Goal: Information Seeking & Learning: Learn about a topic

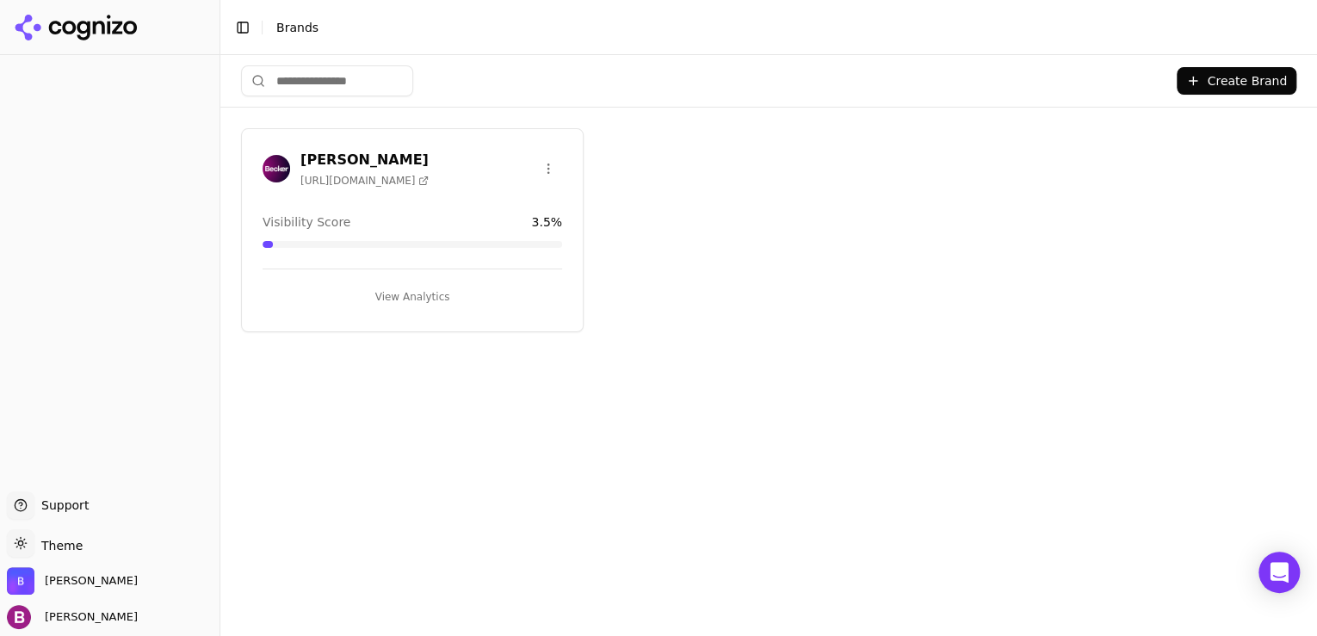
click at [393, 294] on button "View Analytics" at bounding box center [413, 297] width 300 height 28
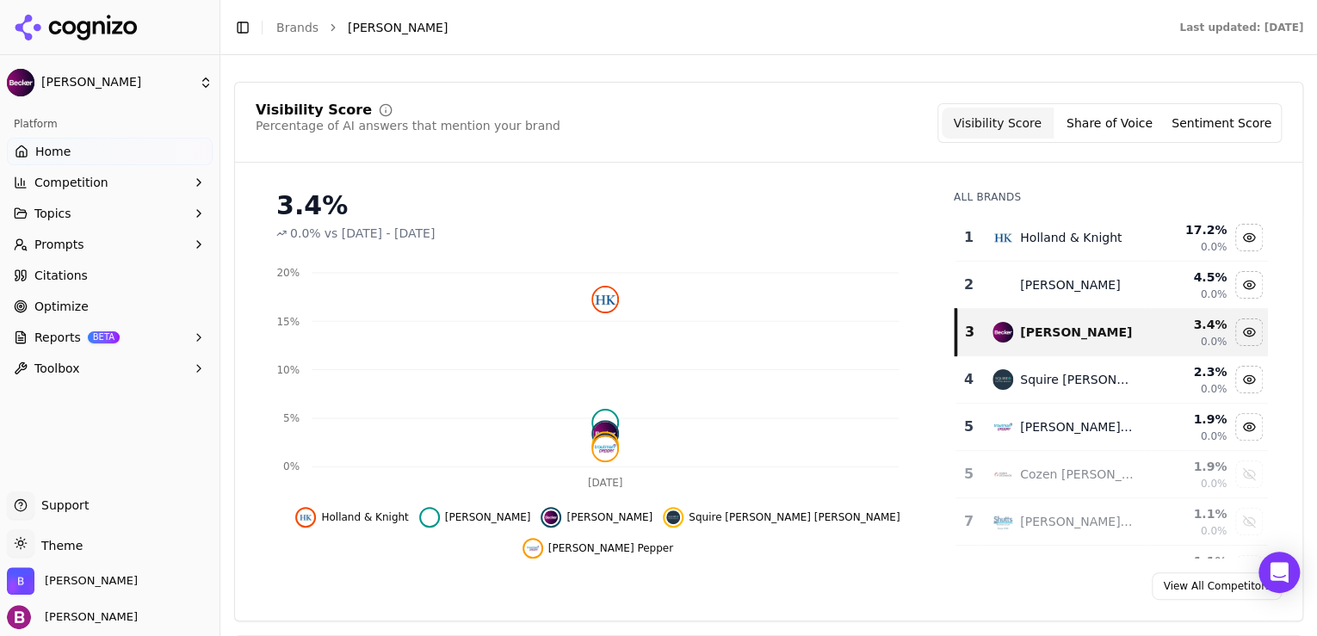
click at [1142, 120] on button "Share of Voice" at bounding box center [1110, 123] width 112 height 31
click at [1202, 120] on button "Sentiment Score" at bounding box center [1222, 123] width 112 height 31
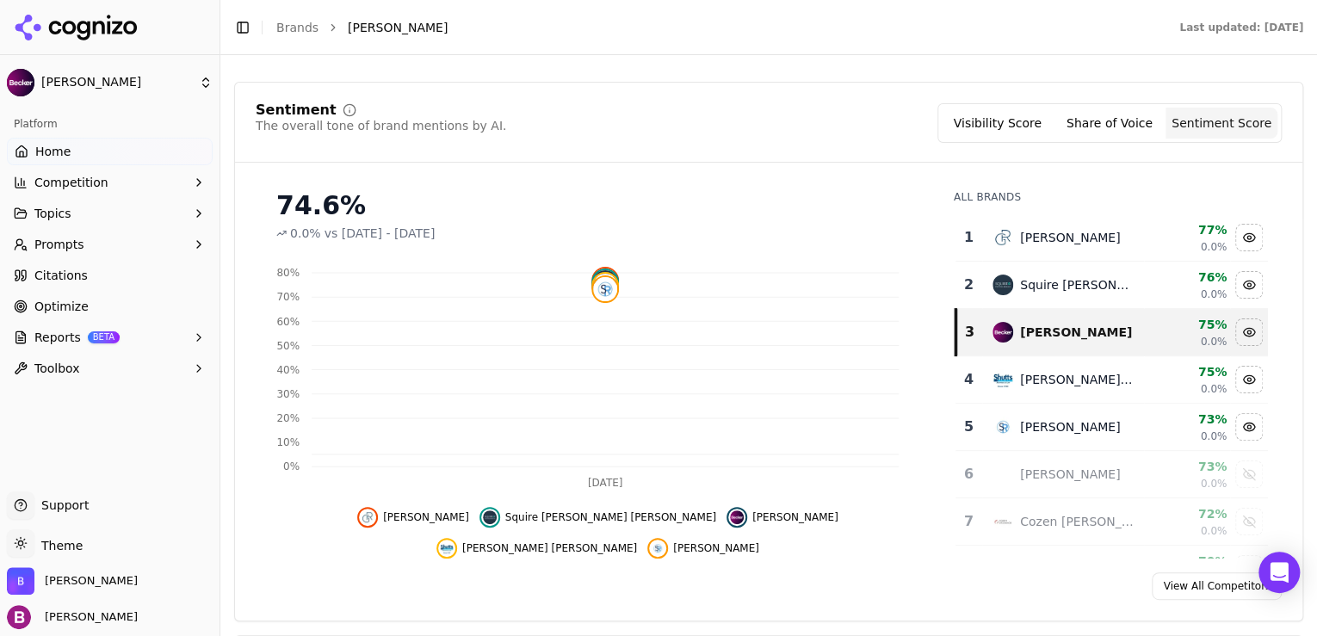
click at [1019, 117] on button "Visibility Score" at bounding box center [998, 123] width 112 height 31
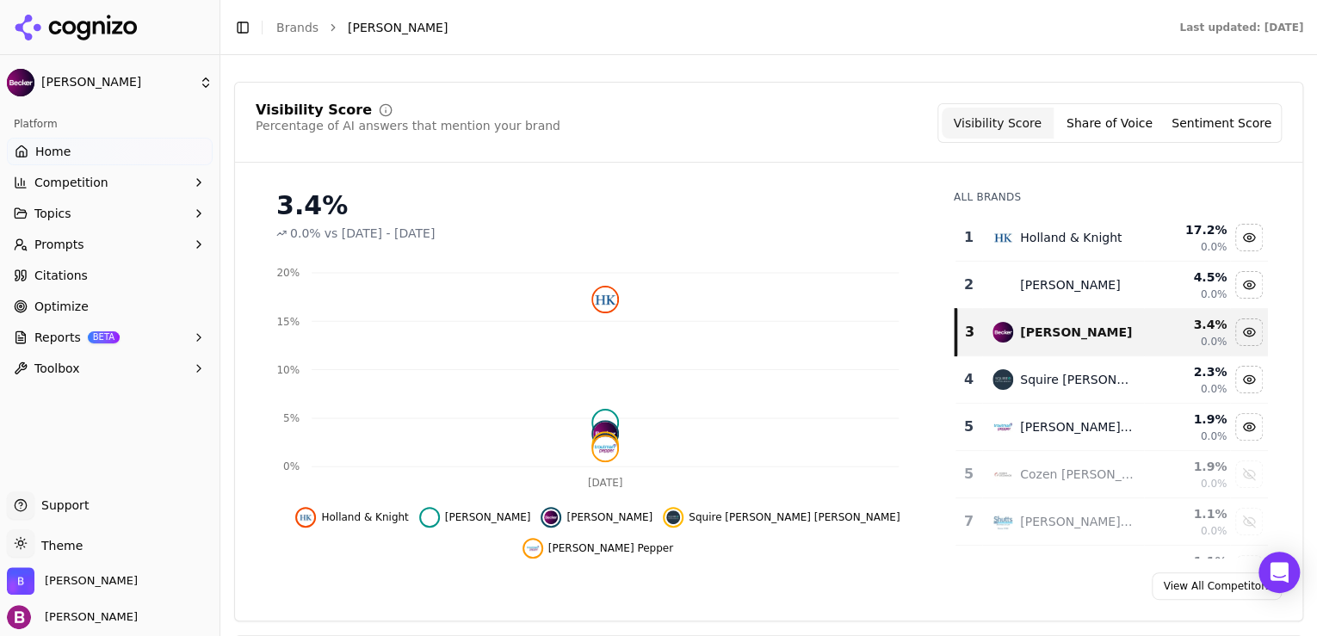
click at [96, 238] on button "Prompts" at bounding box center [110, 245] width 206 height 28
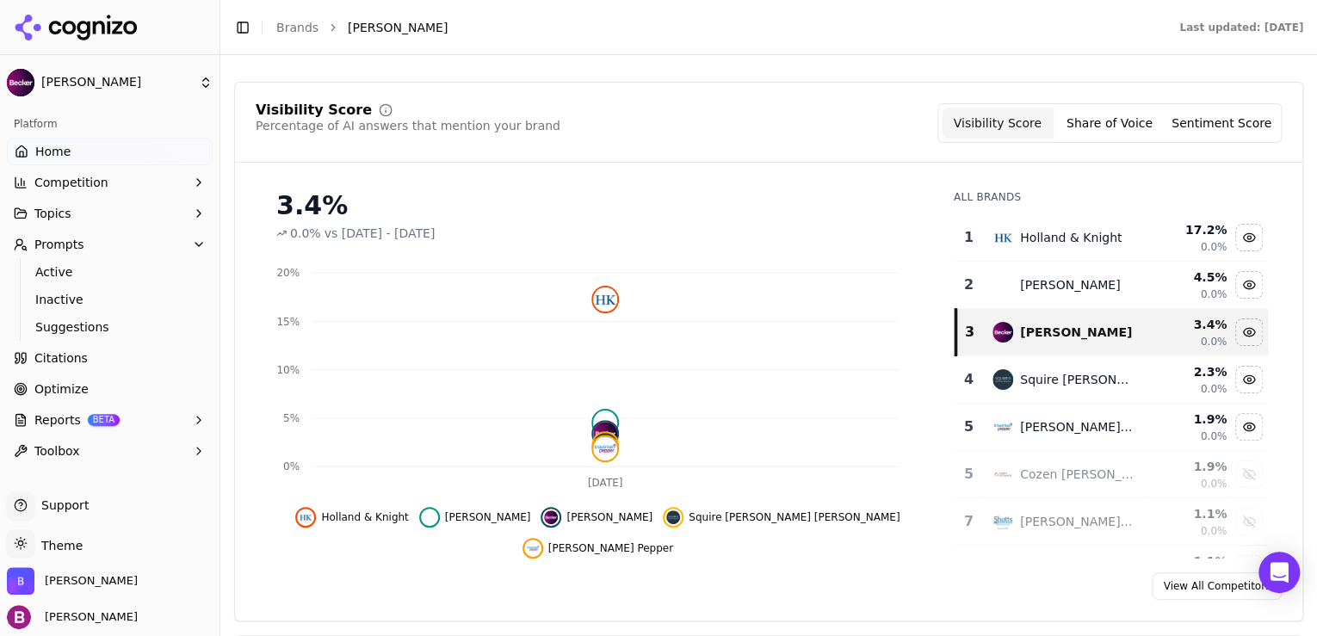
click at [99, 157] on link "Home" at bounding box center [110, 152] width 206 height 28
click at [96, 180] on span "Competition" at bounding box center [71, 182] width 74 height 17
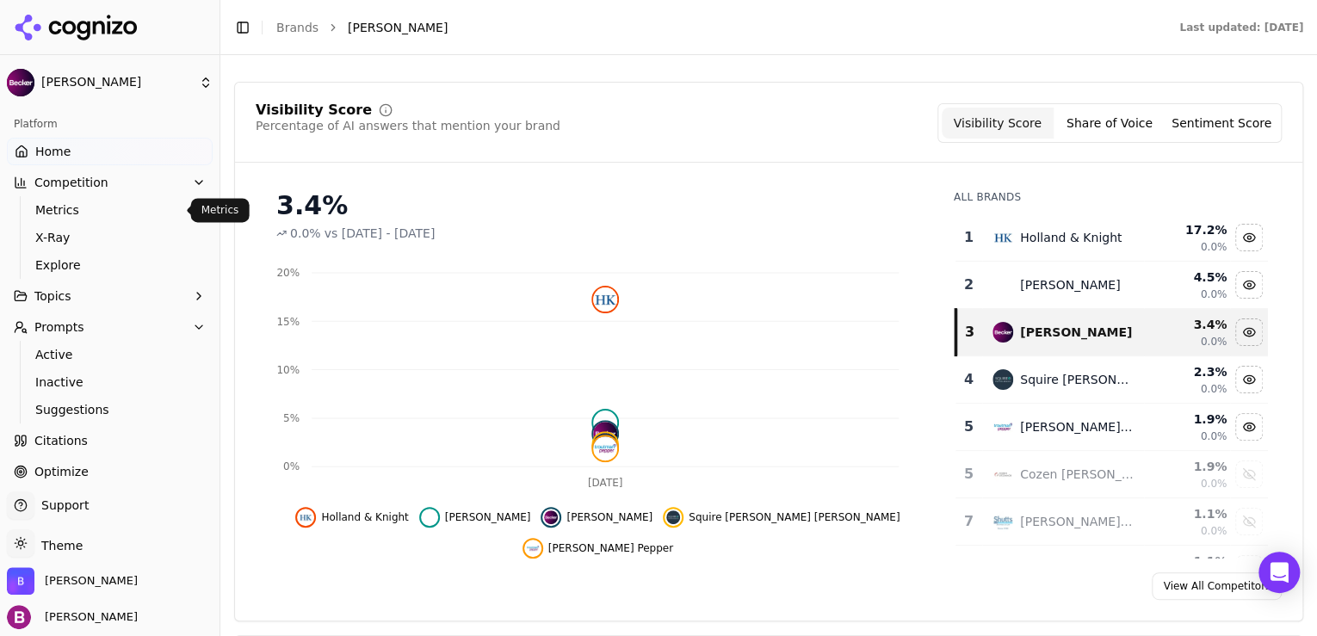
click at [94, 200] on link "Metrics" at bounding box center [110, 210] width 164 height 24
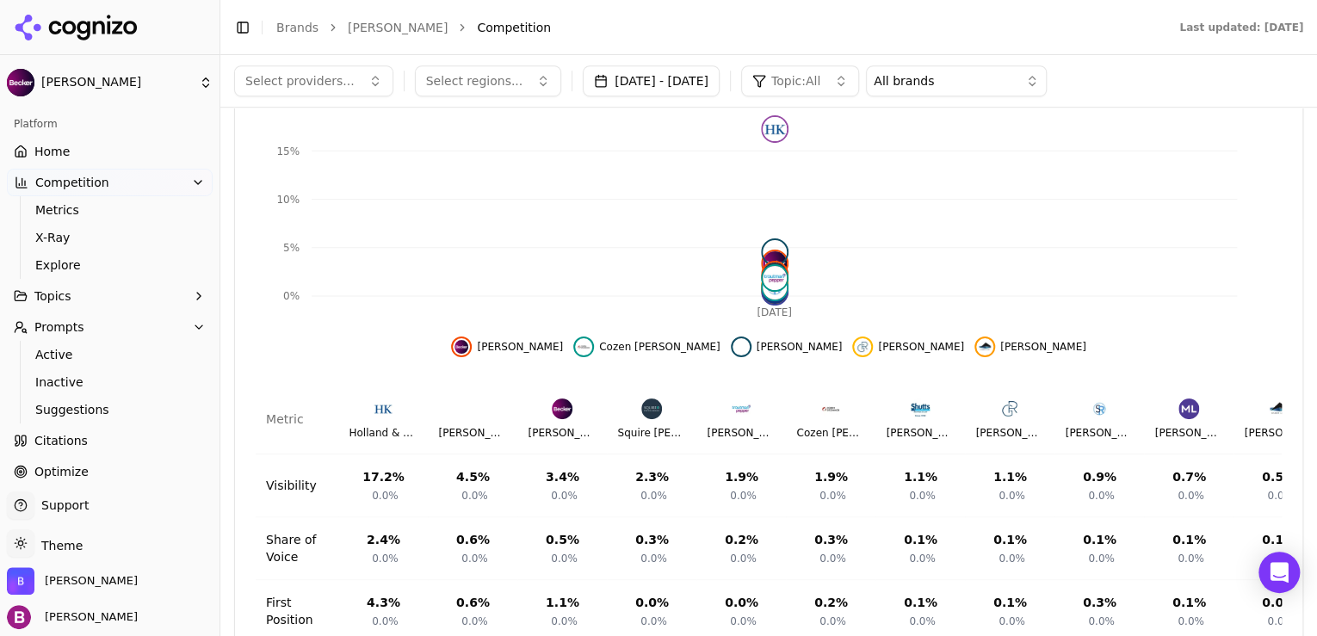
scroll to position [551, 0]
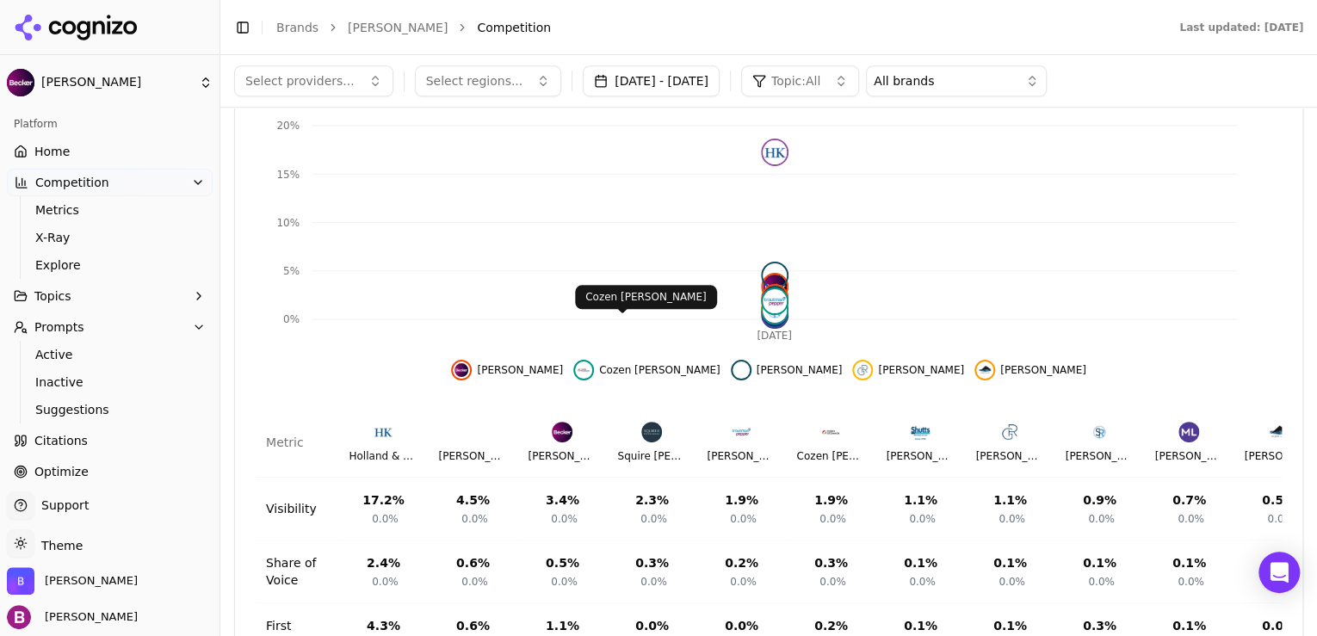
click at [591, 363] on img "Hide cozen o'connor data" at bounding box center [584, 370] width 14 height 14
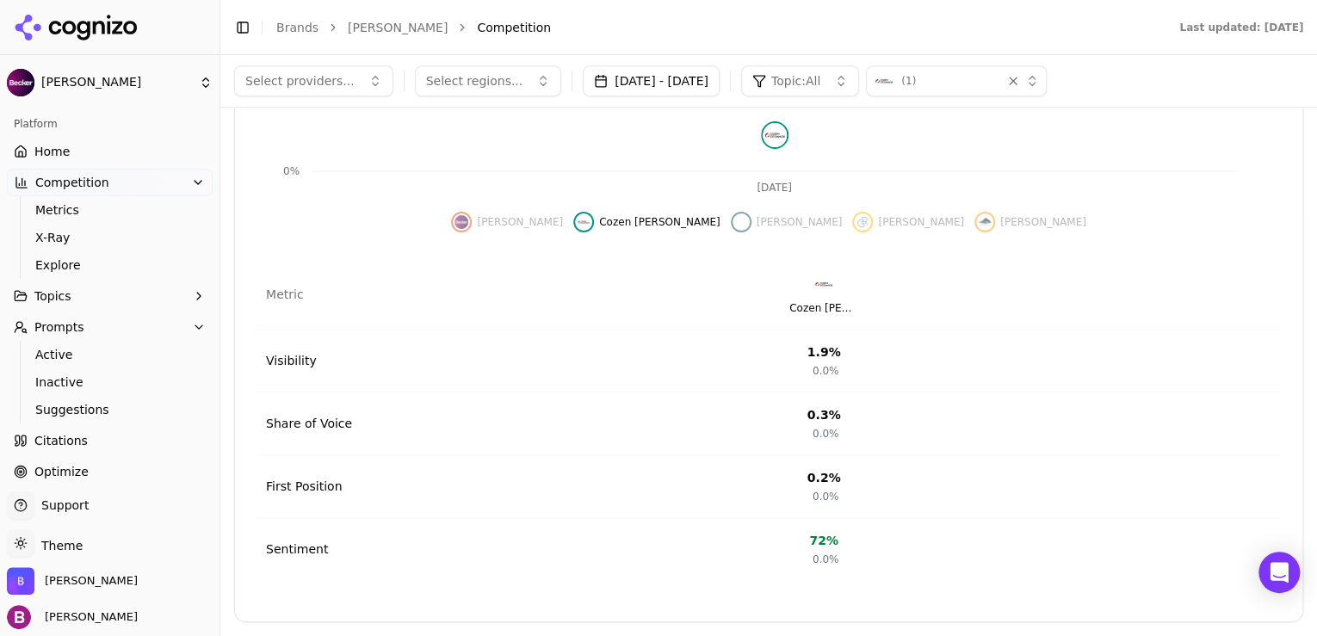
scroll to position [361, 0]
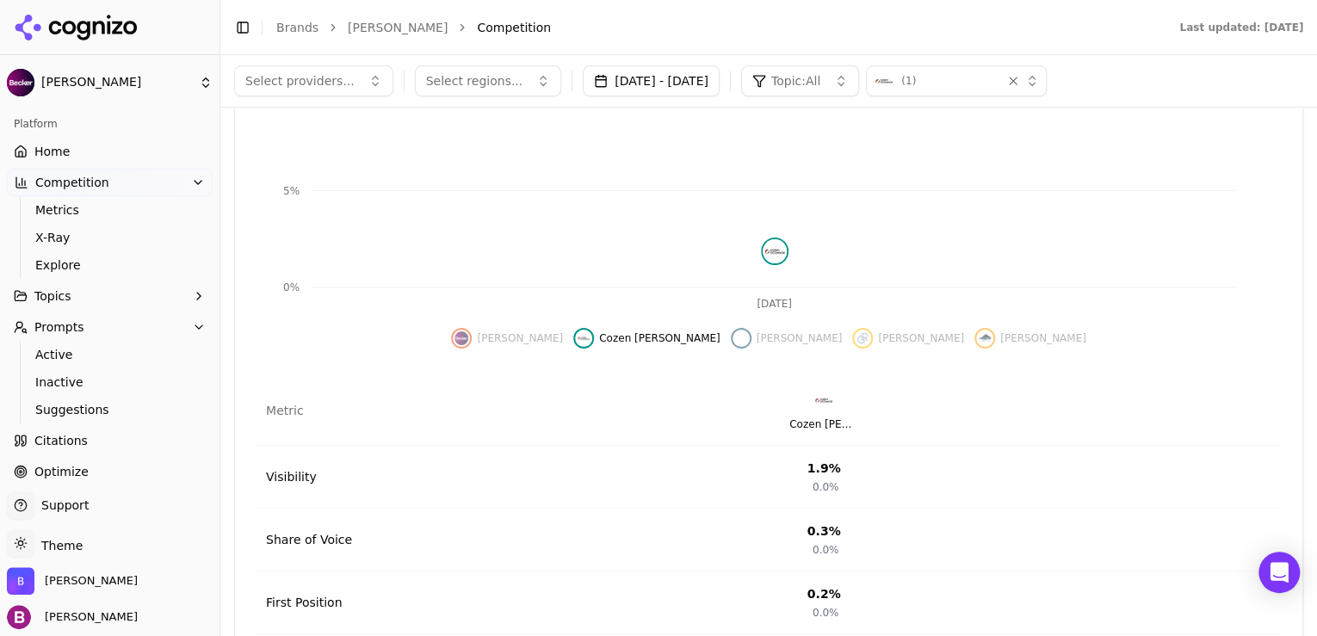
click at [563, 328] on button "[PERSON_NAME]" at bounding box center [507, 338] width 112 height 21
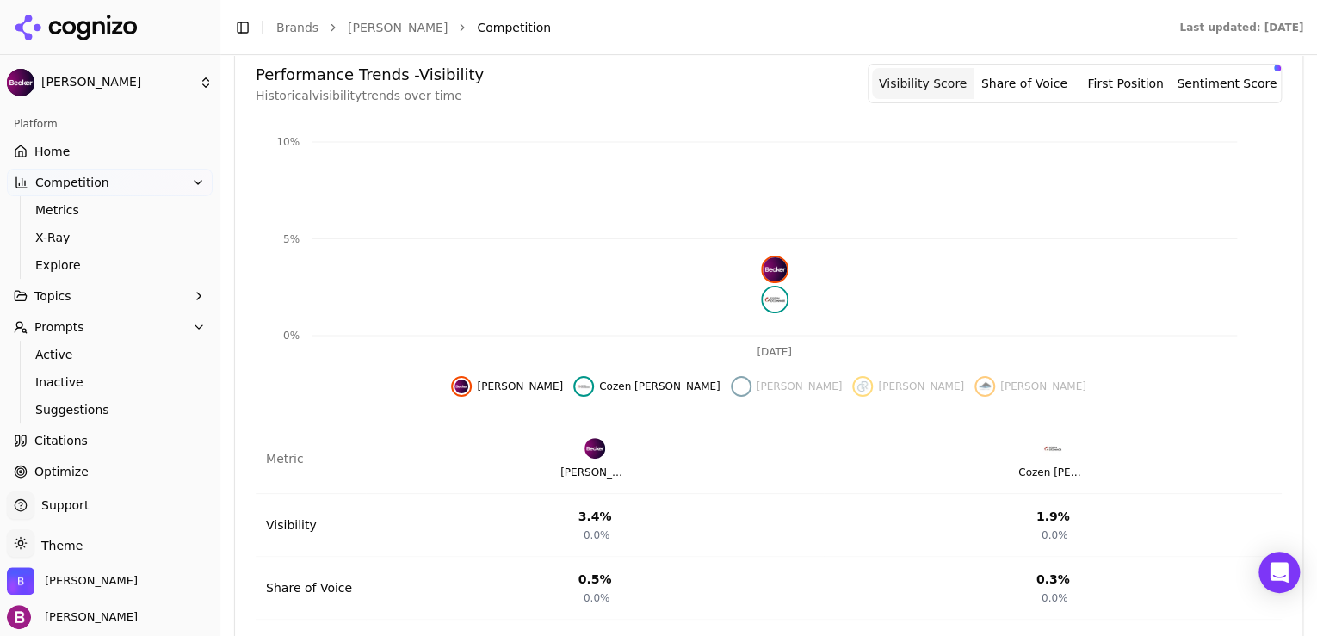
scroll to position [408, 0]
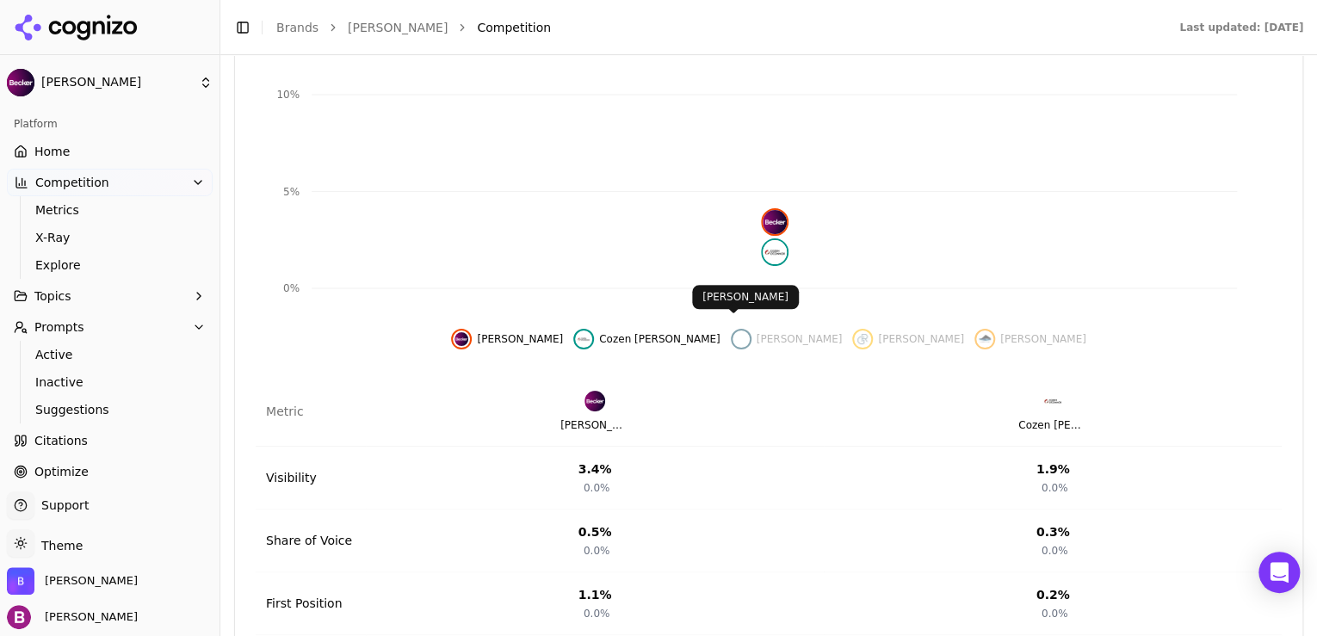
click at [740, 329] on div "Show duane morris data" at bounding box center [741, 339] width 21 height 21
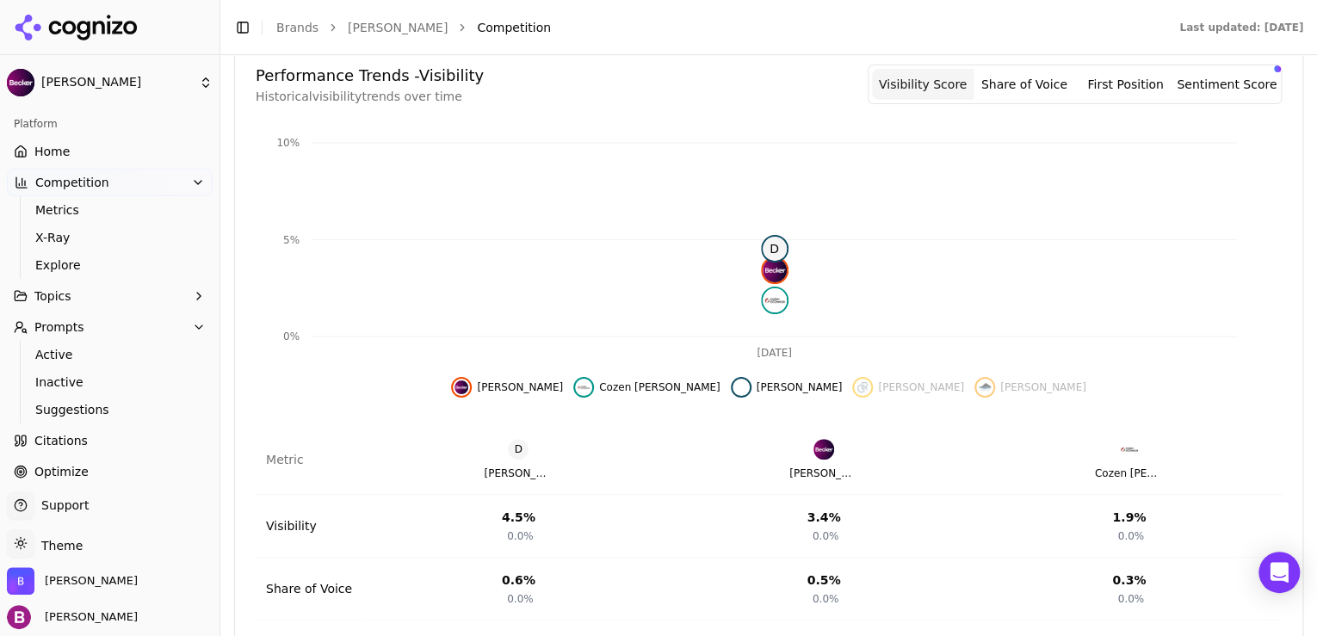
scroll to position [455, 0]
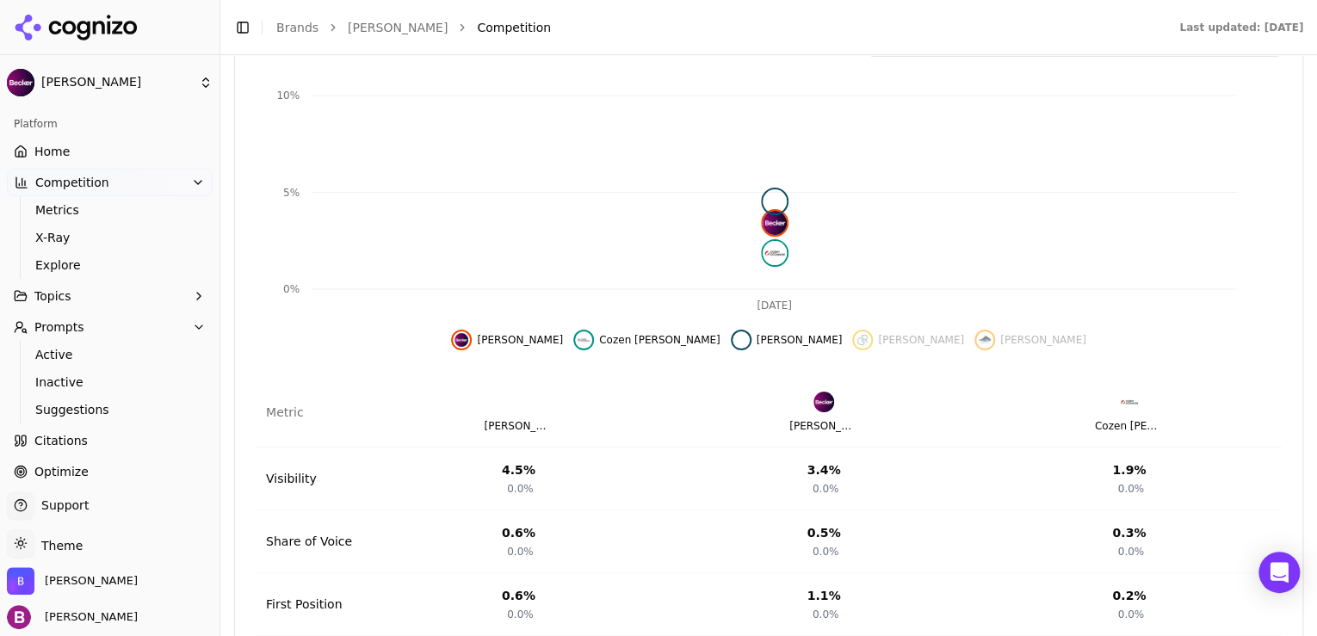
click at [852, 330] on div "Show gray robinson data" at bounding box center [862, 340] width 21 height 21
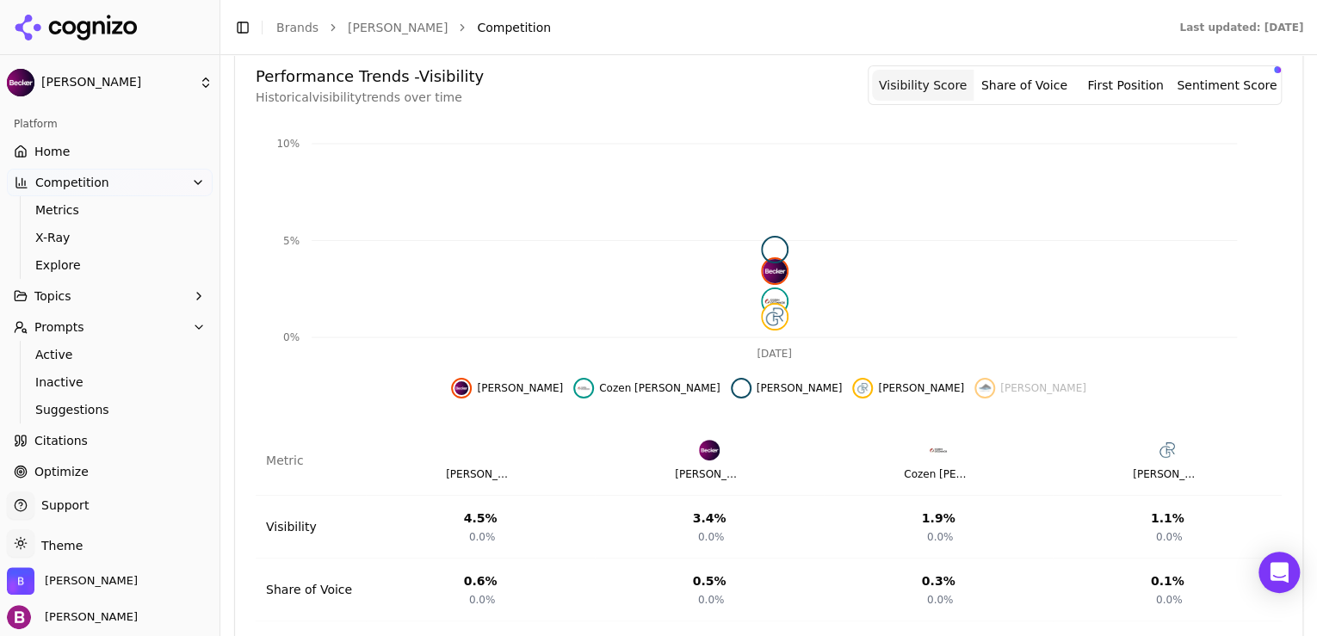
scroll to position [503, 0]
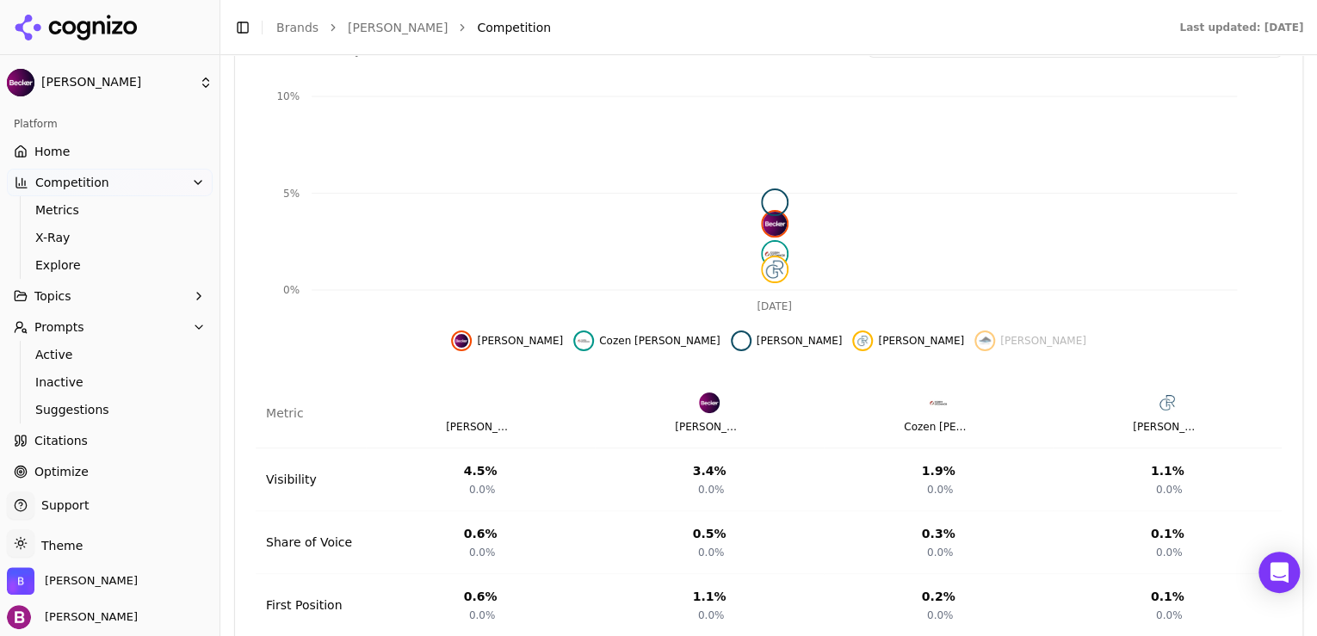
click at [1000, 334] on span "[PERSON_NAME]" at bounding box center [1043, 341] width 86 height 14
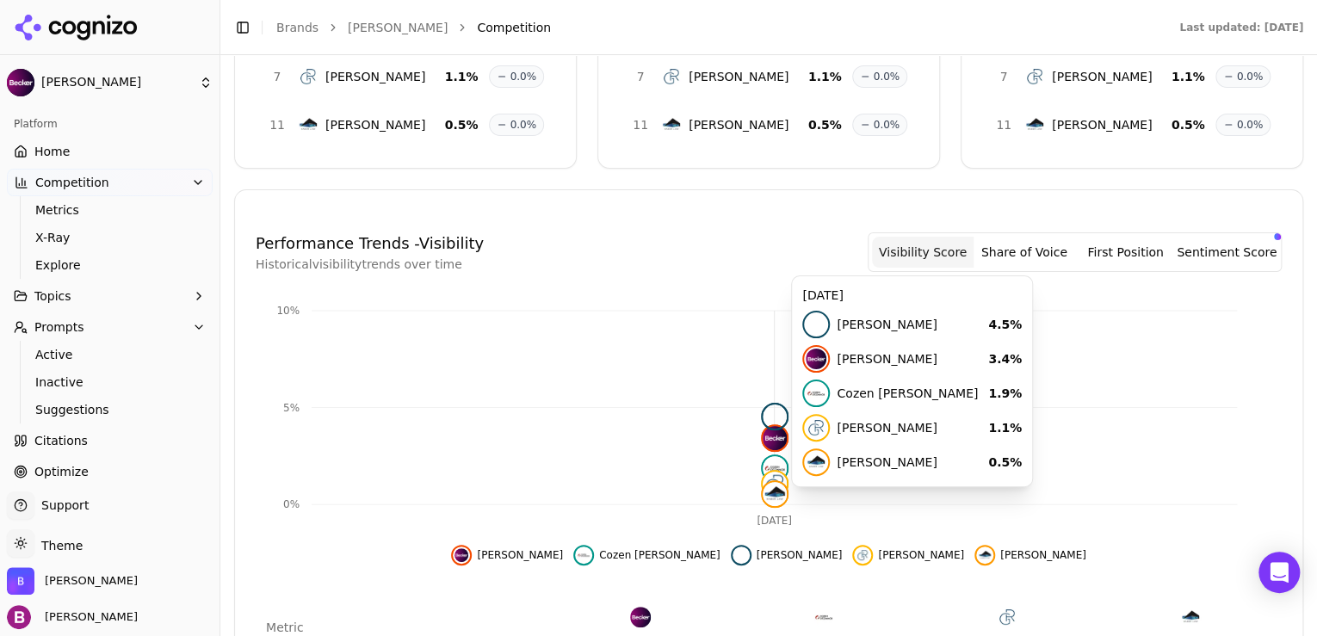
scroll to position [344, 0]
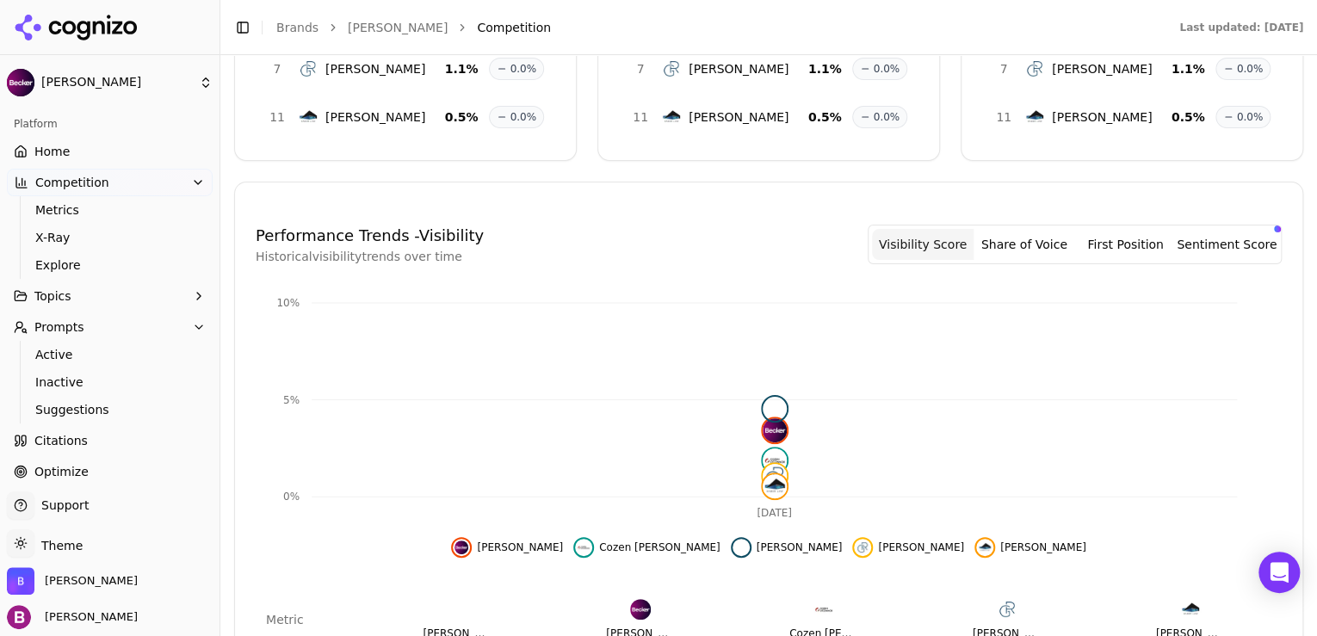
click at [1016, 229] on button "Share of Voice" at bounding box center [1025, 244] width 102 height 31
click at [919, 229] on button "Visibility Score" at bounding box center [923, 244] width 102 height 31
click at [736, 523] on span at bounding box center [733, 520] width 9 height 9
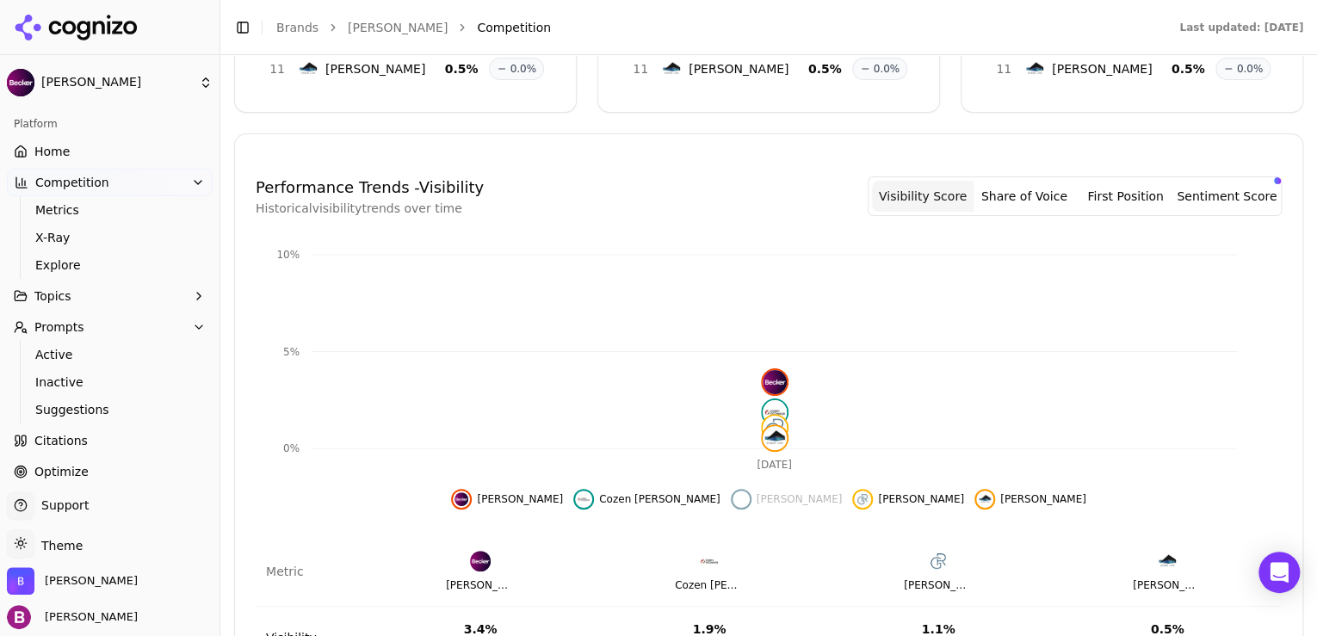
click at [563, 492] on span "[PERSON_NAME]" at bounding box center [520, 499] width 86 height 14
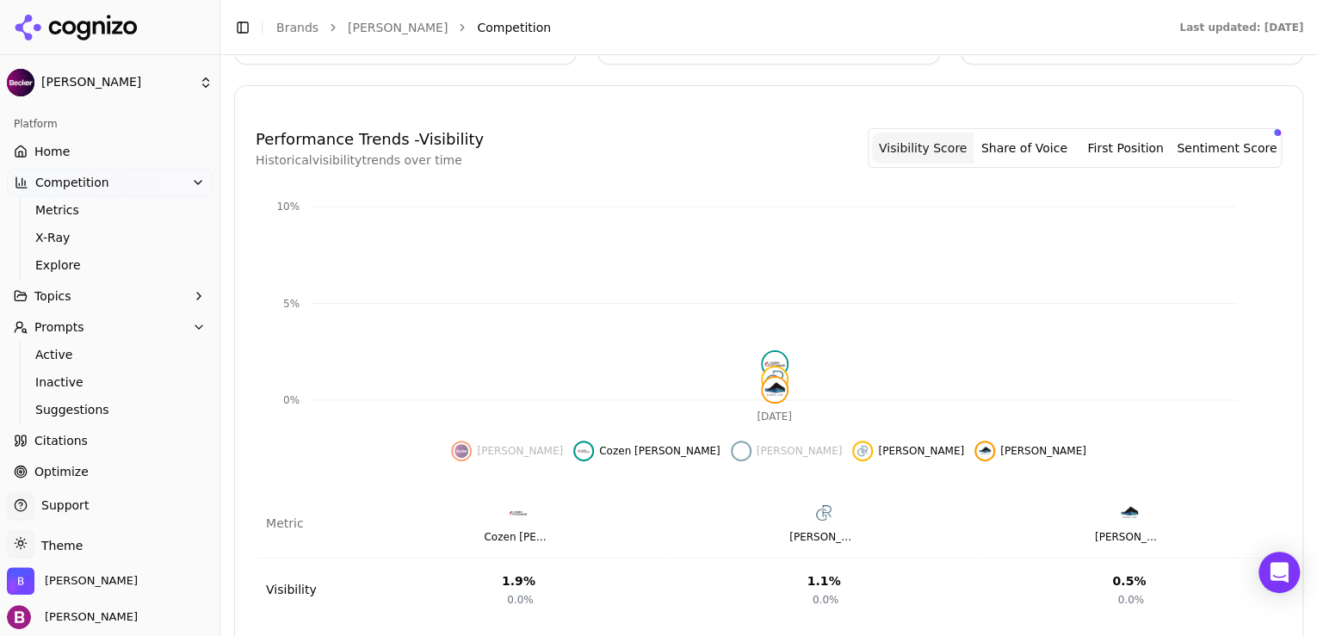
click at [646, 444] on span "Cozen [PERSON_NAME]" at bounding box center [659, 451] width 121 height 14
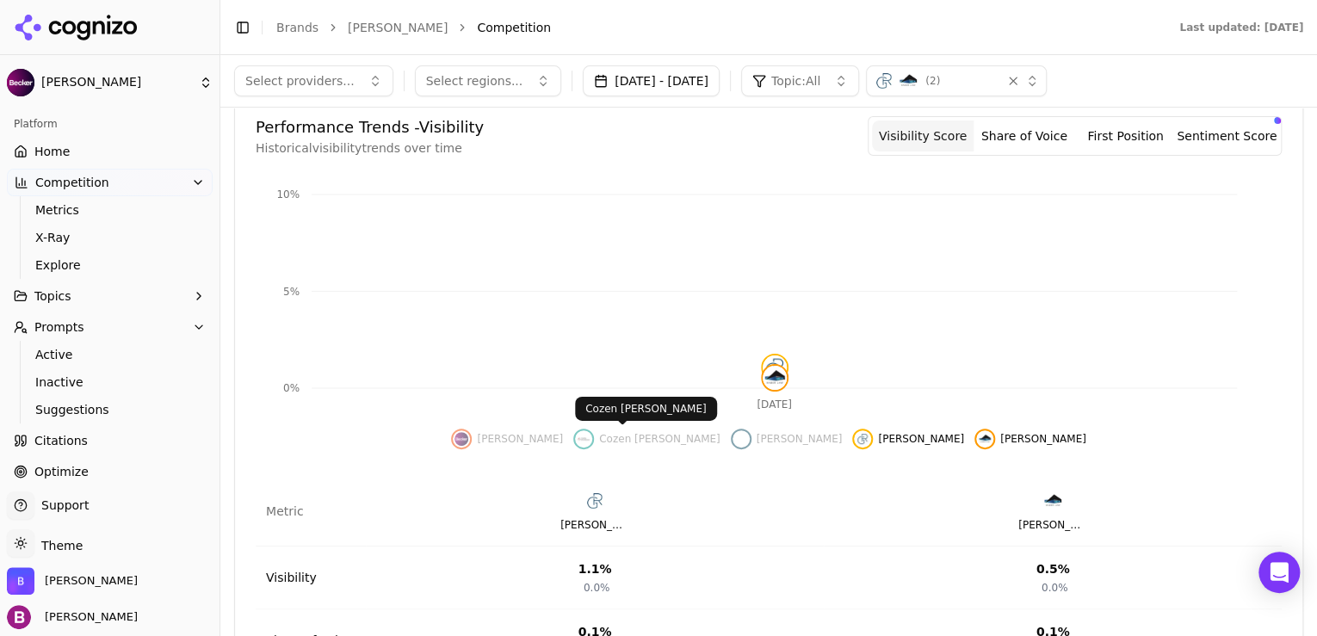
click at [563, 438] on span "[PERSON_NAME]" at bounding box center [520, 439] width 86 height 14
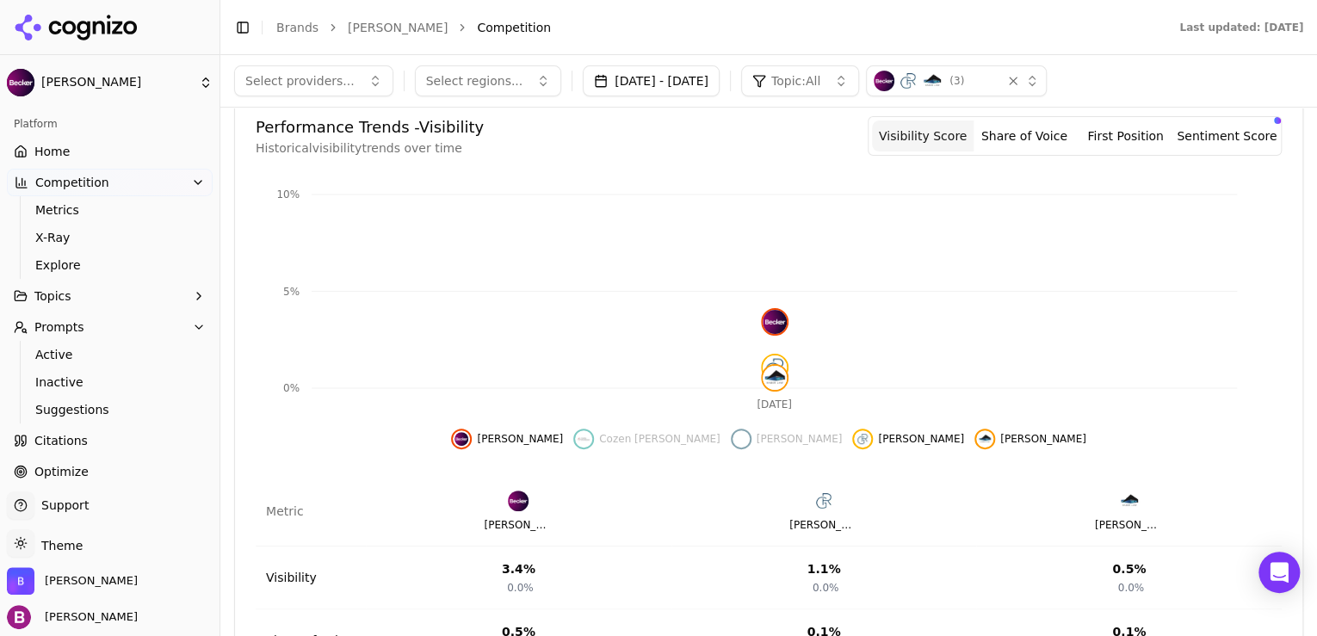
scroll to position [275, 0]
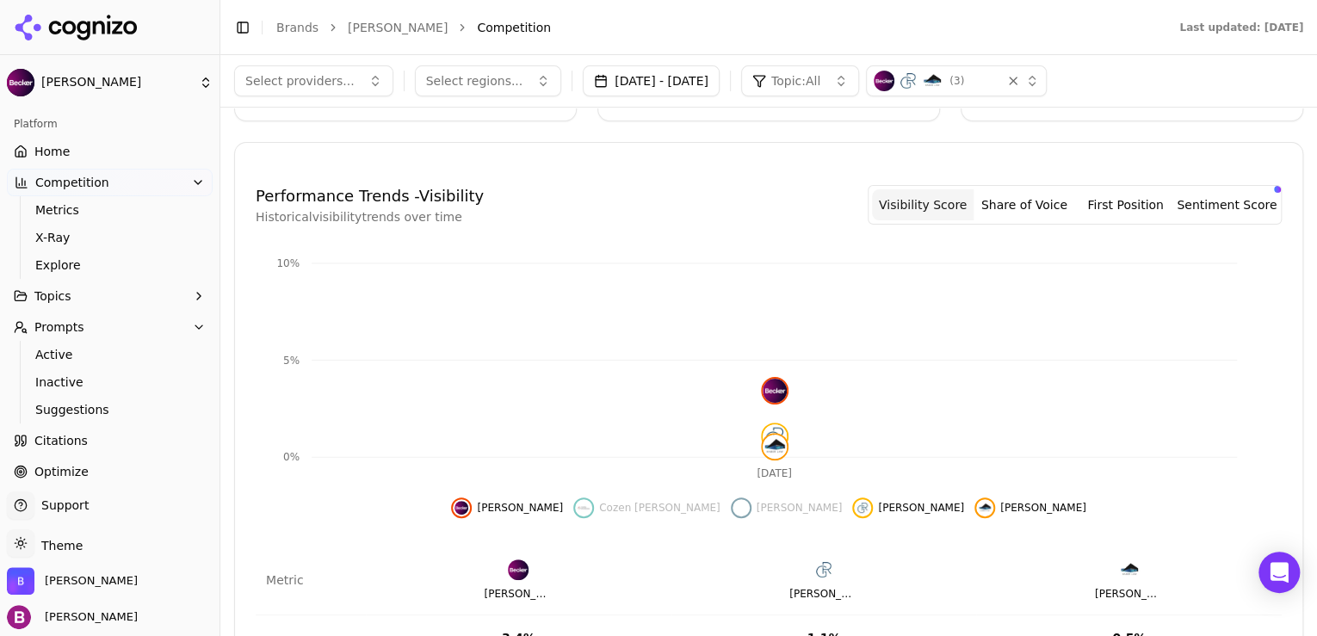
click at [636, 503] on button "Cozen [PERSON_NAME]" at bounding box center [646, 508] width 147 height 21
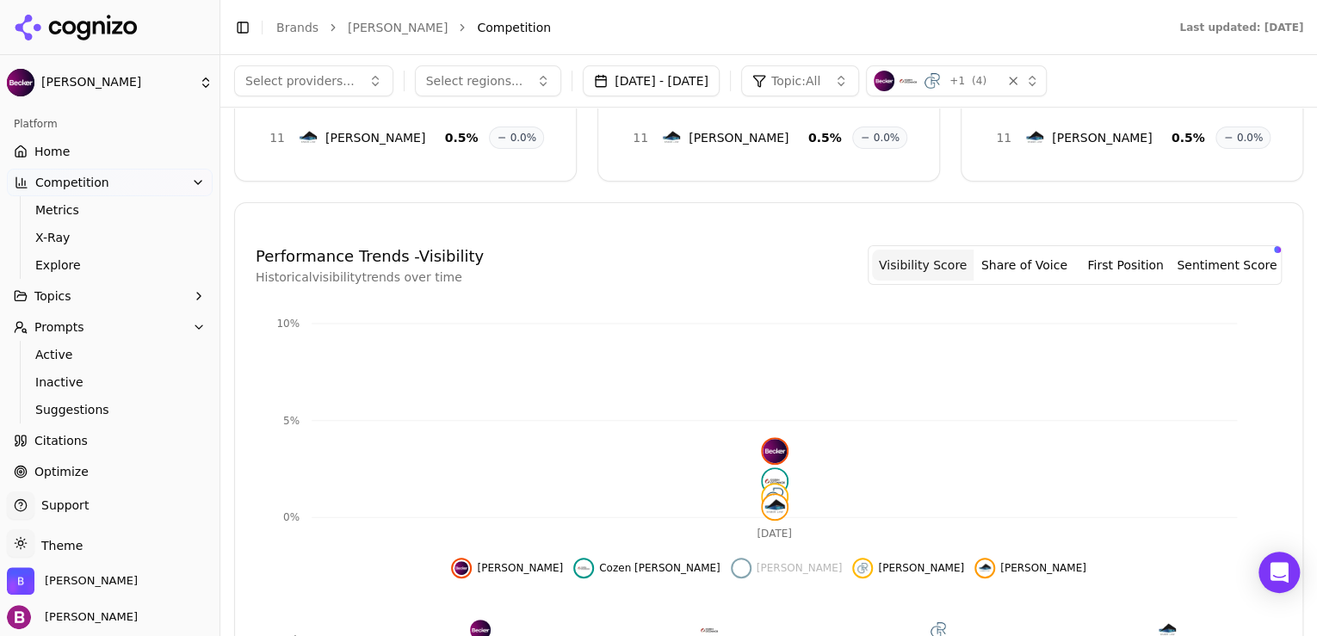
click at [740, 558] on div "Show duane morris data" at bounding box center [741, 568] width 21 height 21
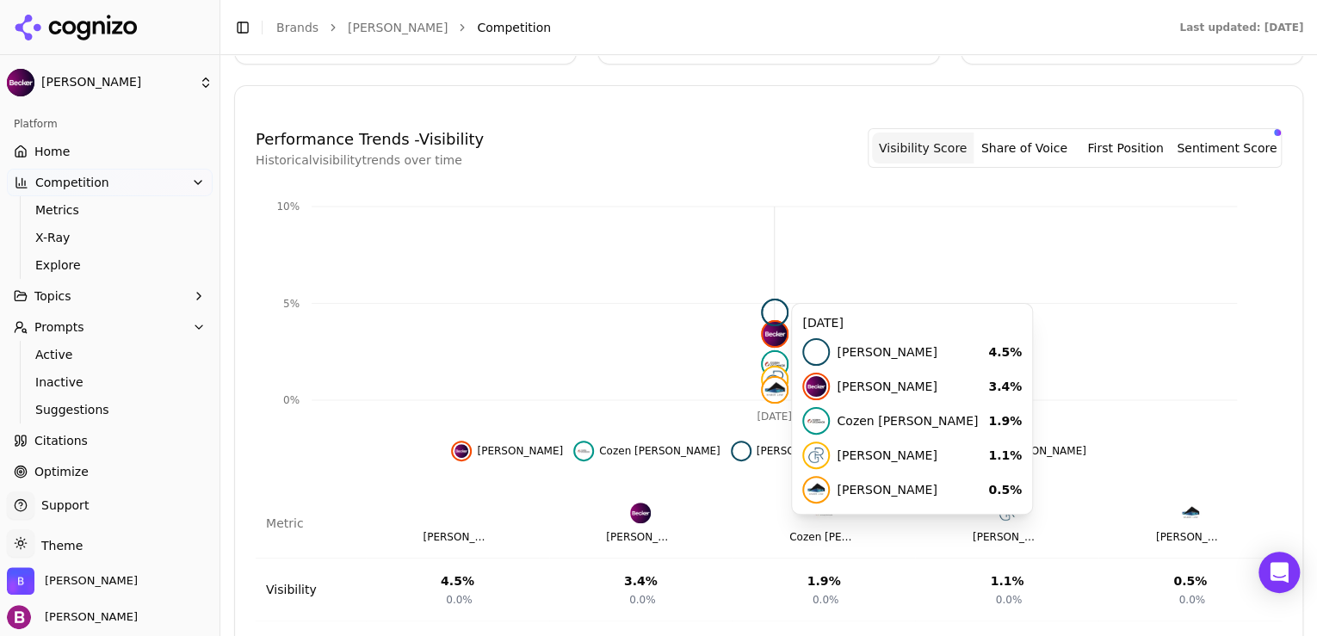
scroll to position [482, 0]
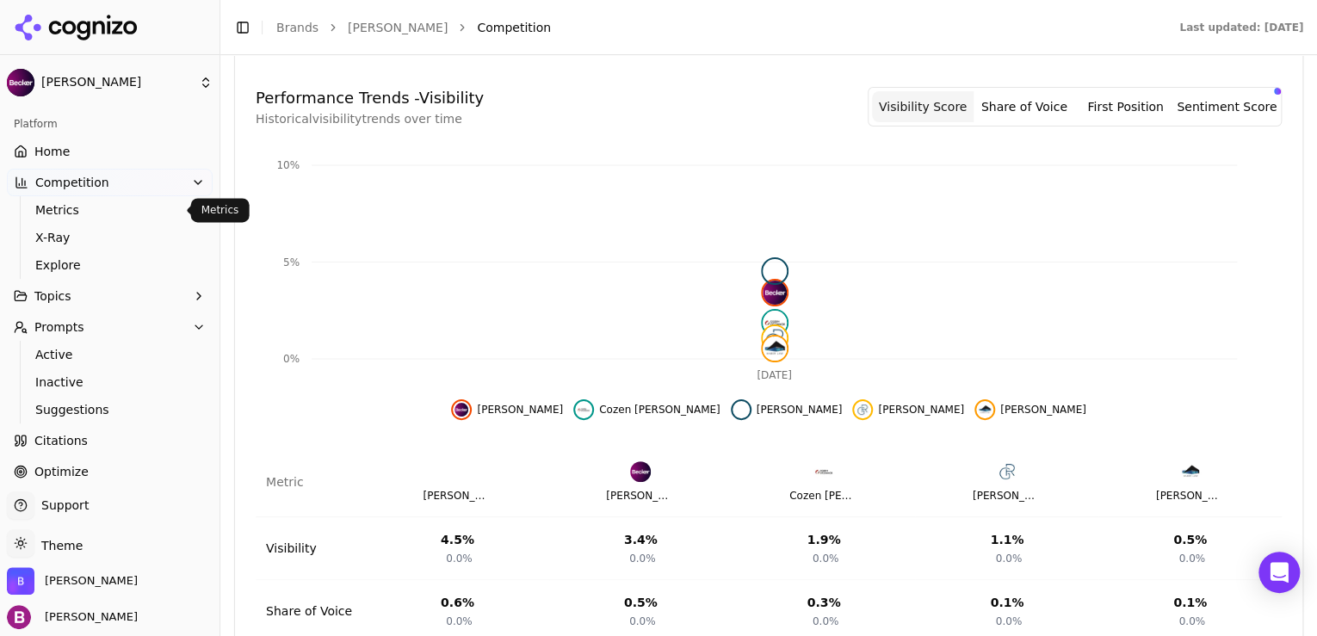
click at [65, 207] on span "Metrics" at bounding box center [110, 209] width 150 height 17
click at [53, 237] on span "X-Ray" at bounding box center [110, 237] width 150 height 17
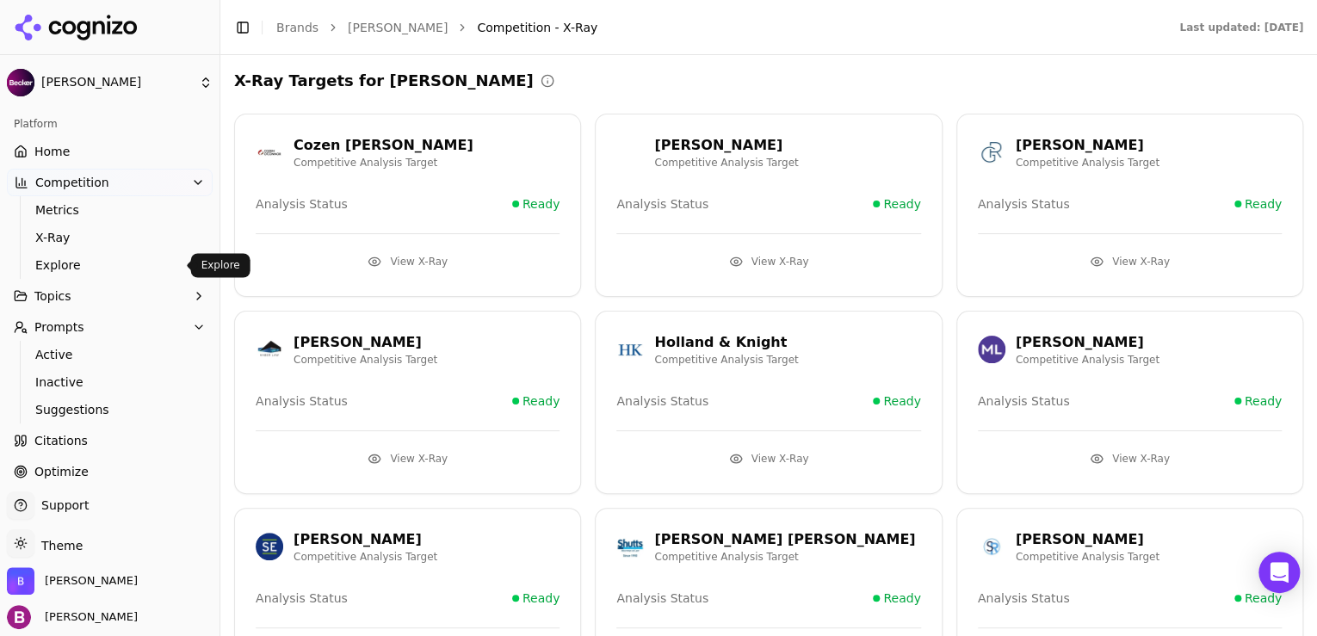
click at [50, 263] on span "Explore" at bounding box center [110, 265] width 150 height 17
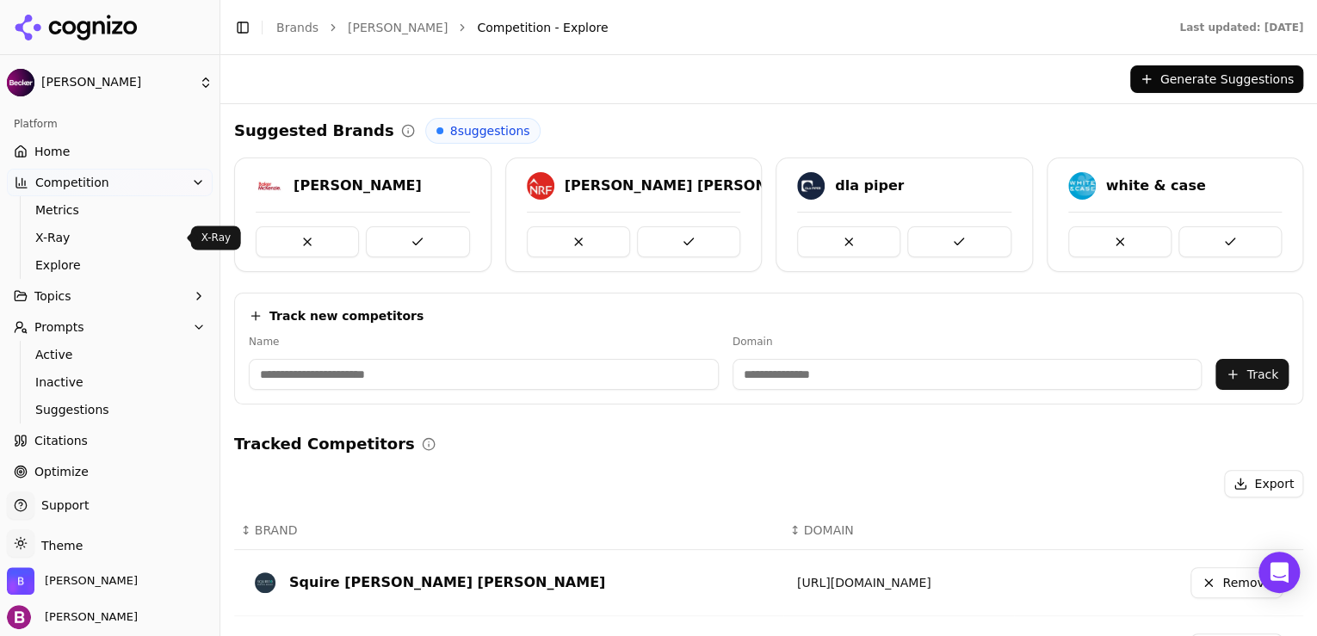
click at [55, 244] on span "X-Ray" at bounding box center [110, 237] width 150 height 17
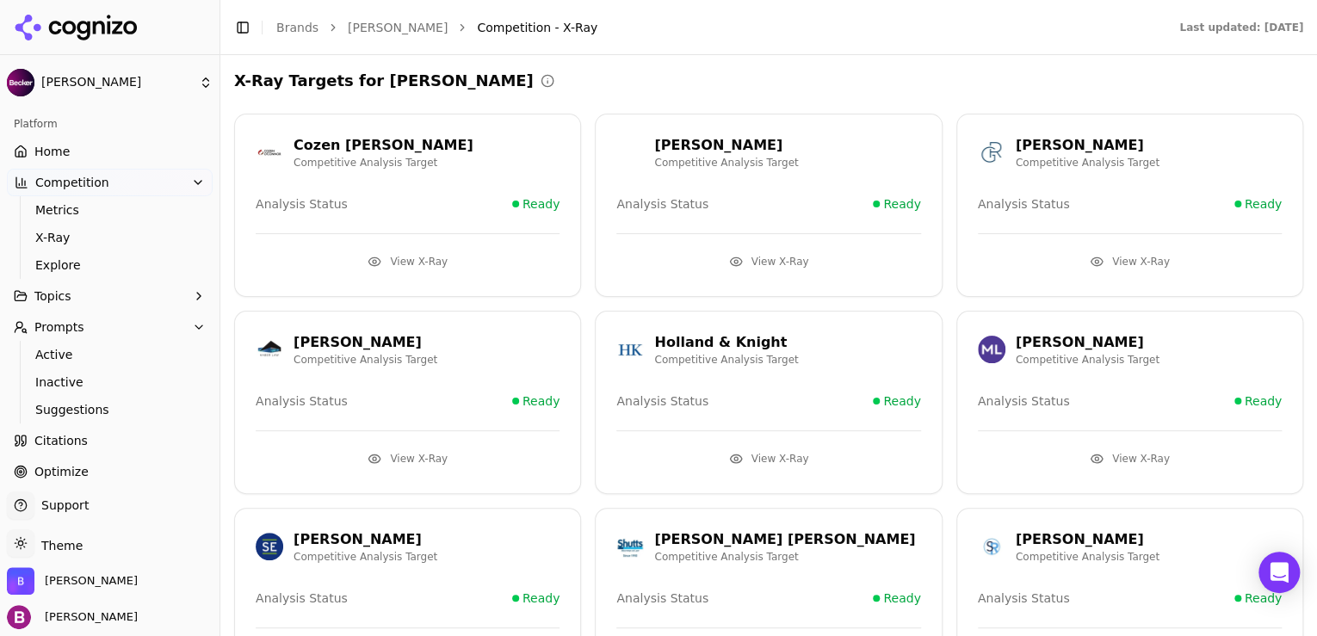
click at [57, 293] on span "Topics" at bounding box center [52, 296] width 37 height 17
click at [92, 455] on button "Prompts" at bounding box center [110, 465] width 206 height 28
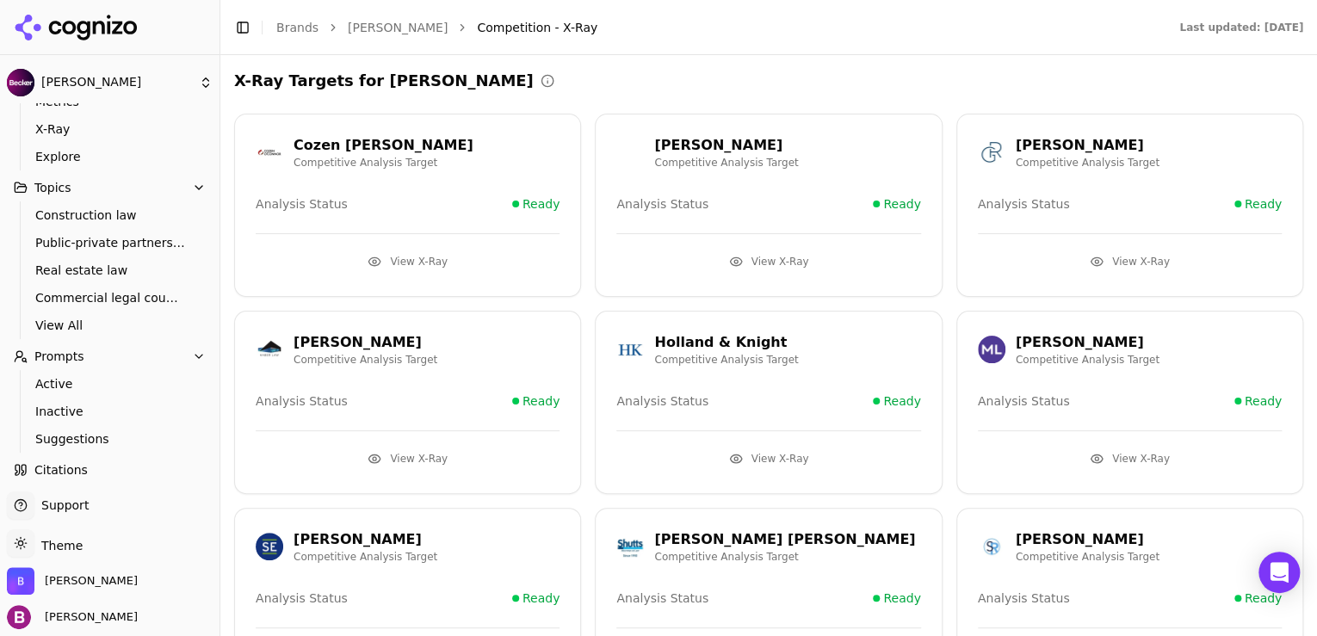
scroll to position [138, 0]
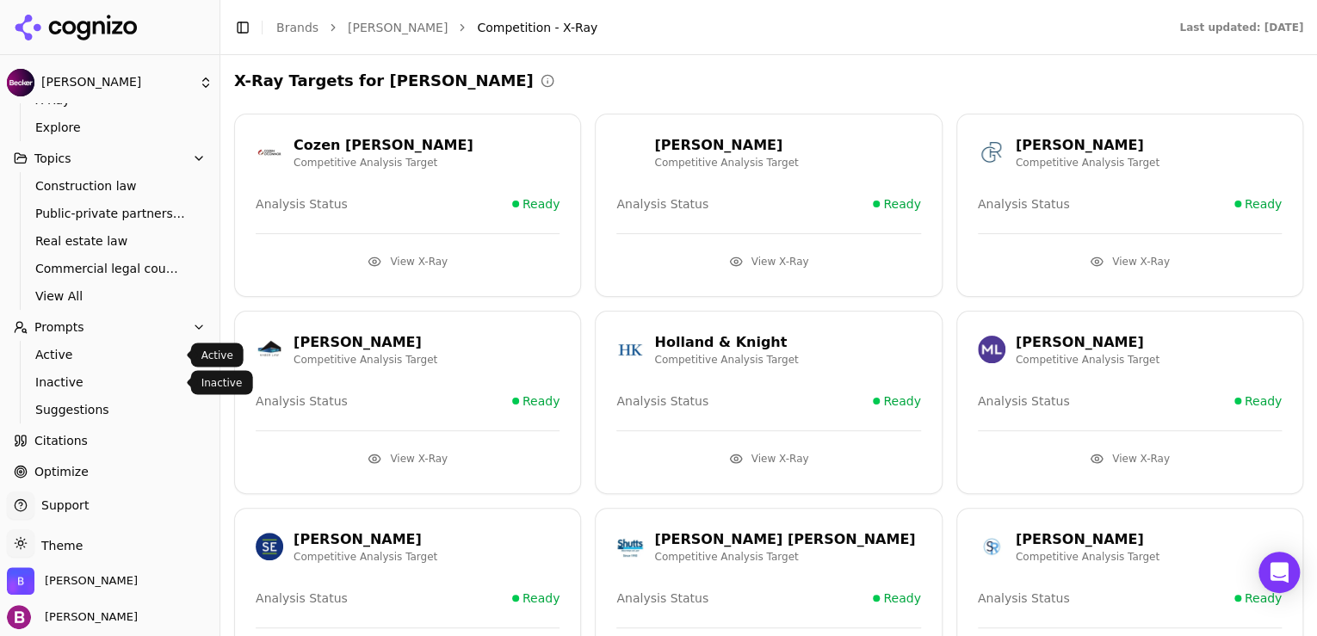
click at [95, 363] on link "Active" at bounding box center [110, 355] width 164 height 24
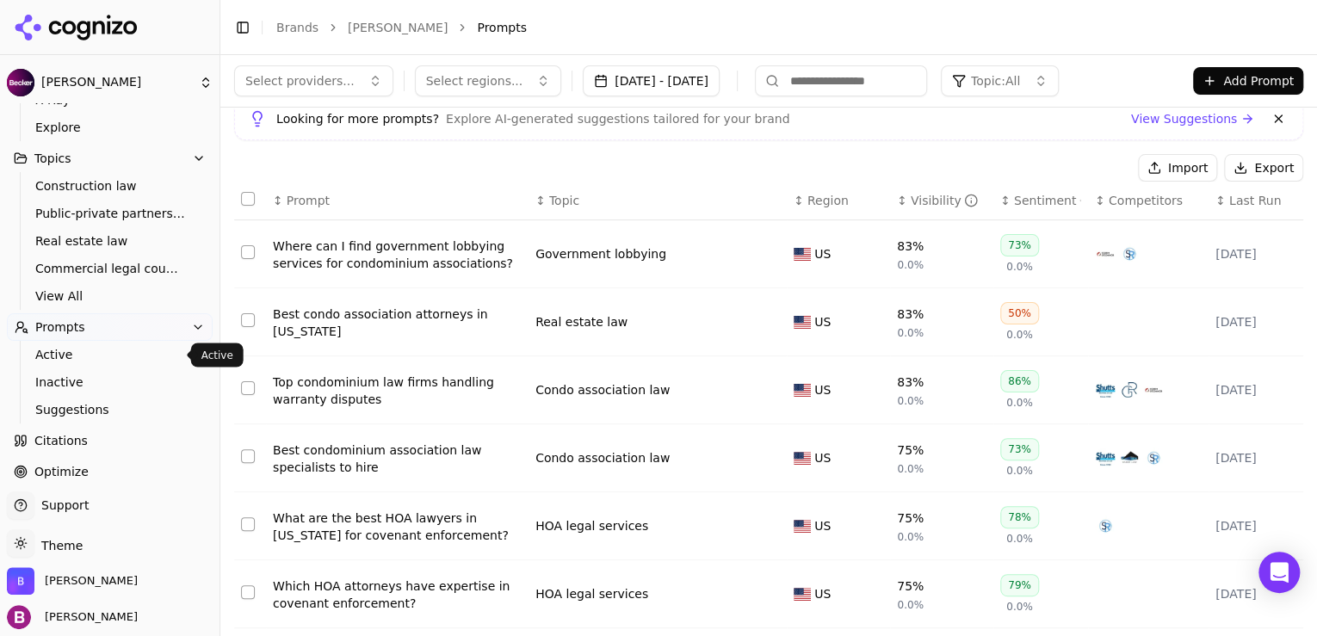
scroll to position [45, 0]
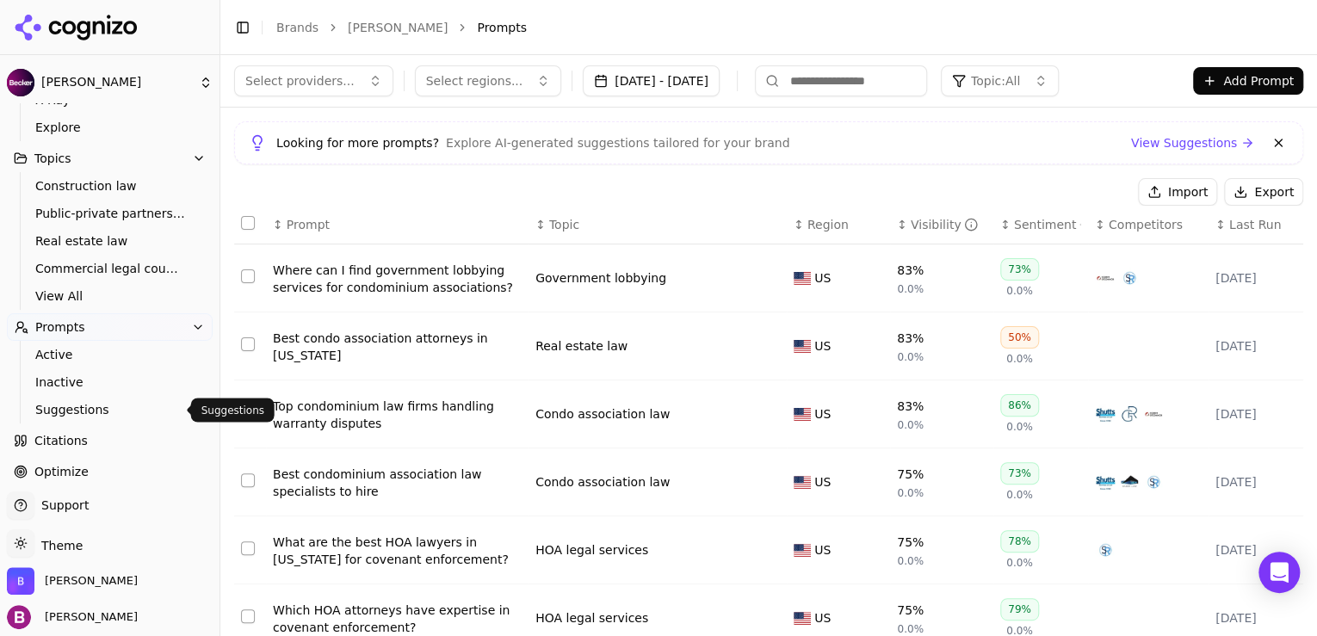
click at [94, 410] on span "Suggestions" at bounding box center [110, 409] width 150 height 17
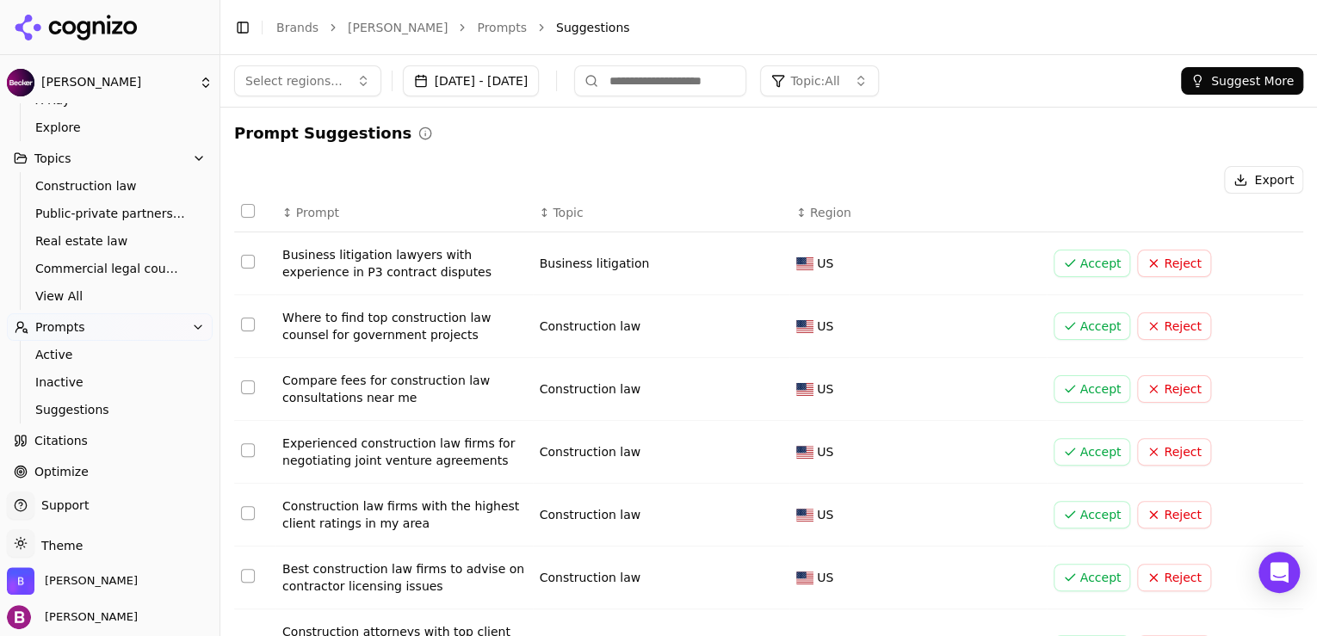
click at [90, 436] on link "Citations" at bounding box center [110, 441] width 206 height 28
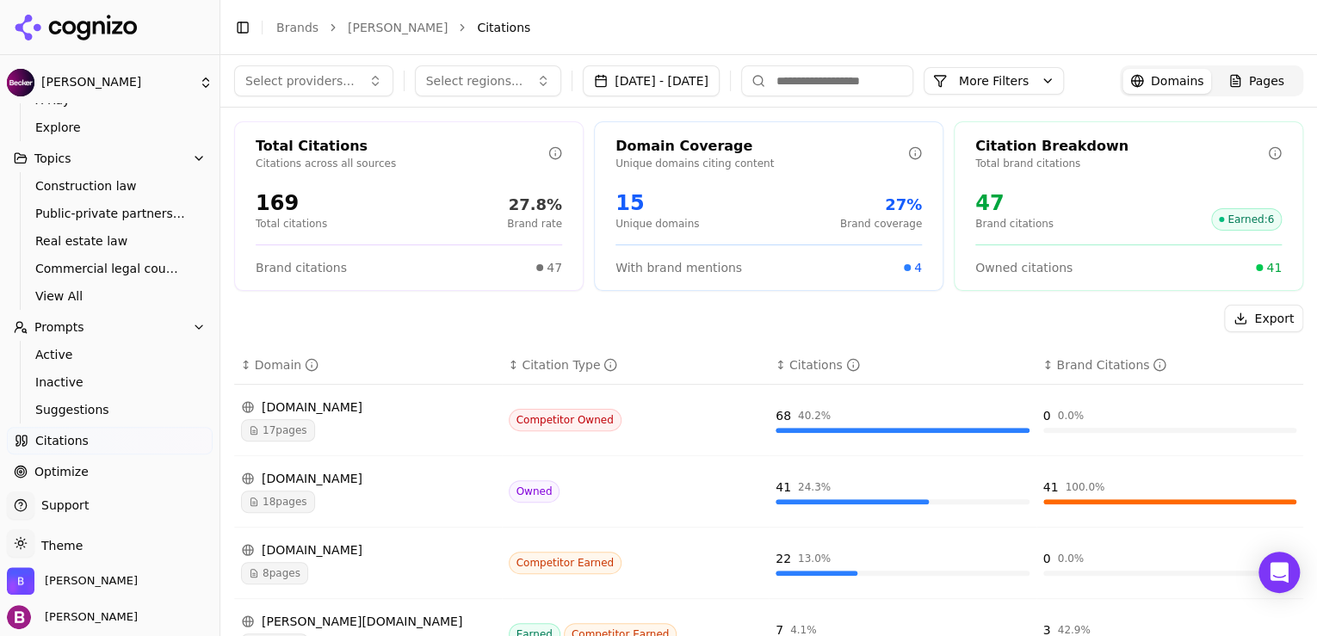
click at [342, 419] on div "17 pages" at bounding box center [368, 430] width 254 height 22
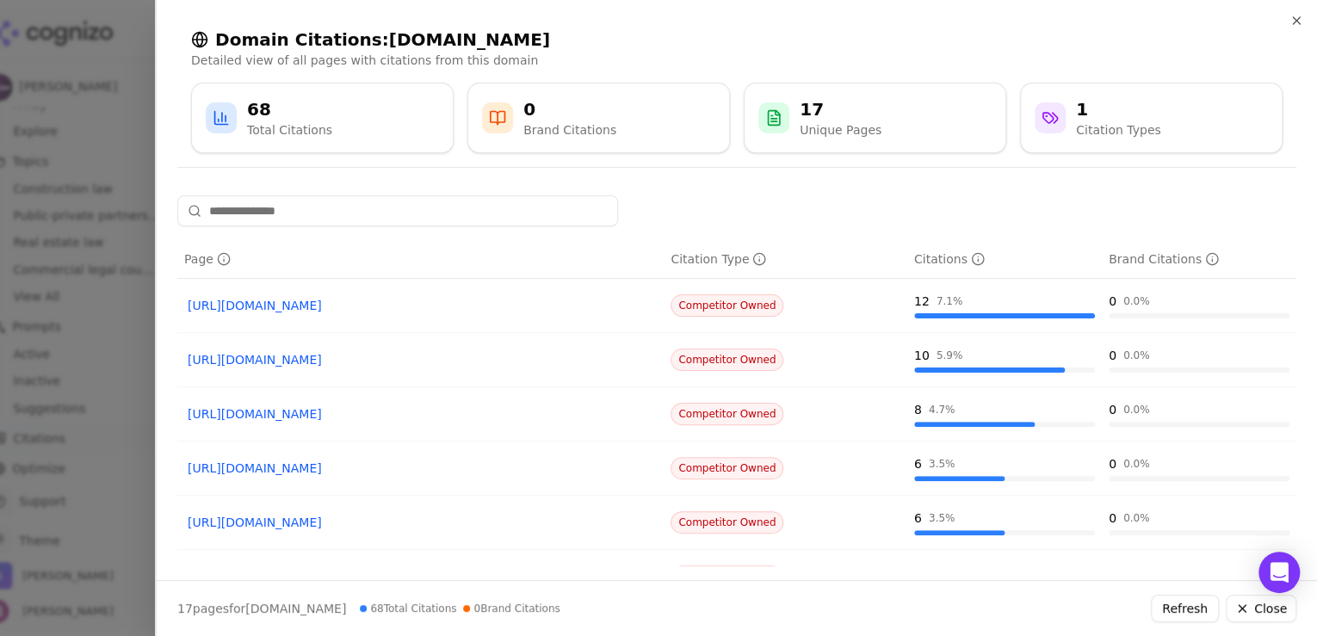
click at [411, 309] on link "https://duanemorris.com/practices/construction%5Fgroup.html" at bounding box center [421, 305] width 466 height 17
click at [138, 100] on div at bounding box center [658, 318] width 1317 height 636
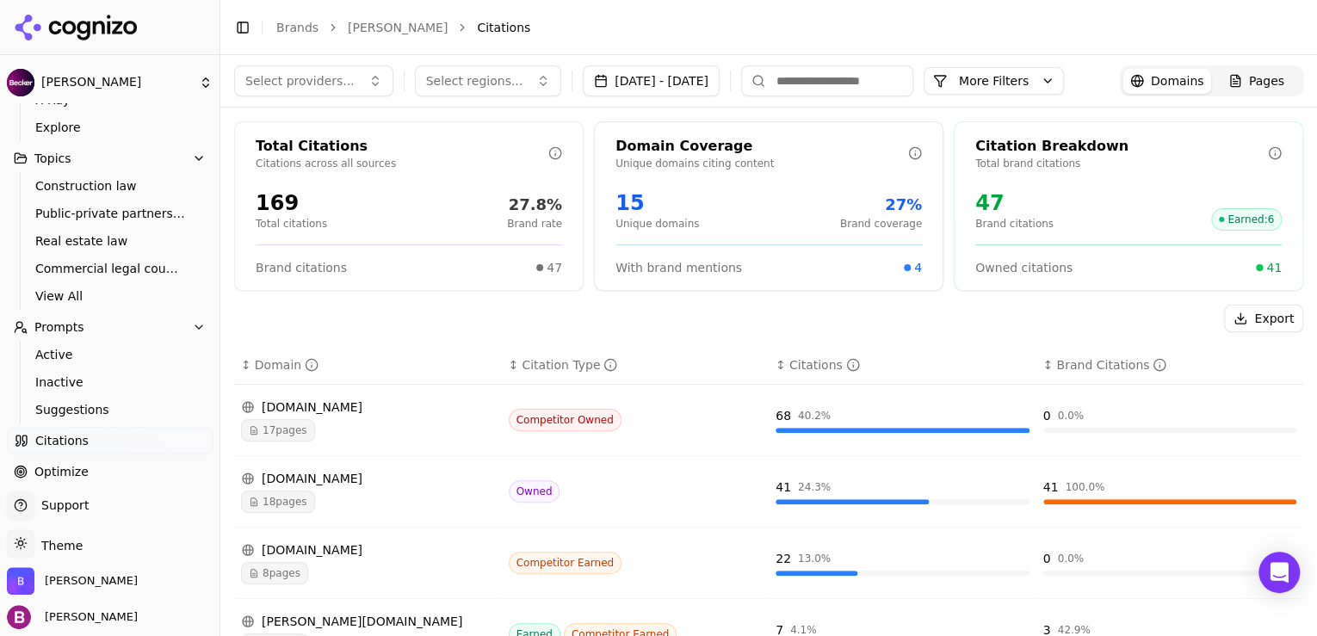
drag, startPoint x: 213, startPoint y: 228, endPoint x: 213, endPoint y: 205, distance: 23.3
click at [213, 205] on button "Toggle Sidebar" at bounding box center [220, 318] width 14 height 636
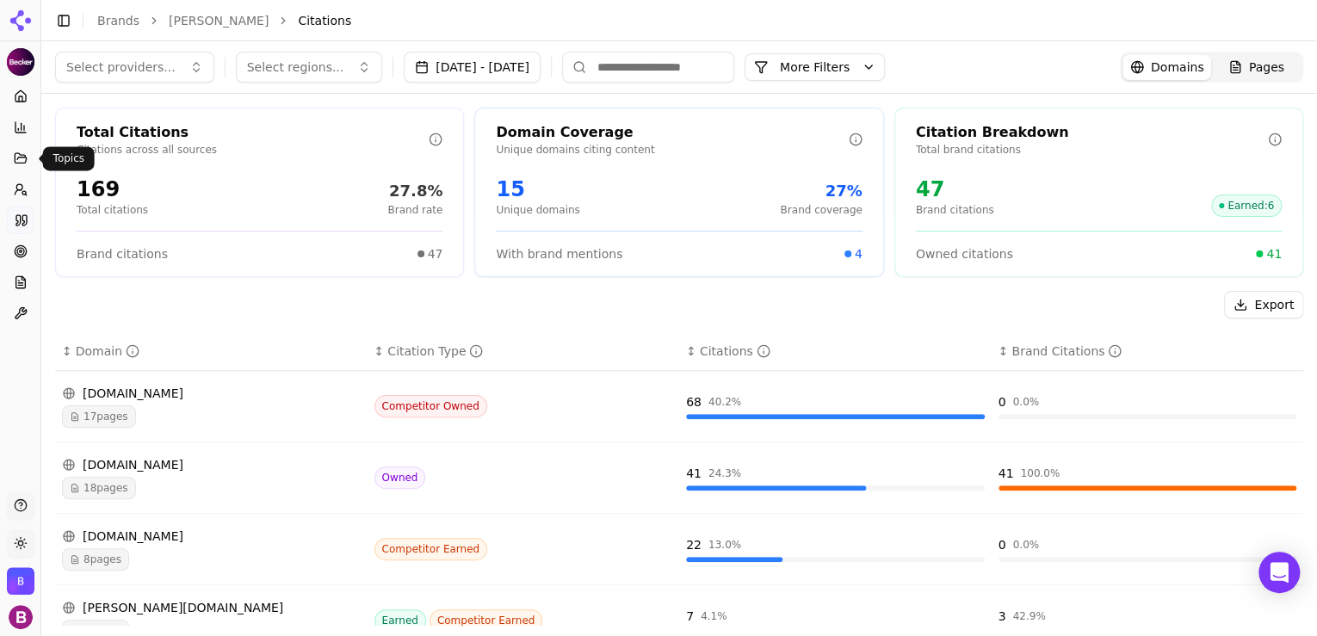
click at [39, 172] on button "Toggle Sidebar" at bounding box center [41, 318] width 14 height 636
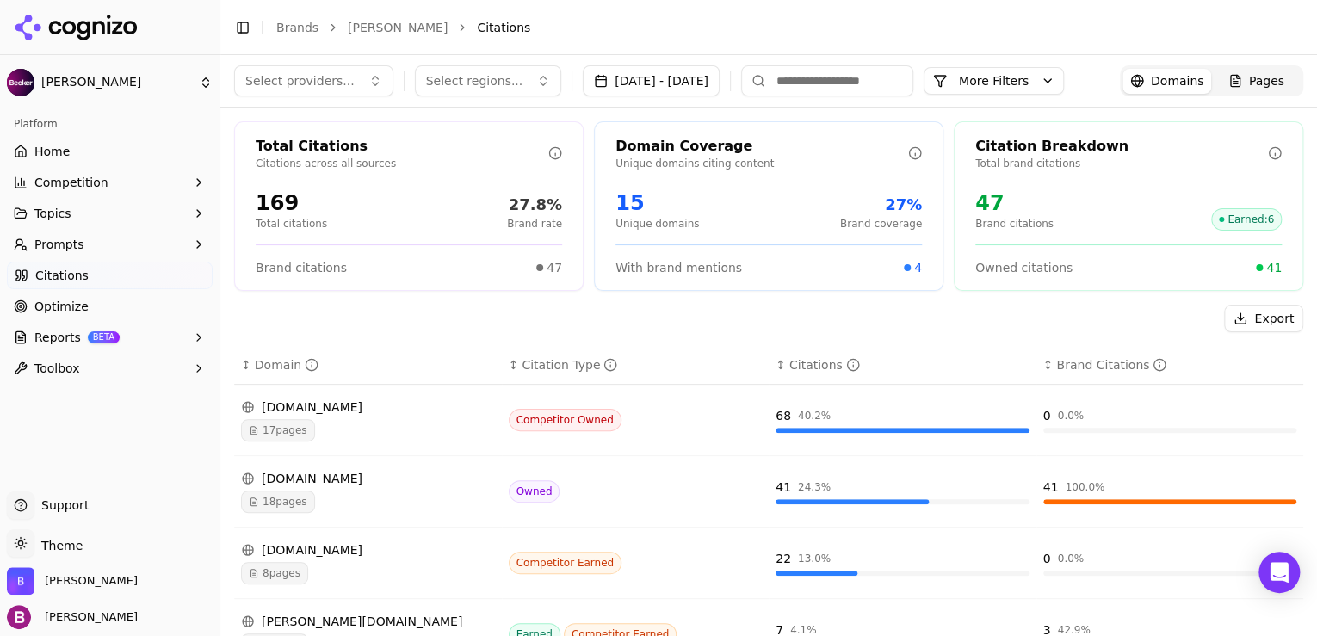
click at [152, 207] on button "Topics" at bounding box center [110, 214] width 206 height 28
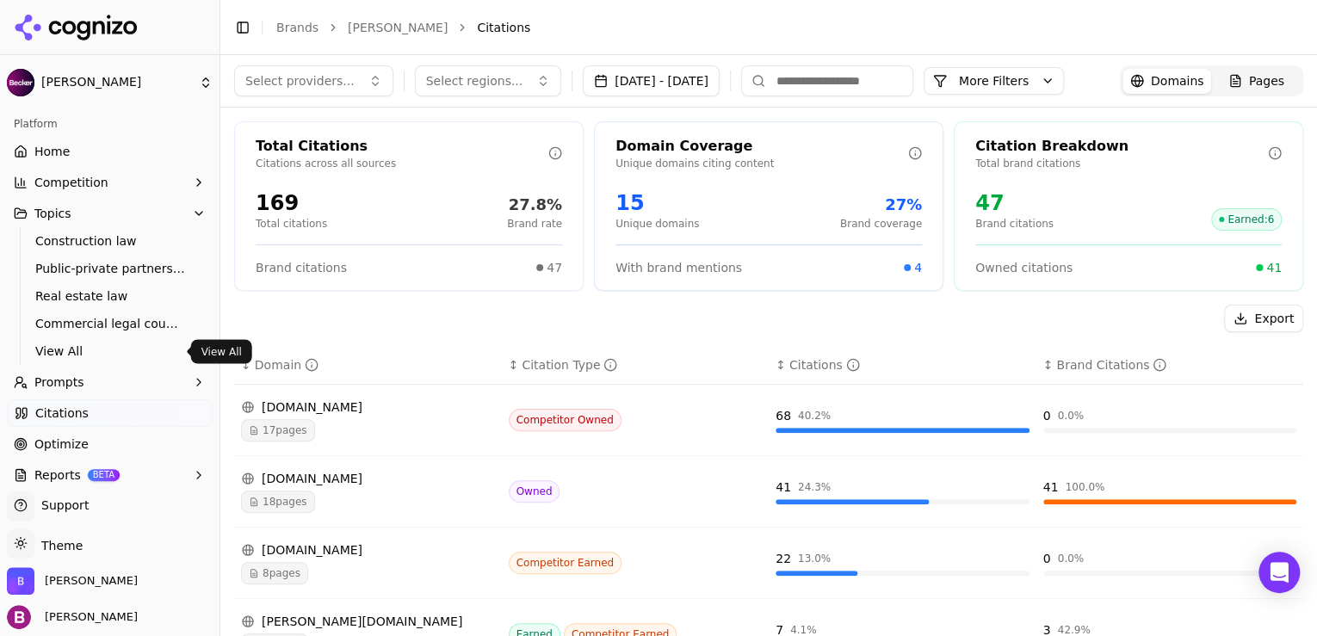
click at [65, 356] on span "View All" at bounding box center [110, 351] width 150 height 17
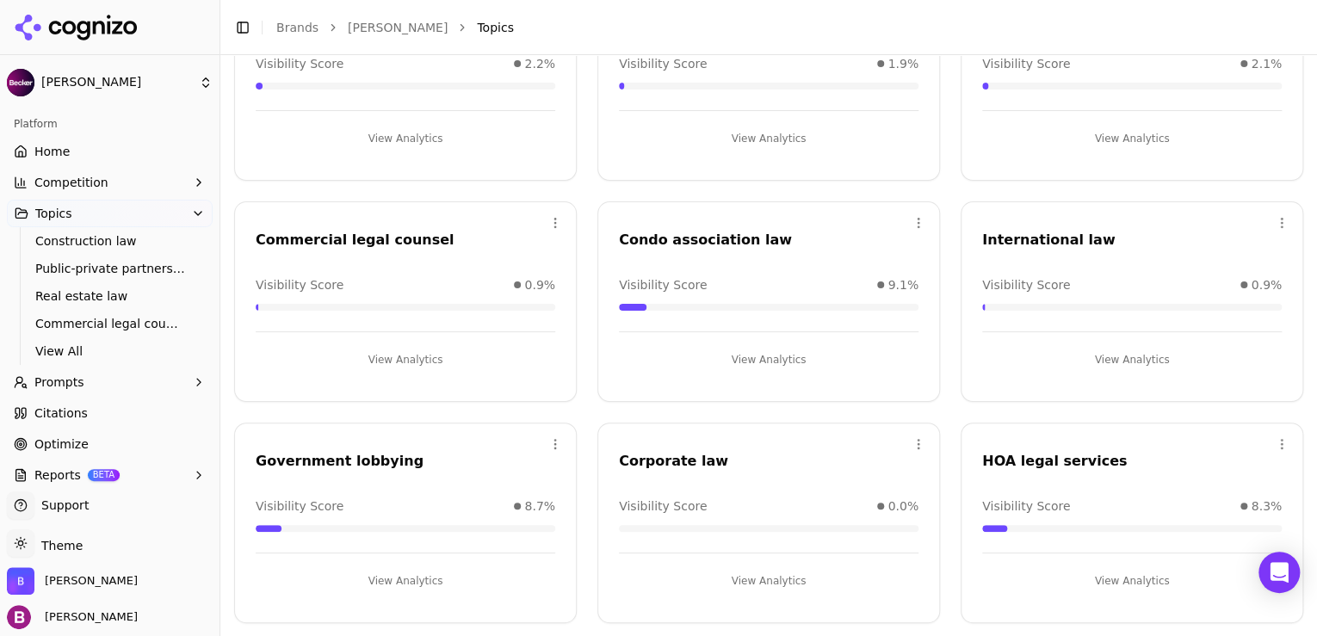
scroll to position [207, 0]
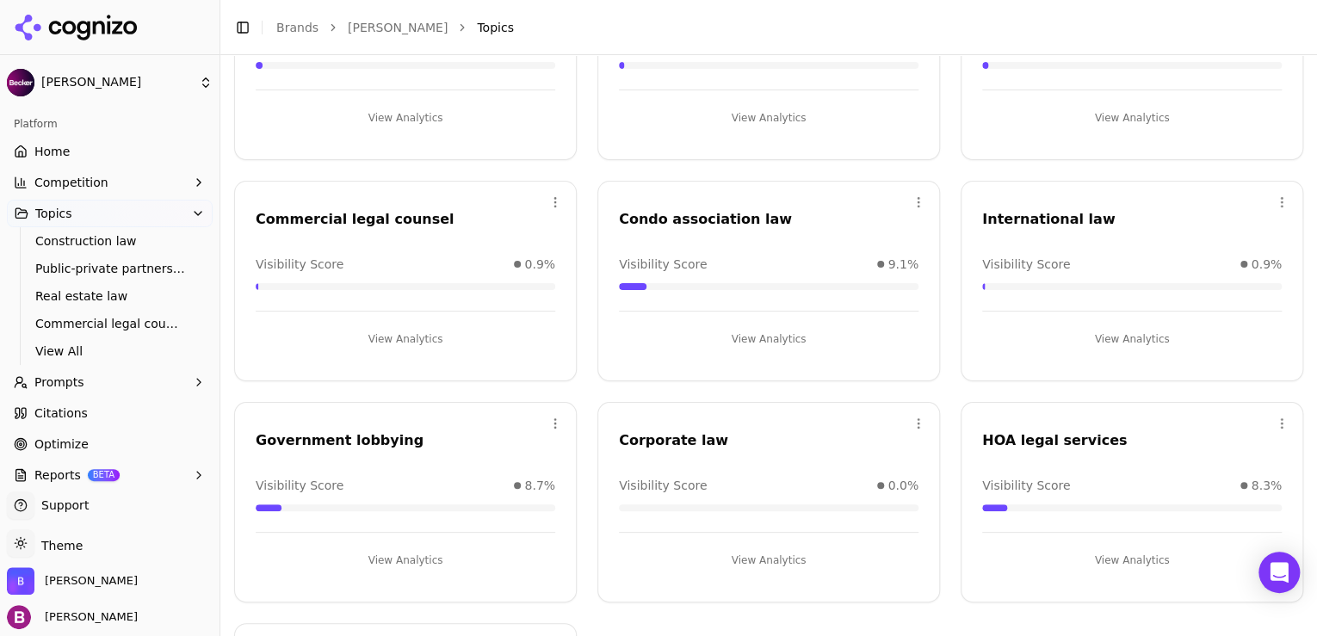
click at [741, 343] on button "View Analytics" at bounding box center [769, 339] width 300 height 28
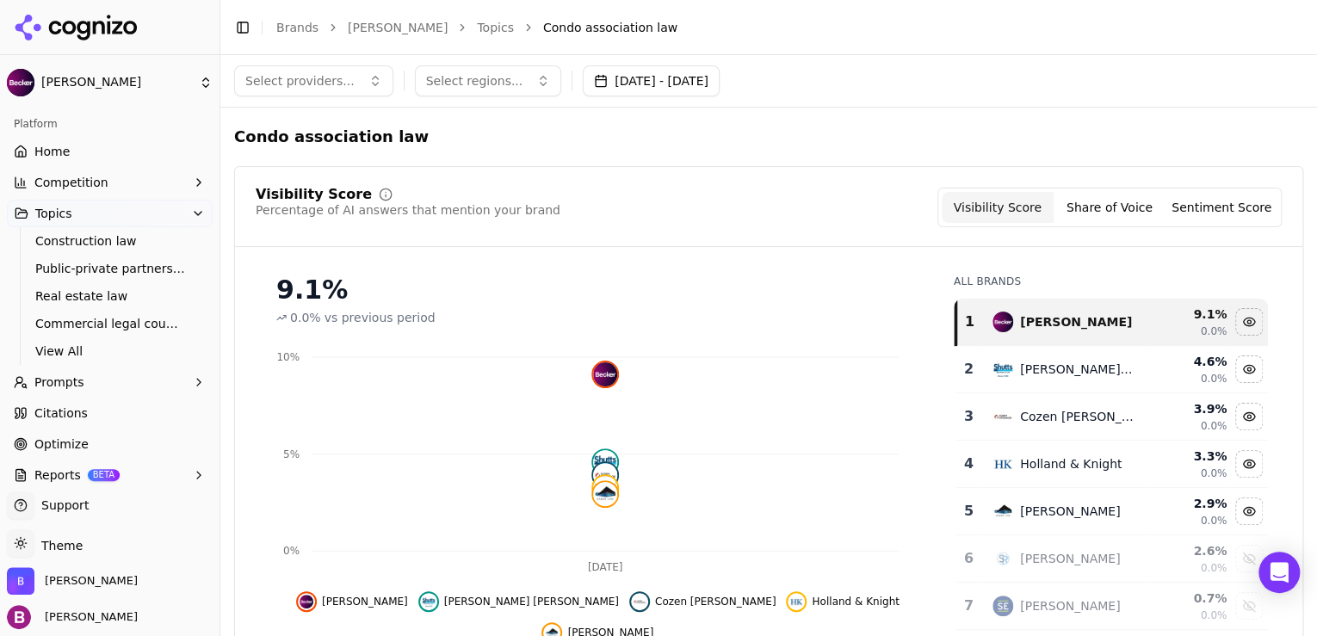
click at [113, 353] on span "View All" at bounding box center [110, 351] width 150 height 17
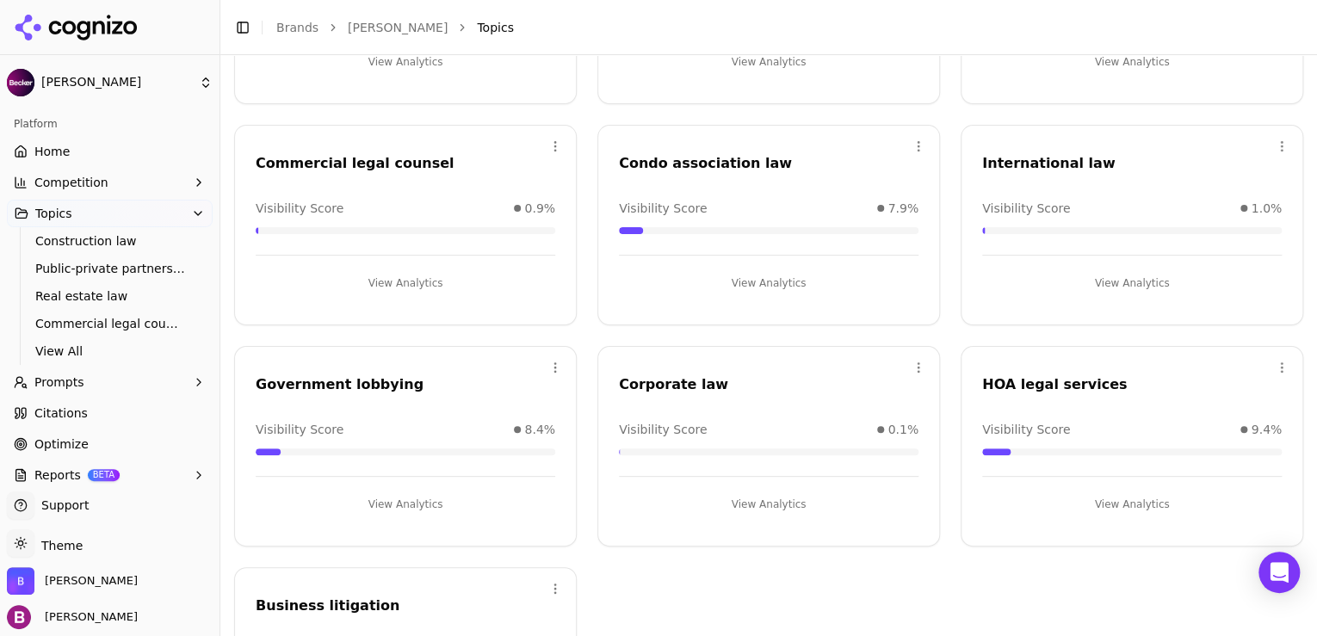
scroll to position [275, 0]
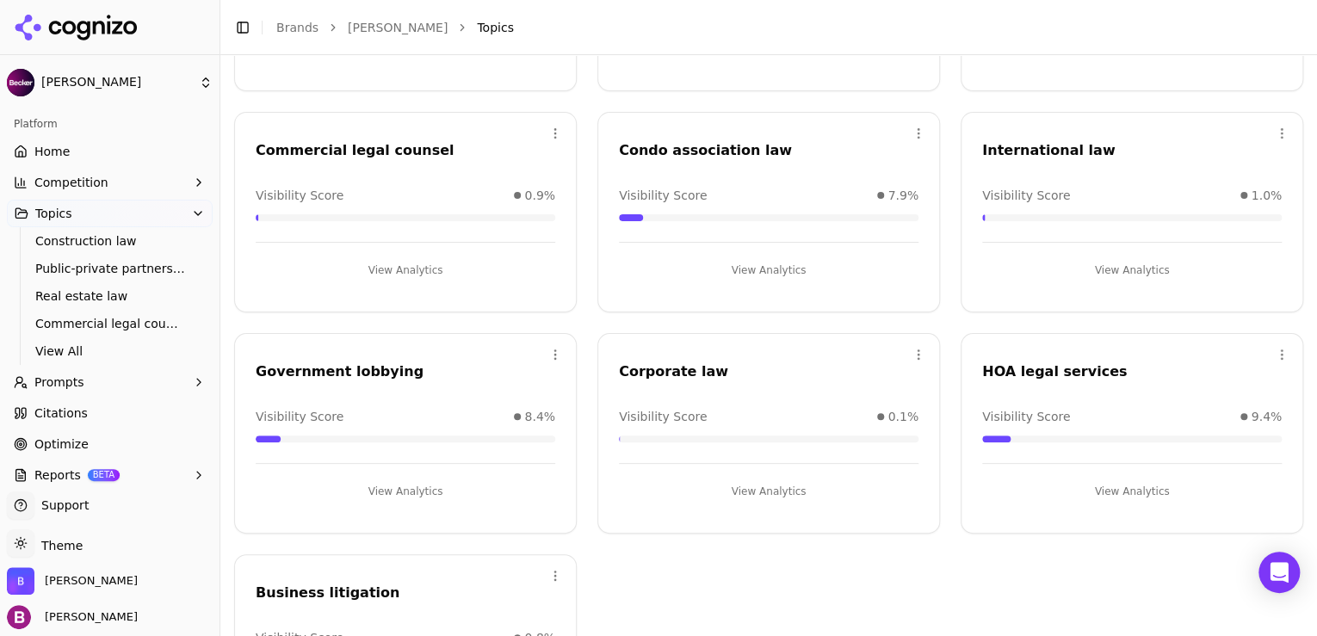
click at [1147, 486] on button "View Analytics" at bounding box center [1132, 492] width 300 height 28
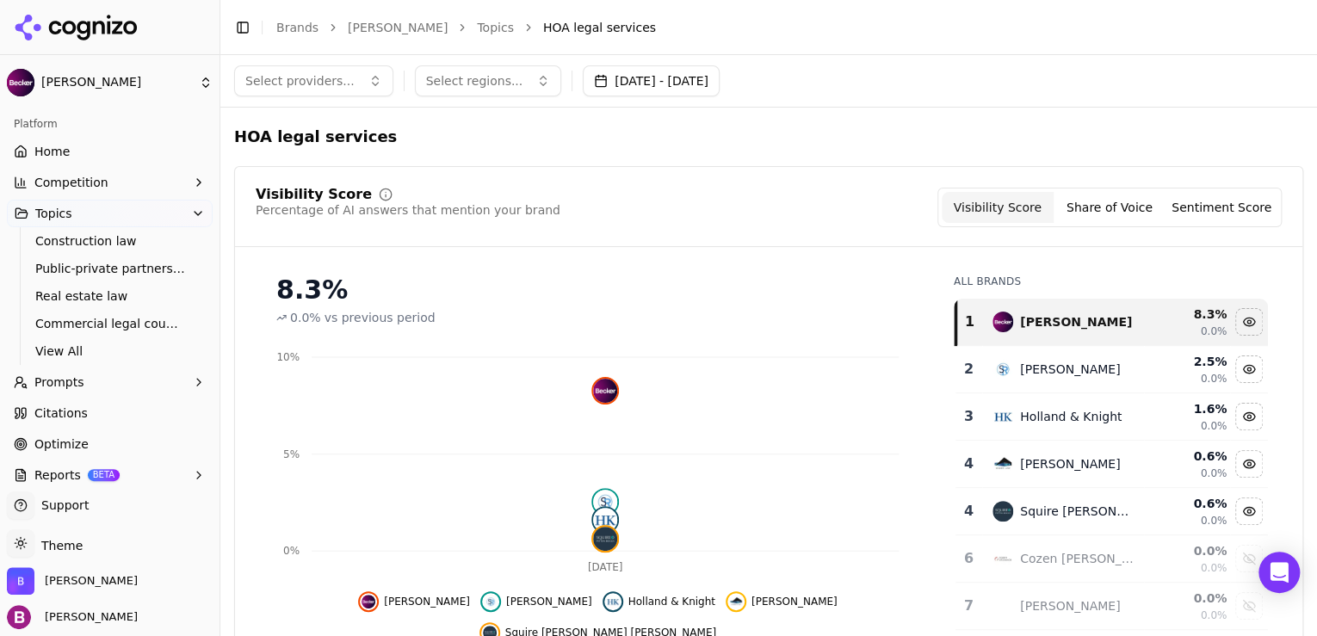
click at [107, 481] on button "Reports BETA" at bounding box center [110, 475] width 206 height 28
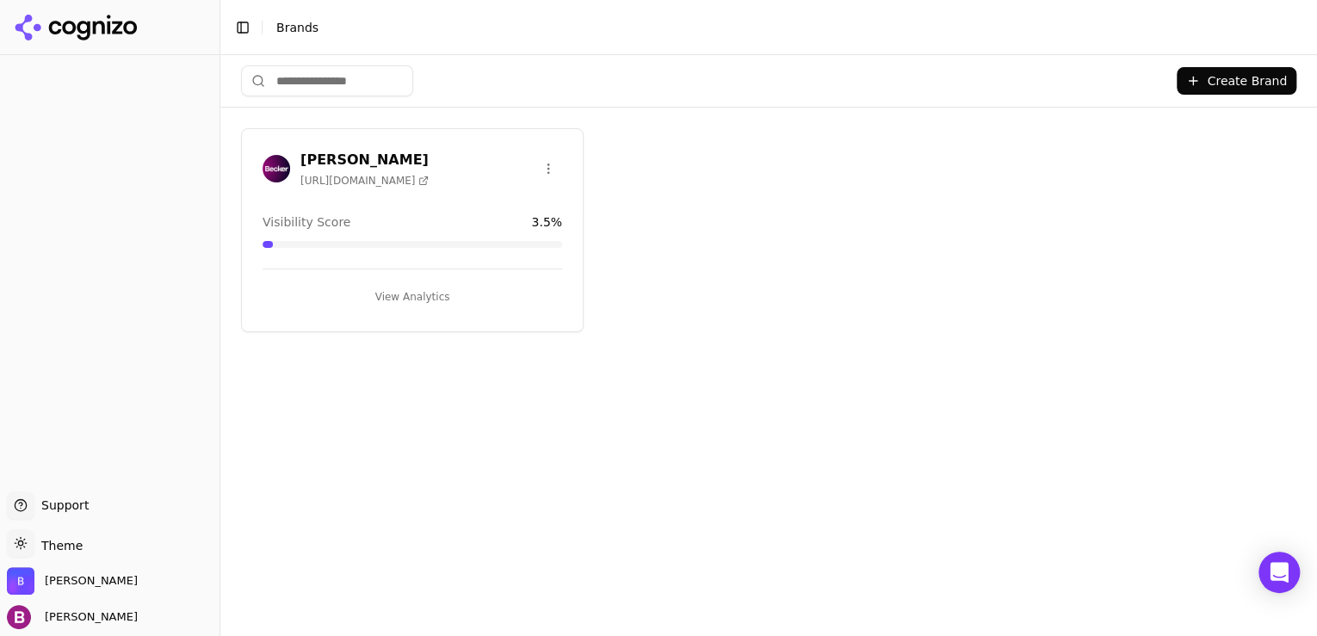
click at [387, 300] on button "View Analytics" at bounding box center [413, 297] width 300 height 28
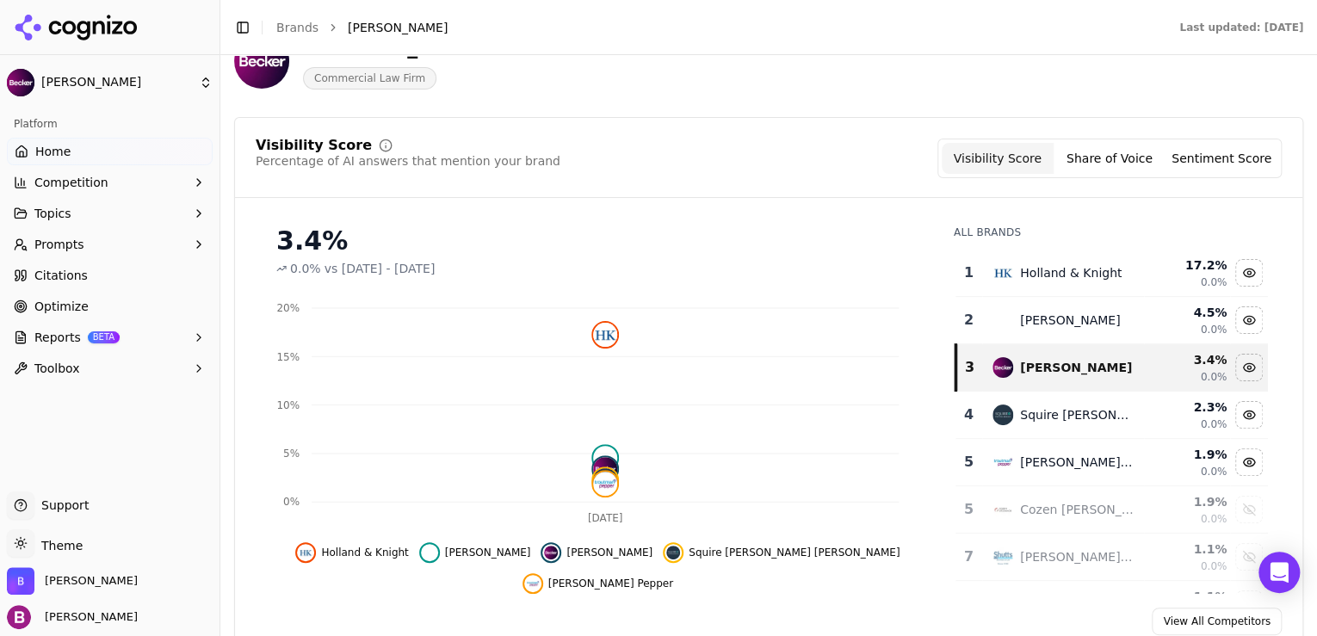
scroll to position [138, 0]
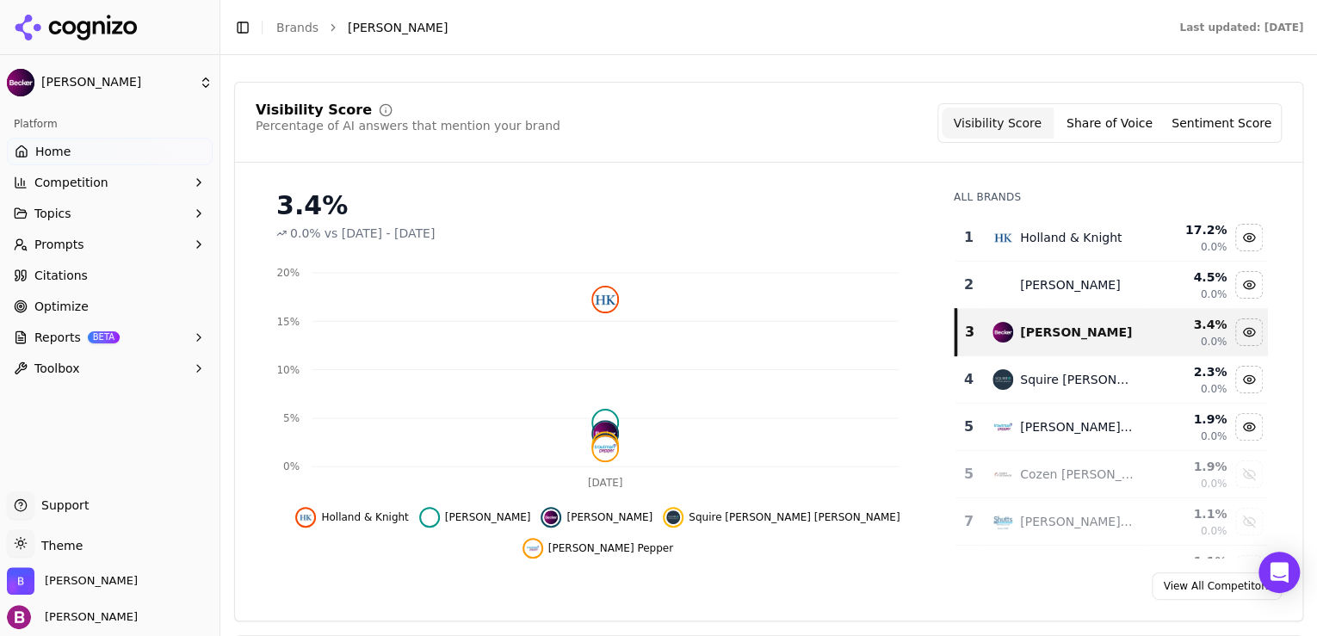
click at [1116, 120] on button "Share of Voice" at bounding box center [1110, 123] width 112 height 31
click at [160, 218] on button "Topics" at bounding box center [110, 214] width 206 height 28
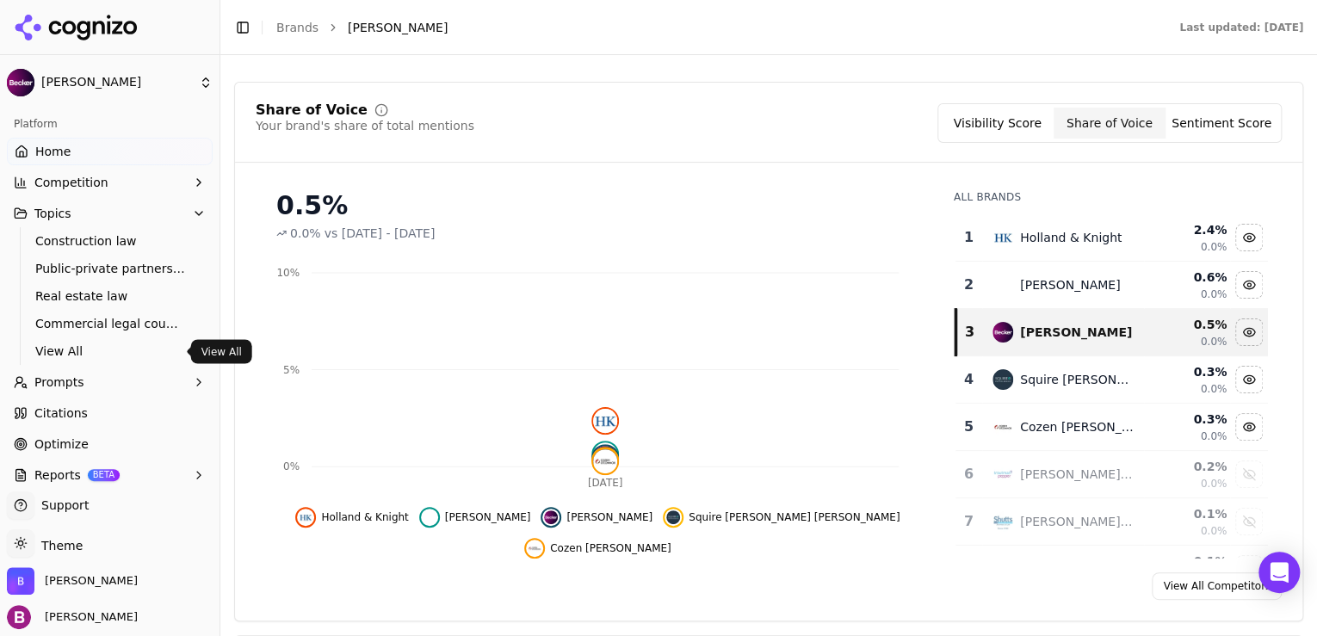
click at [80, 359] on span "View All" at bounding box center [110, 351] width 150 height 17
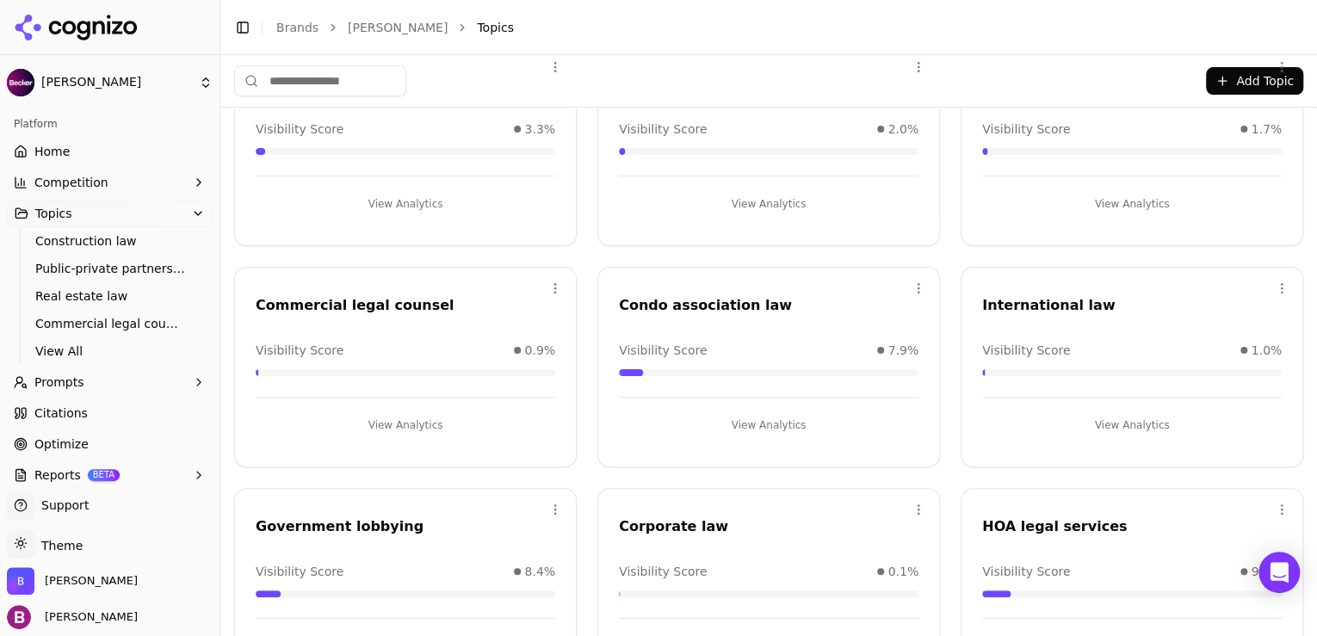
scroll to position [138, 0]
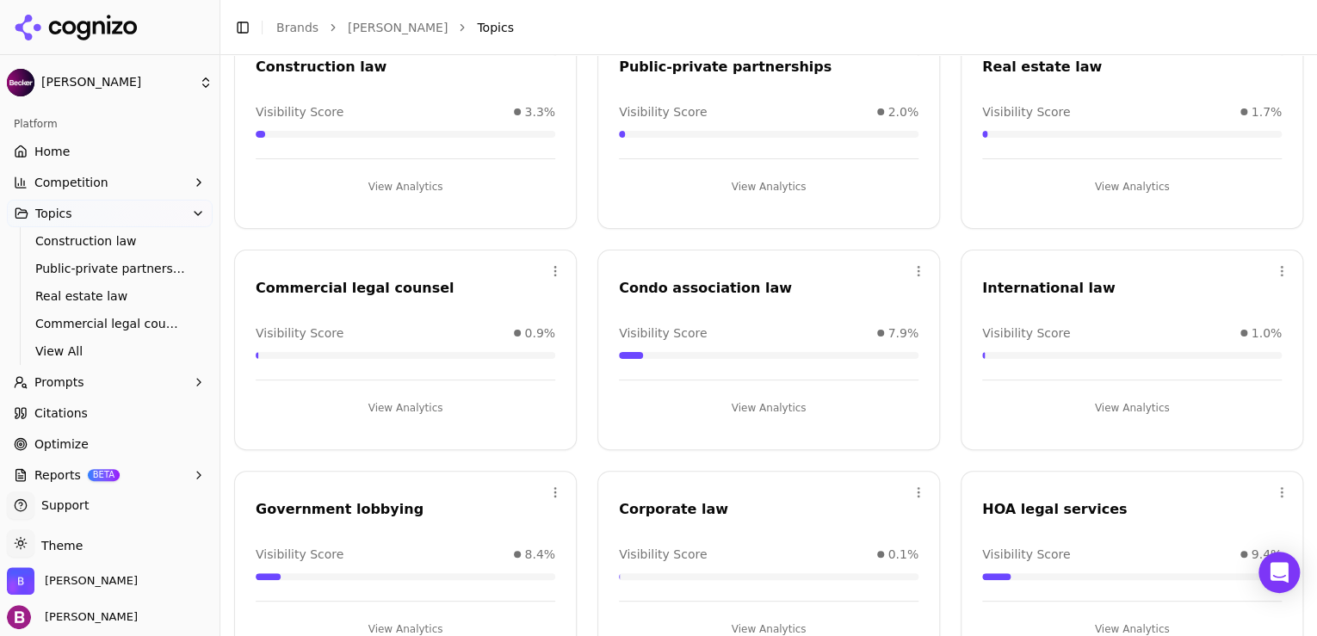
click at [431, 189] on button "View Analytics" at bounding box center [406, 187] width 300 height 28
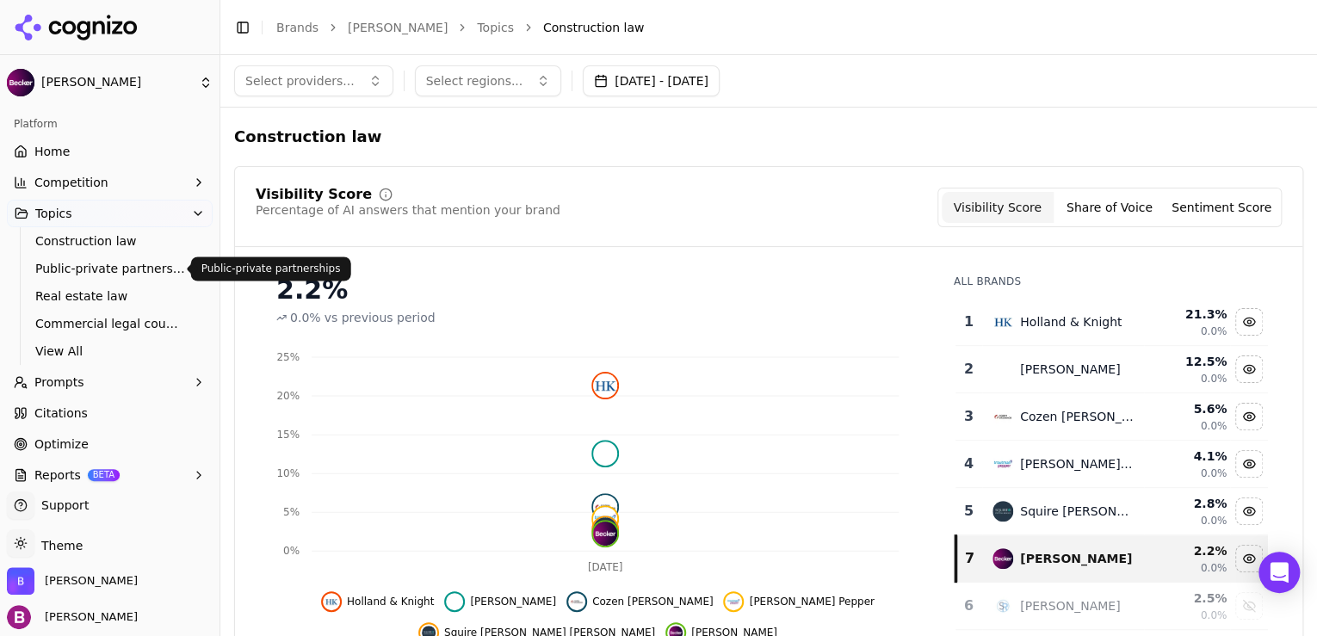
click at [86, 272] on span "Public-private partnerships" at bounding box center [110, 268] width 150 height 17
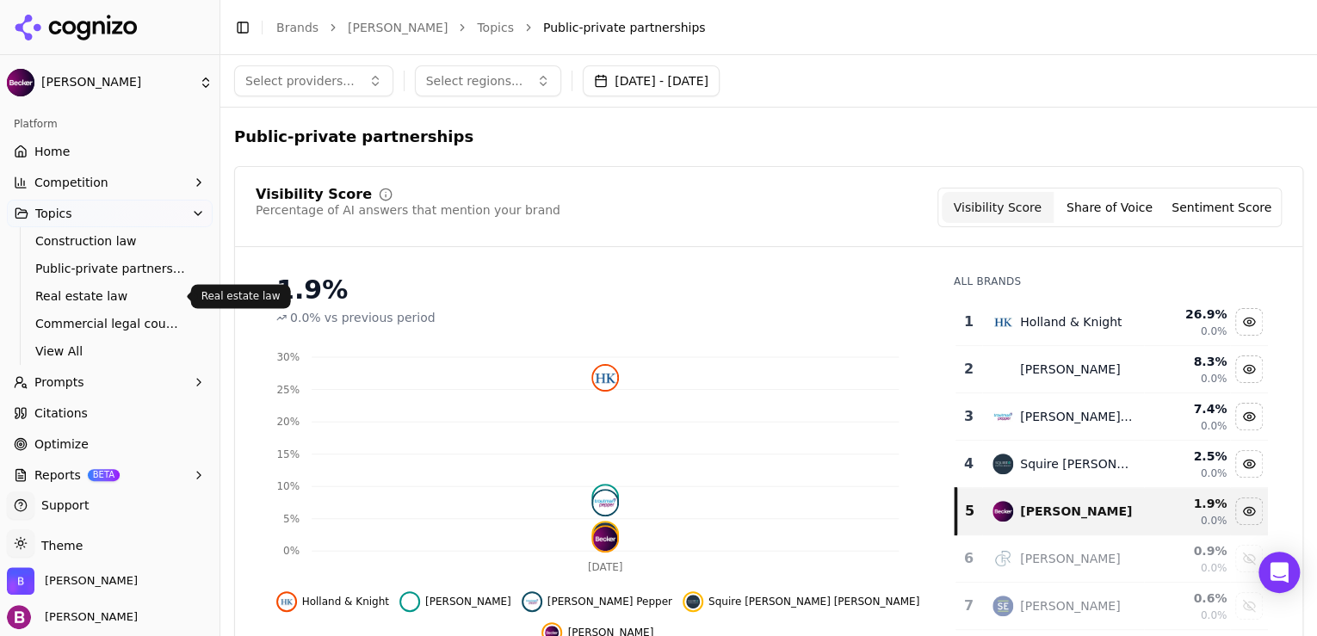
click at [76, 300] on span "Real estate law" at bounding box center [110, 296] width 150 height 17
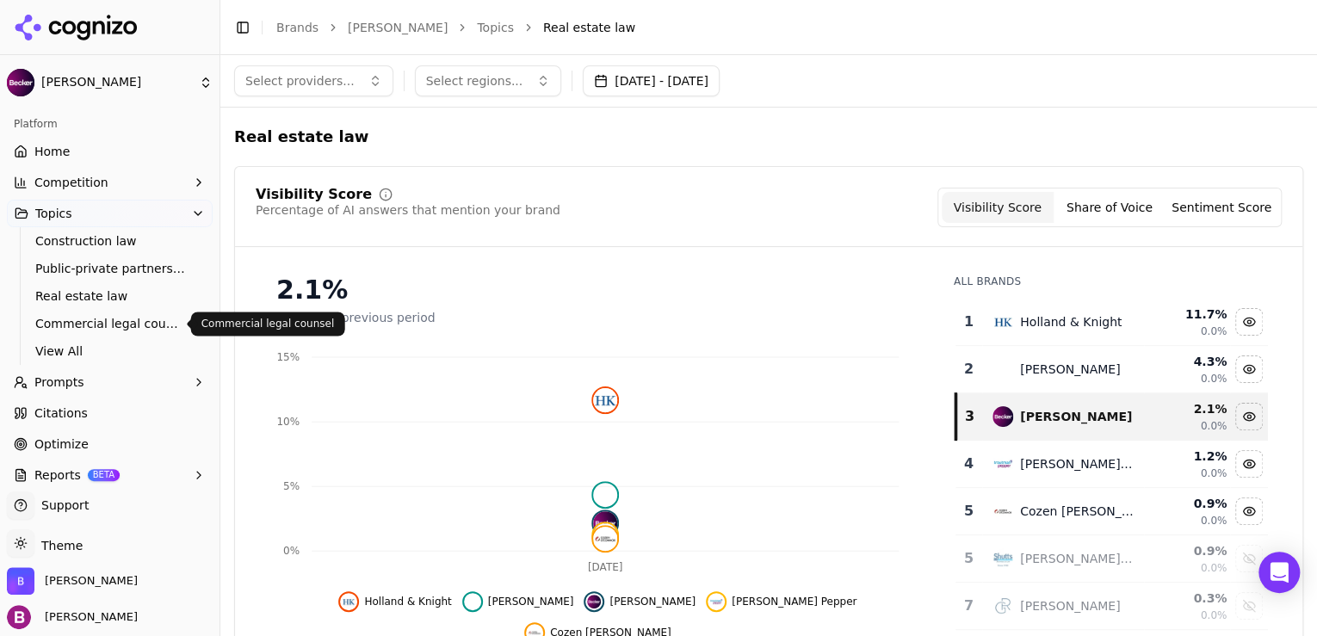
click at [67, 319] on span "Commercial legal counsel" at bounding box center [110, 323] width 150 height 17
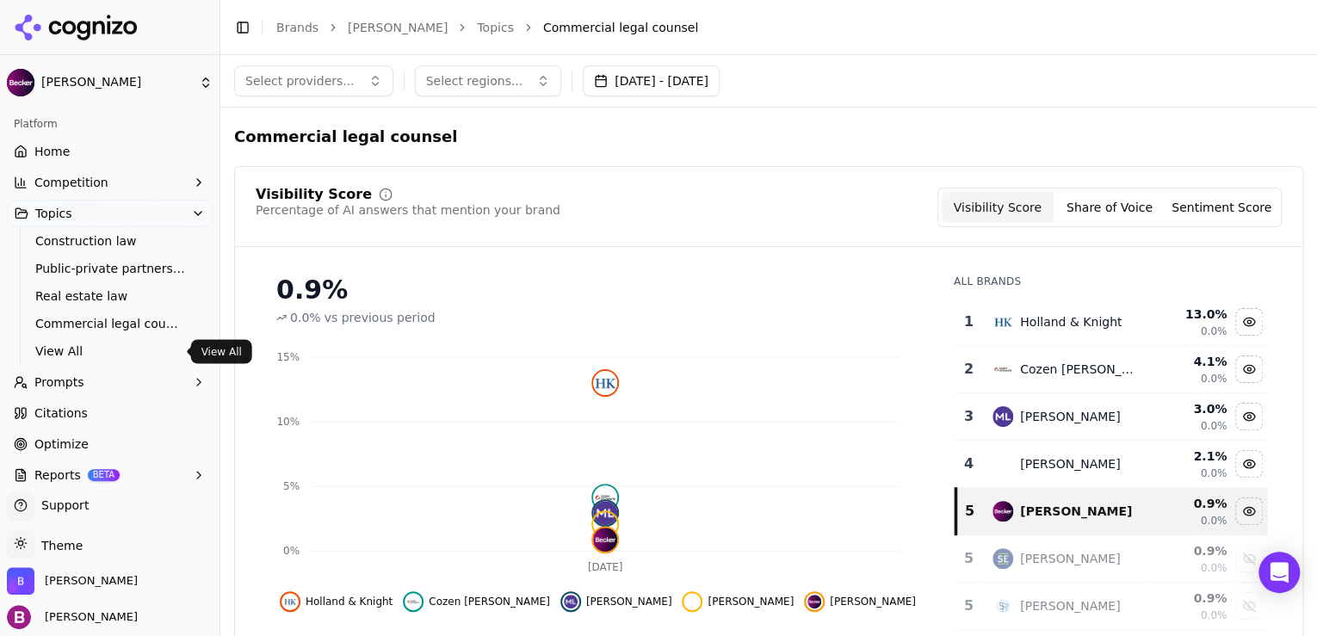
click at [63, 346] on span "View All" at bounding box center [110, 351] width 150 height 17
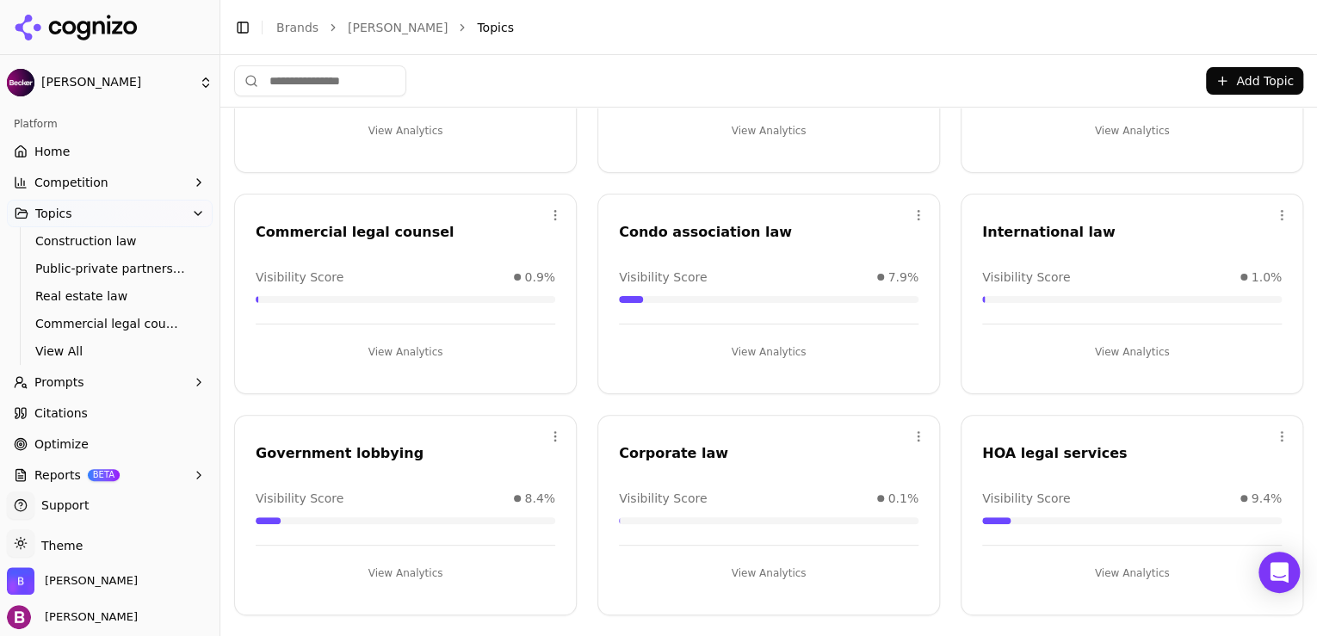
scroll to position [207, 0]
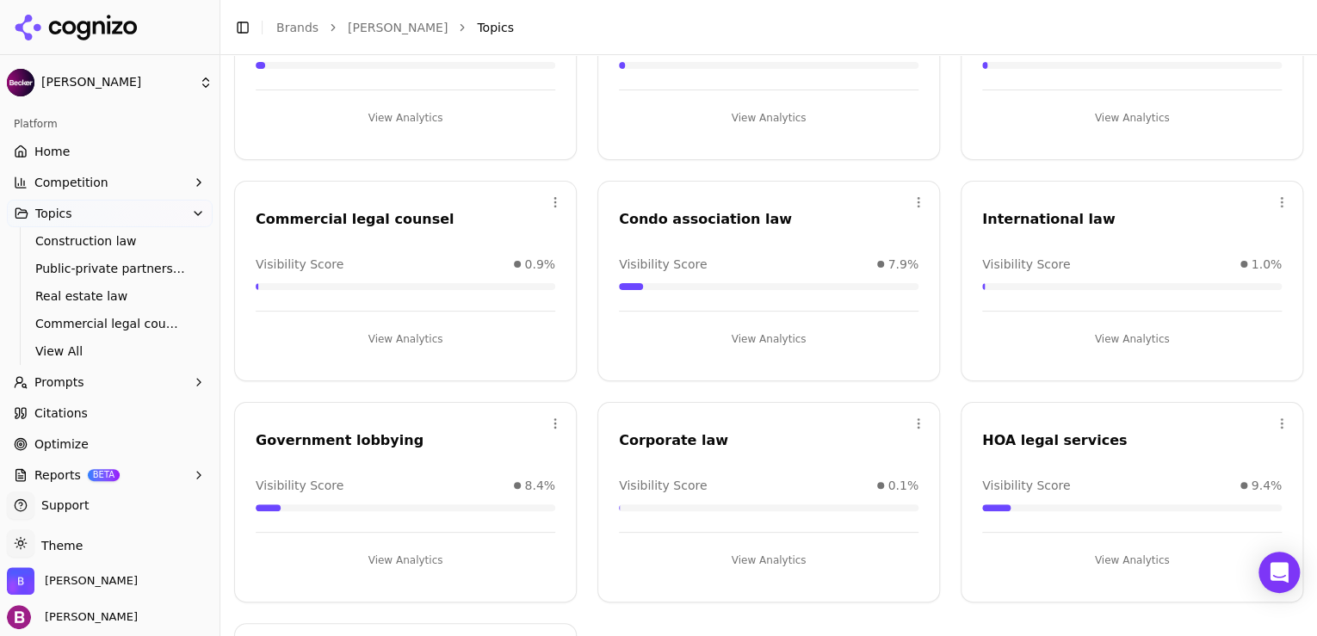
click at [394, 559] on button "View Analytics" at bounding box center [406, 561] width 300 height 28
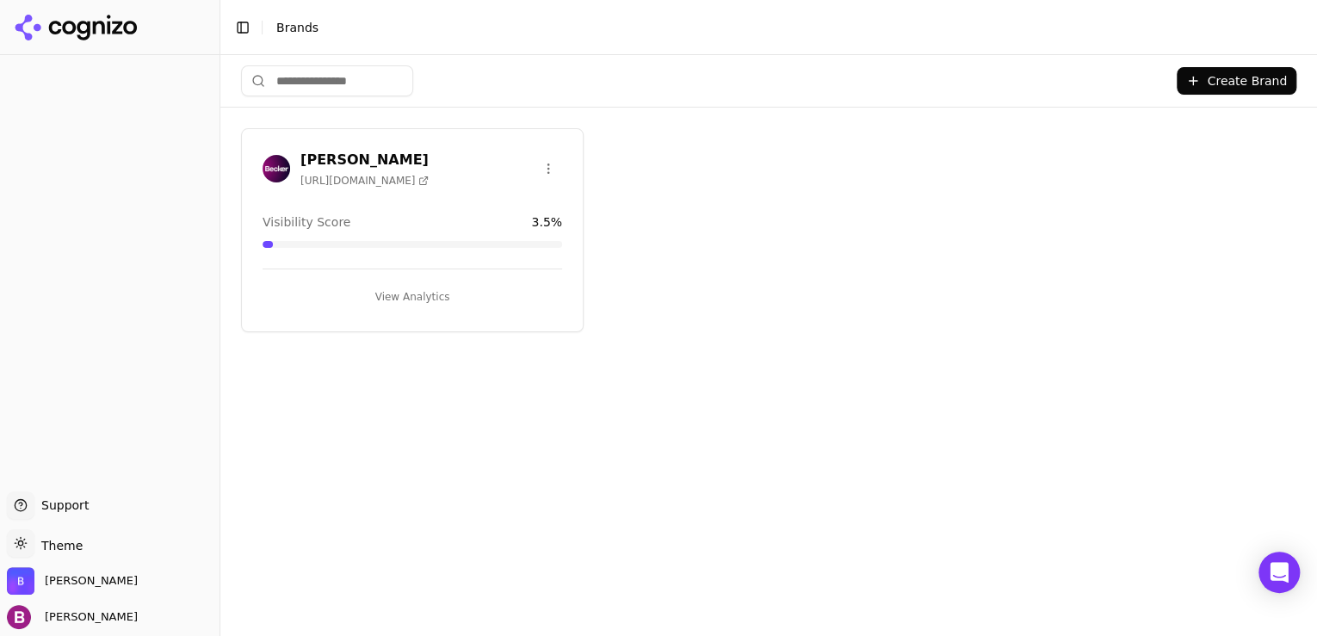
click at [438, 292] on button "View Analytics" at bounding box center [413, 297] width 300 height 28
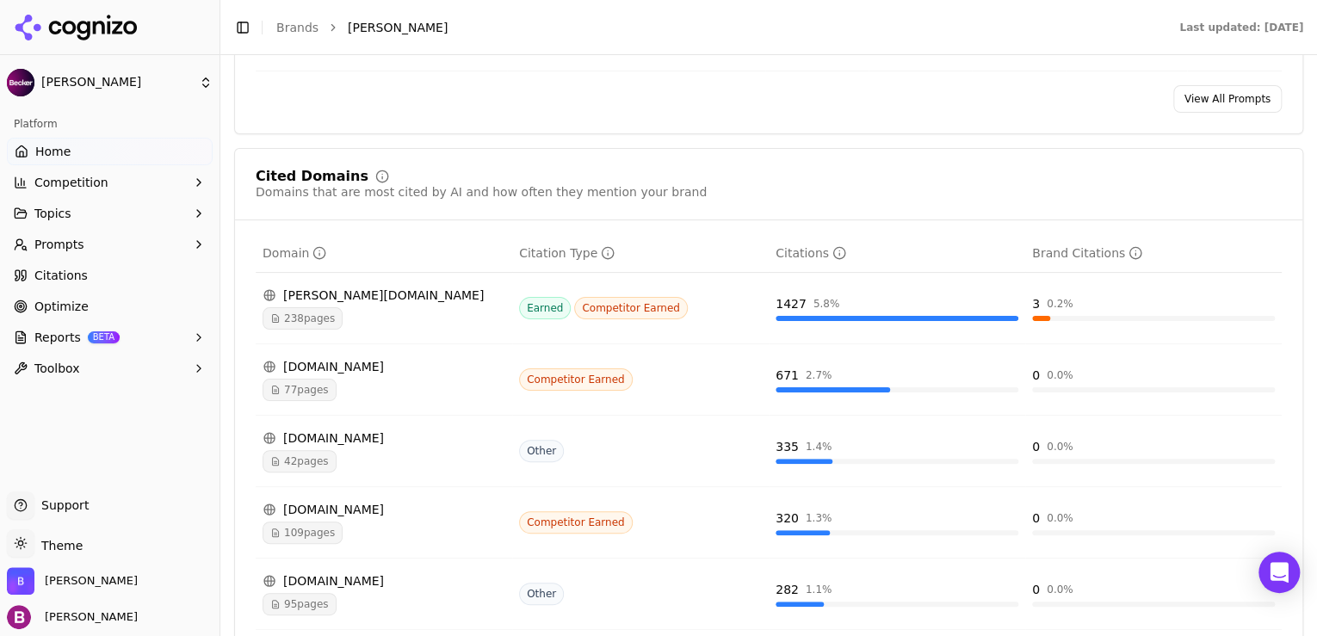
scroll to position [1790, 0]
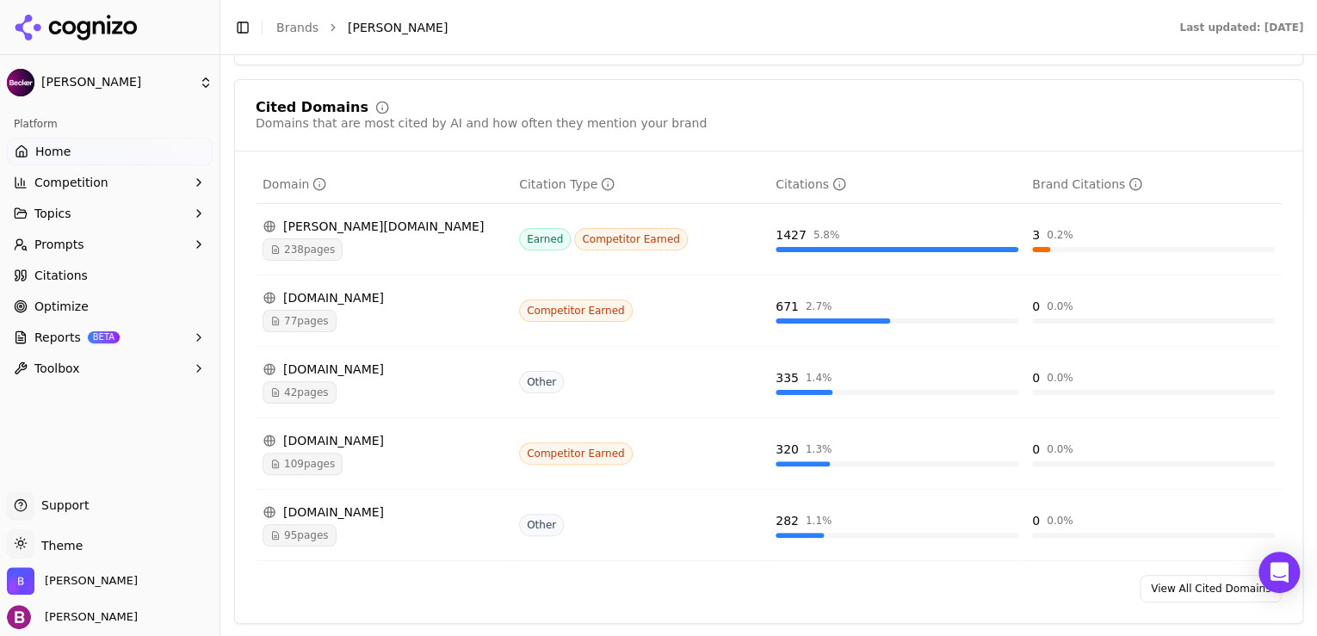
click at [191, 275] on link "Citations" at bounding box center [110, 276] width 206 height 28
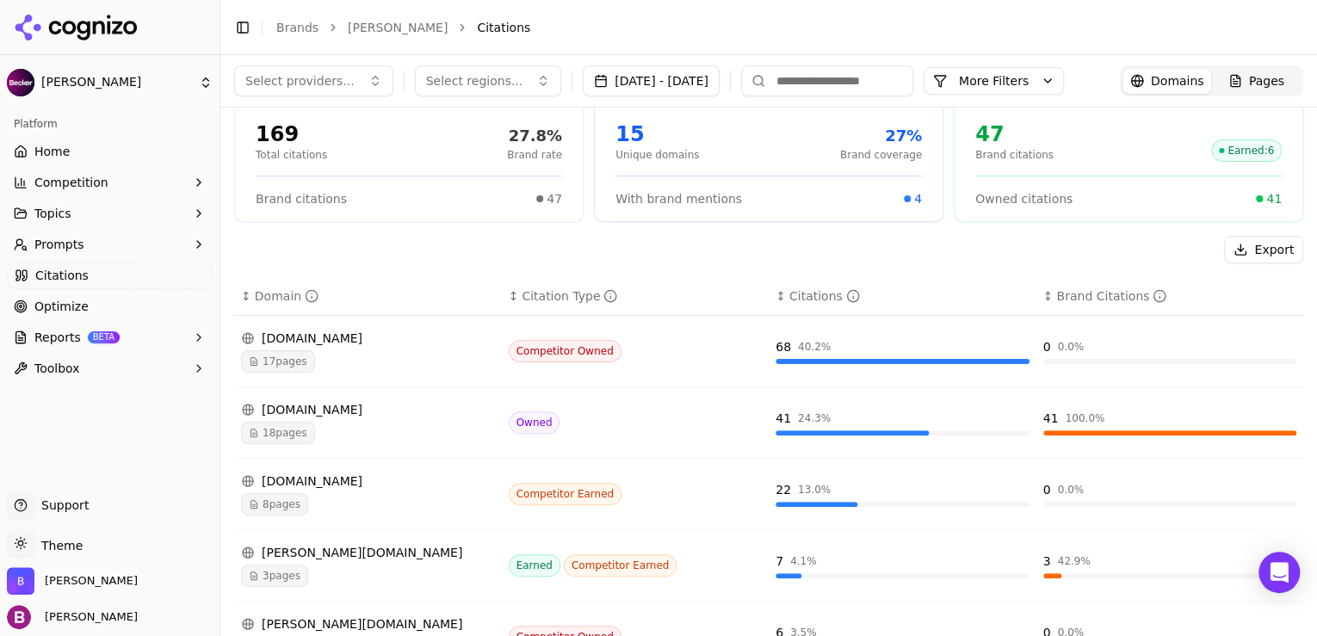
scroll to position [138, 0]
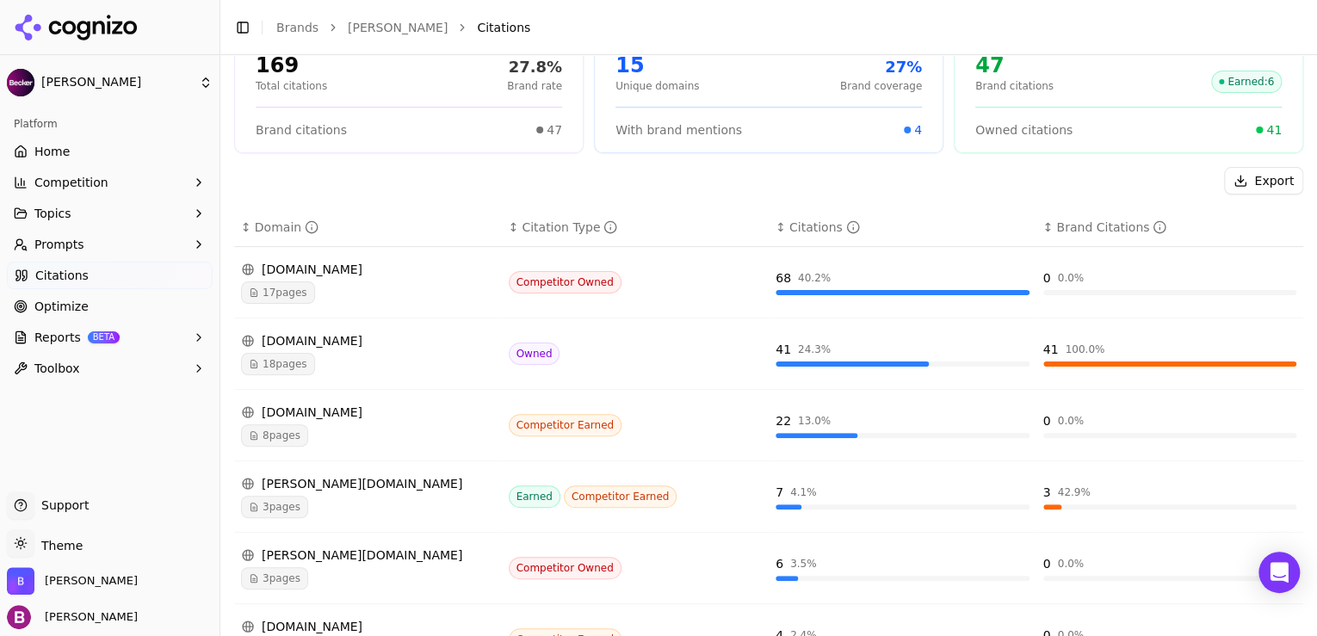
click at [189, 206] on button "Topics" at bounding box center [110, 214] width 206 height 28
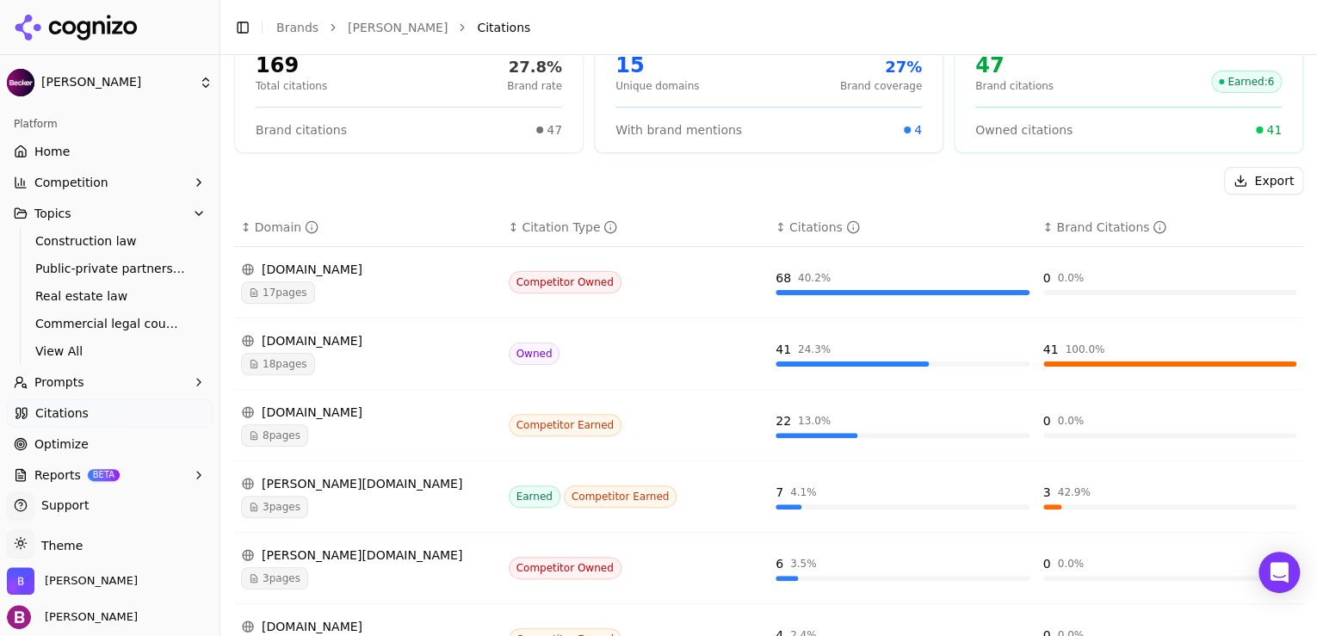
click at [192, 379] on icon "button" at bounding box center [199, 382] width 14 height 14
click at [113, 414] on span "Active" at bounding box center [110, 409] width 150 height 17
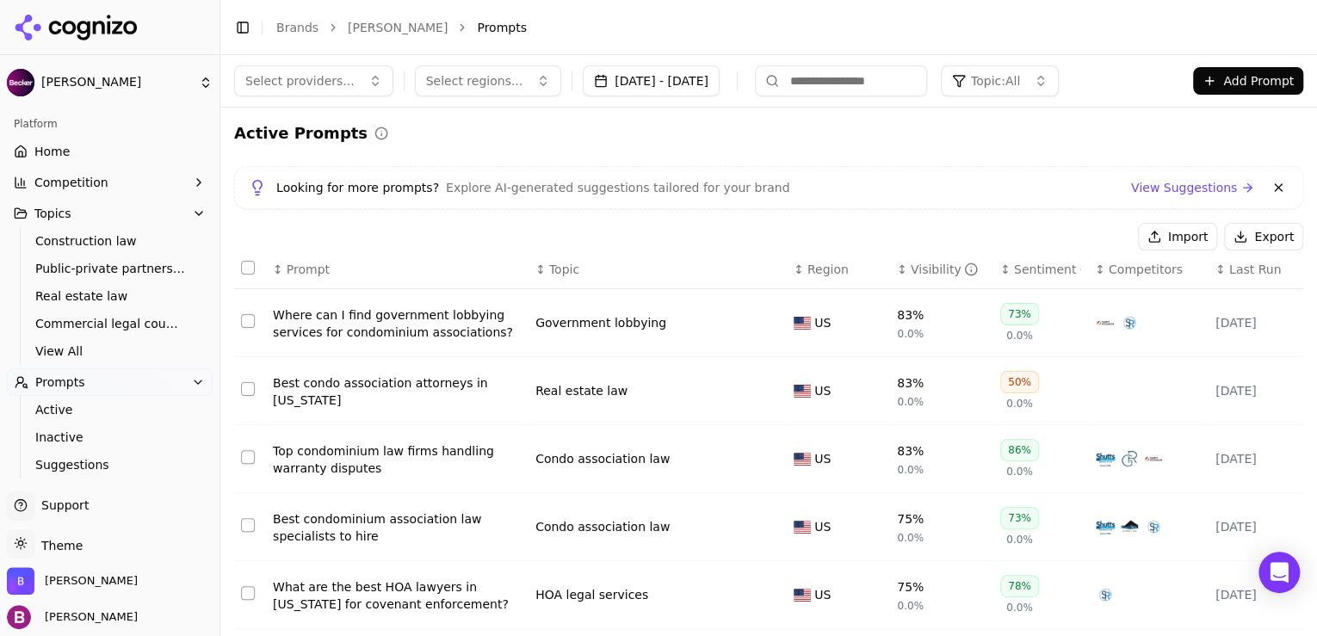
click at [911, 274] on div "Visibility" at bounding box center [945, 269] width 68 height 17
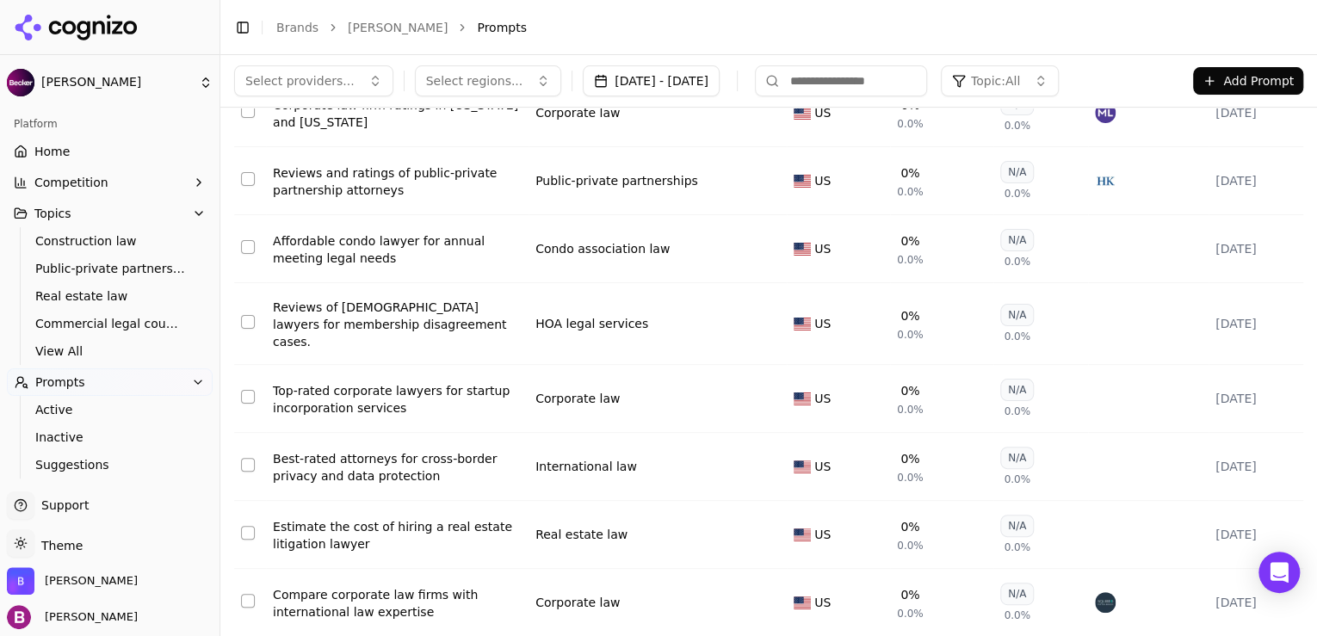
scroll to position [114, 0]
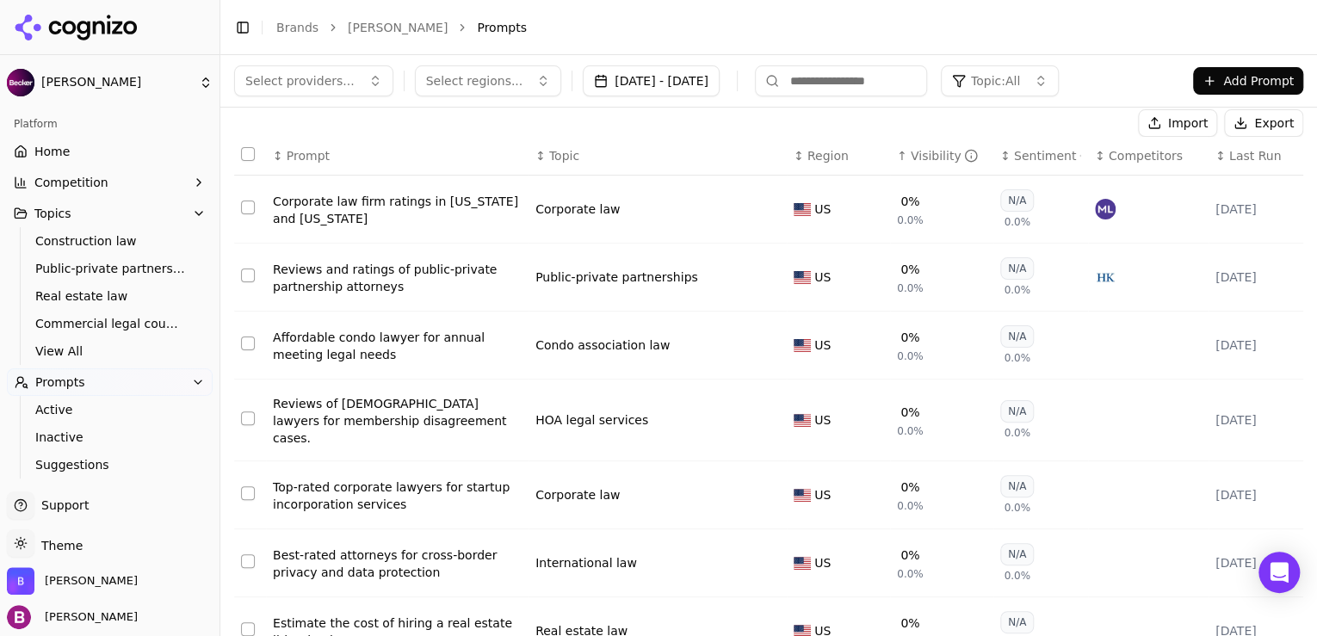
click at [914, 164] on th "↑ Visibility" at bounding box center [941, 156] width 103 height 39
click at [913, 157] on div "Visibility" at bounding box center [945, 155] width 68 height 17
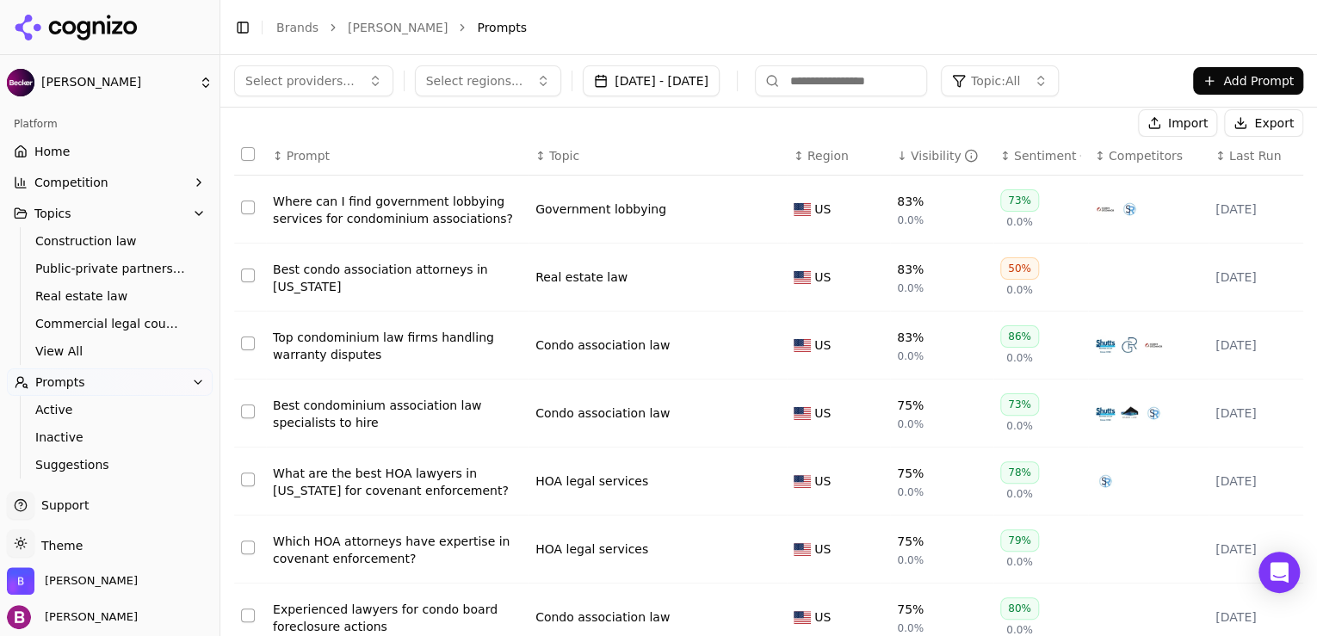
click at [109, 152] on link "Home" at bounding box center [110, 152] width 206 height 28
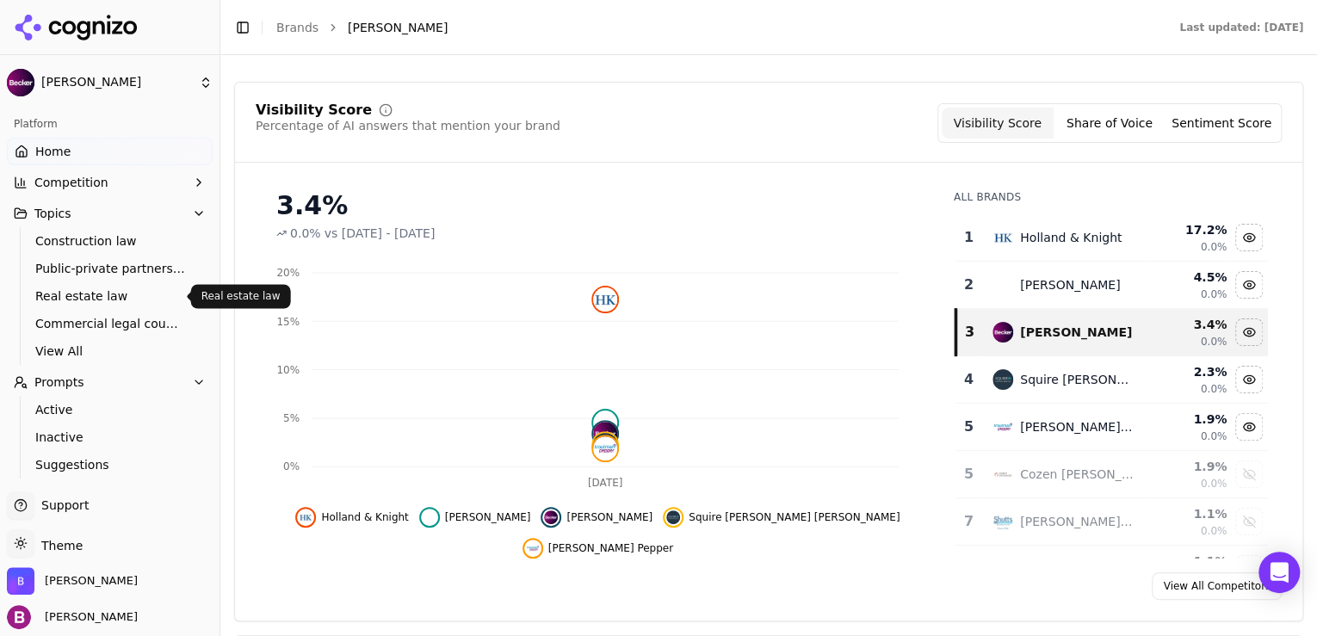
click at [114, 300] on span "Real estate law" at bounding box center [110, 296] width 150 height 17
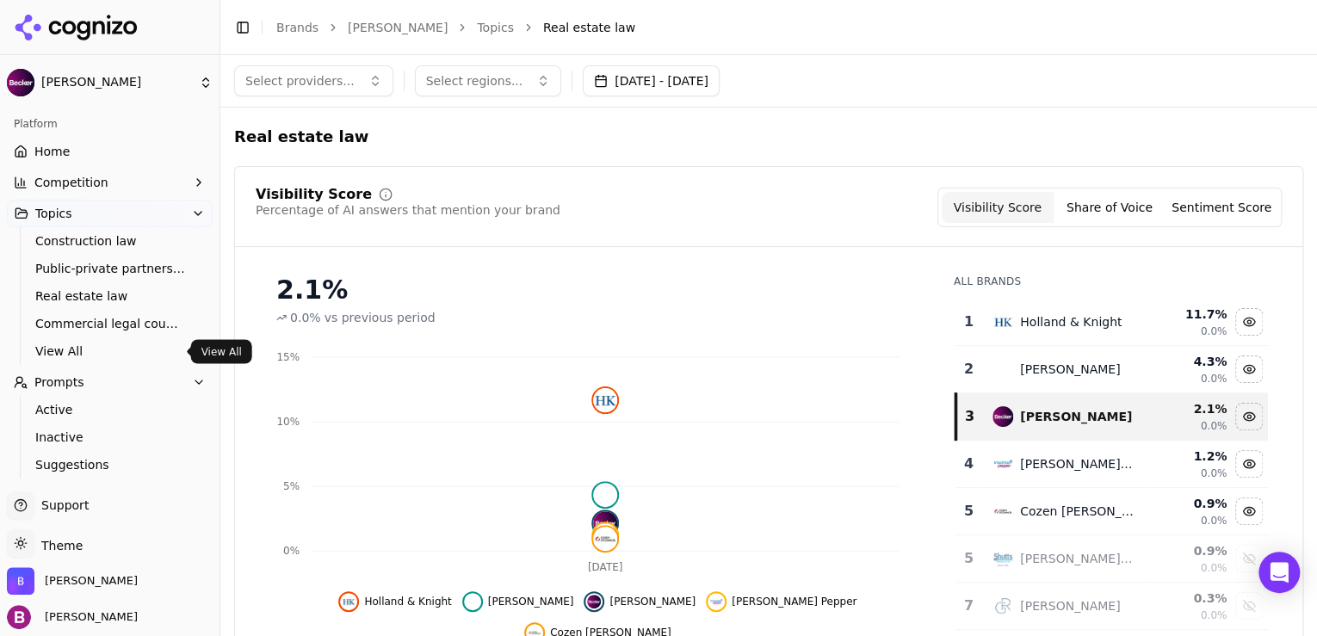
click at [96, 344] on span "View All" at bounding box center [110, 351] width 150 height 17
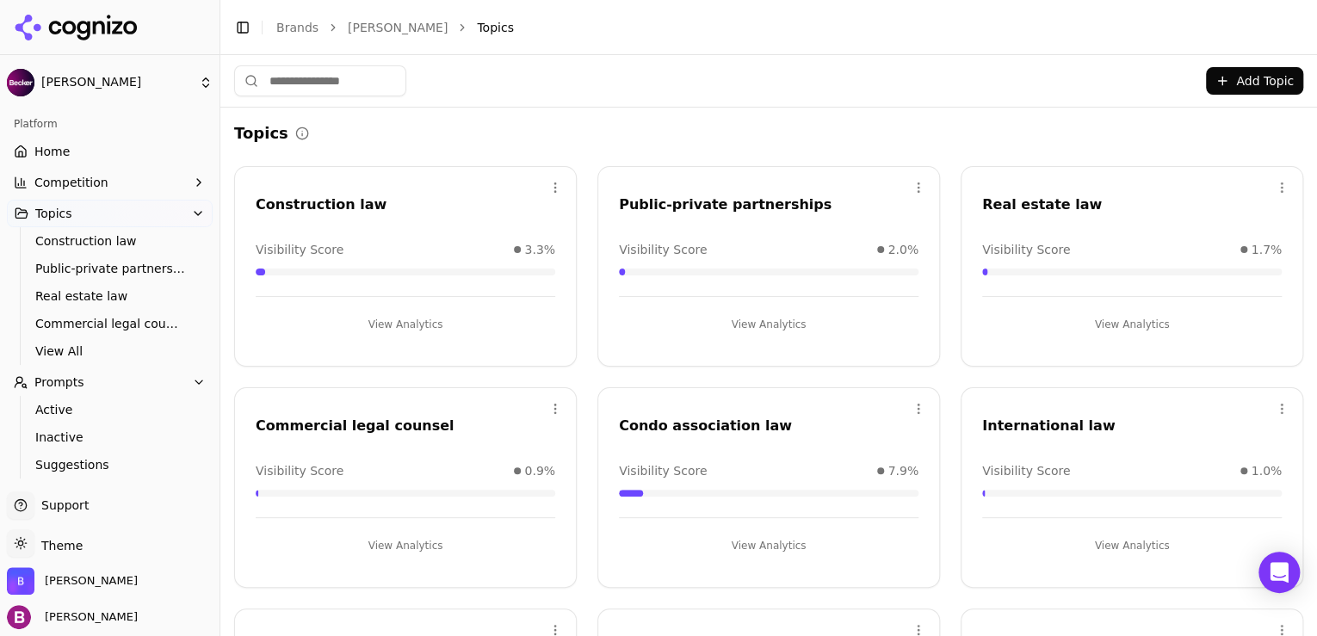
click at [752, 545] on button "View Analytics" at bounding box center [769, 546] width 300 height 28
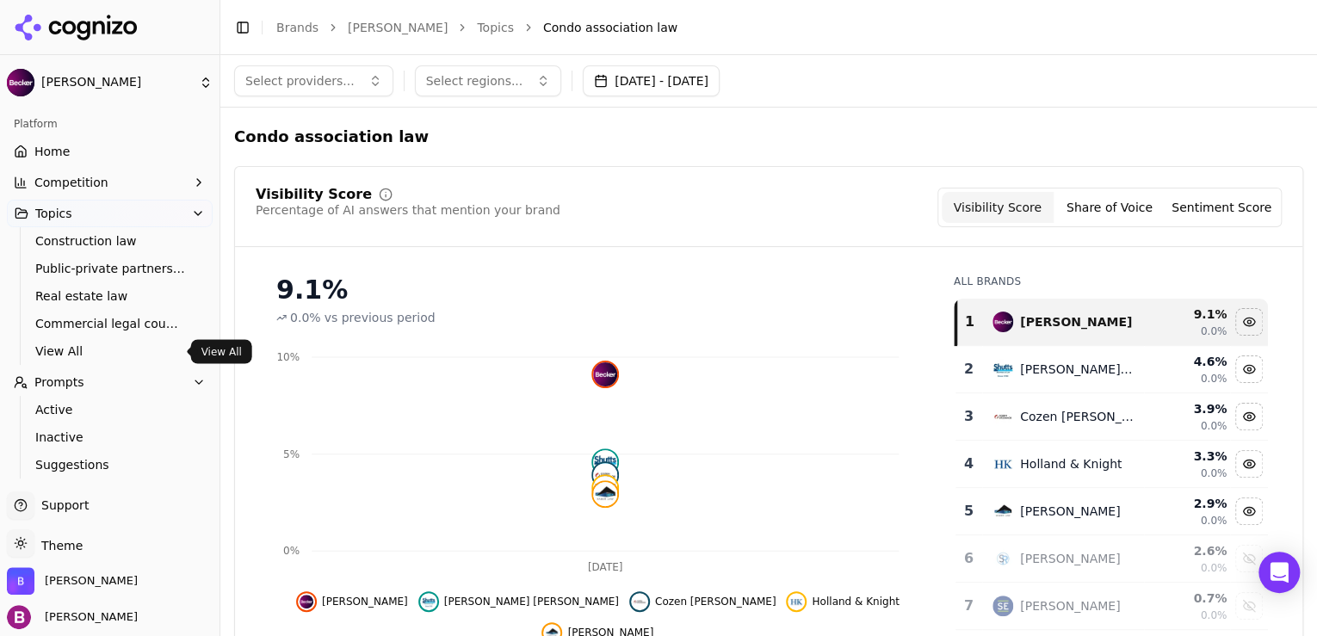
click at [93, 350] on span "View All" at bounding box center [110, 351] width 150 height 17
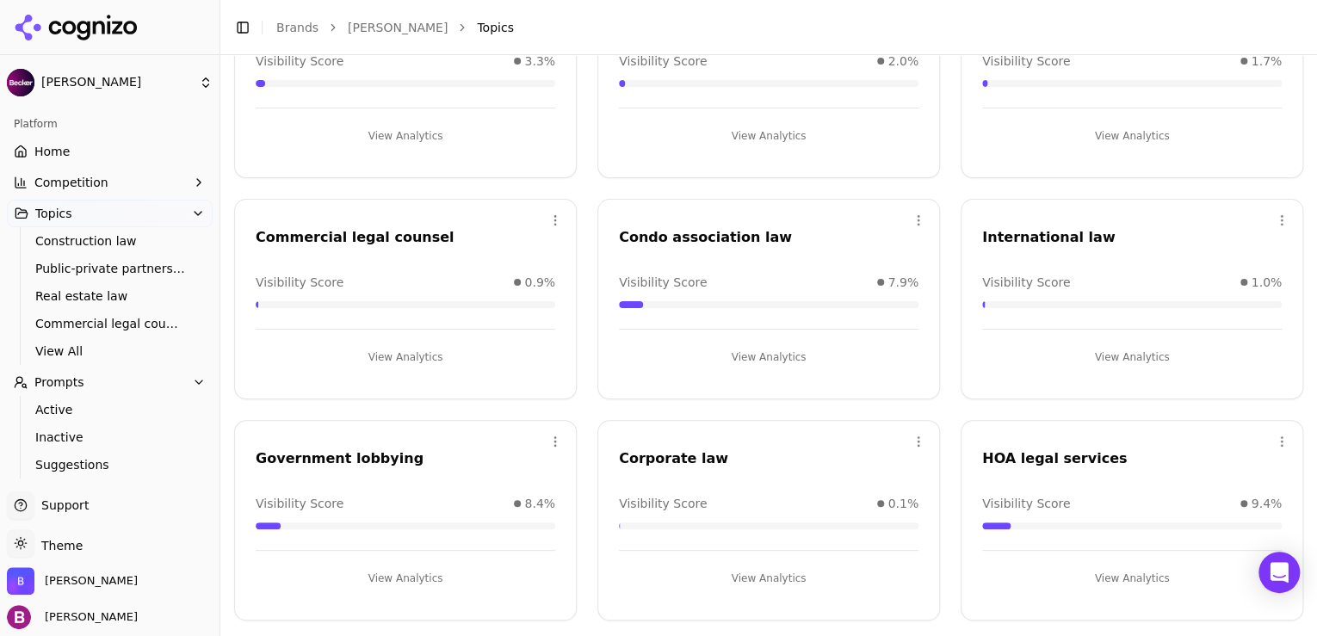
scroll to position [207, 0]
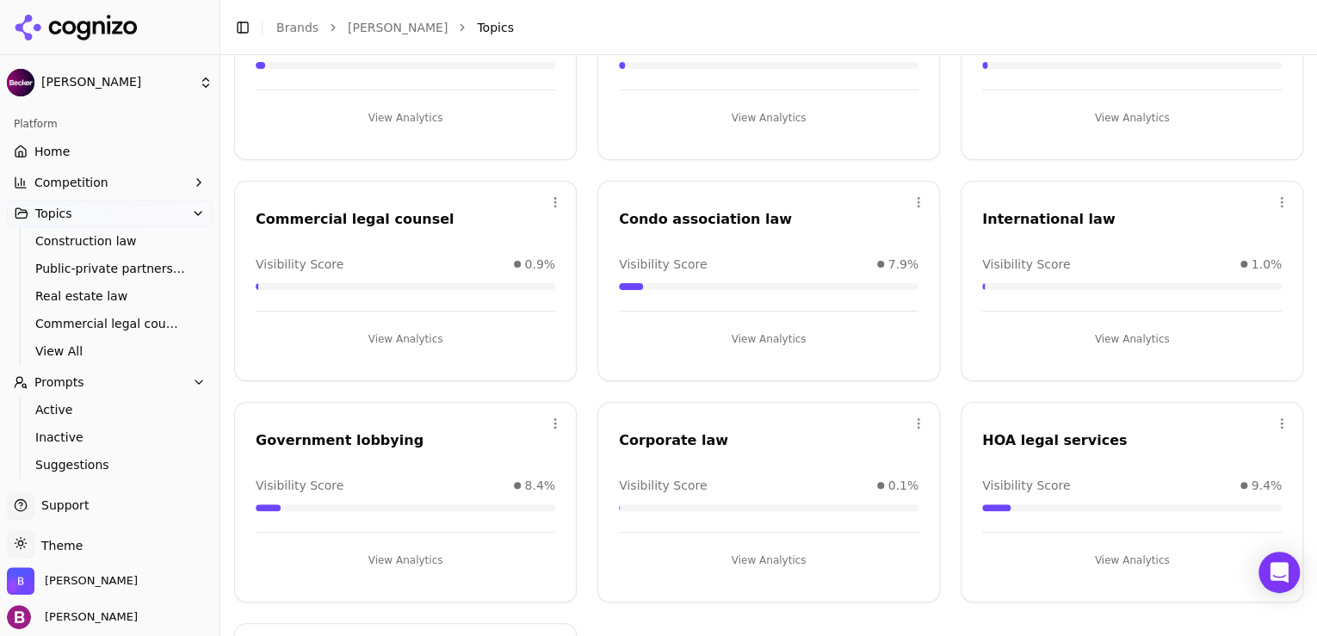
click at [1079, 553] on button "View Analytics" at bounding box center [1132, 561] width 300 height 28
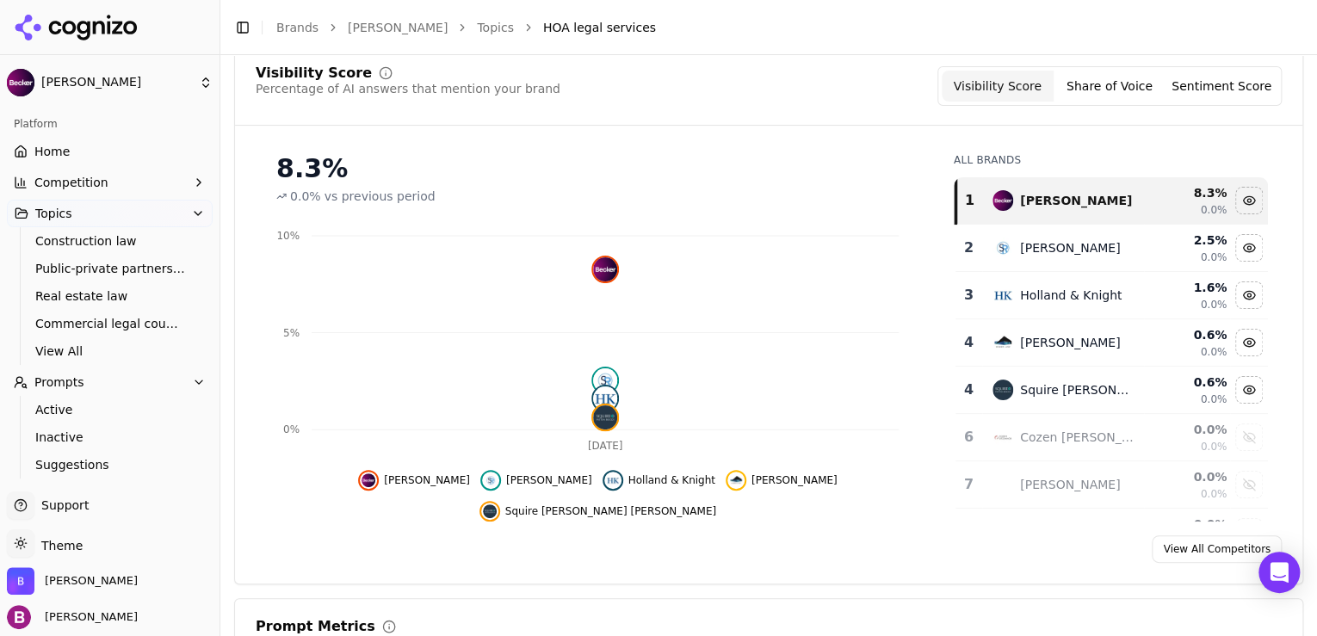
scroll to position [138, 0]
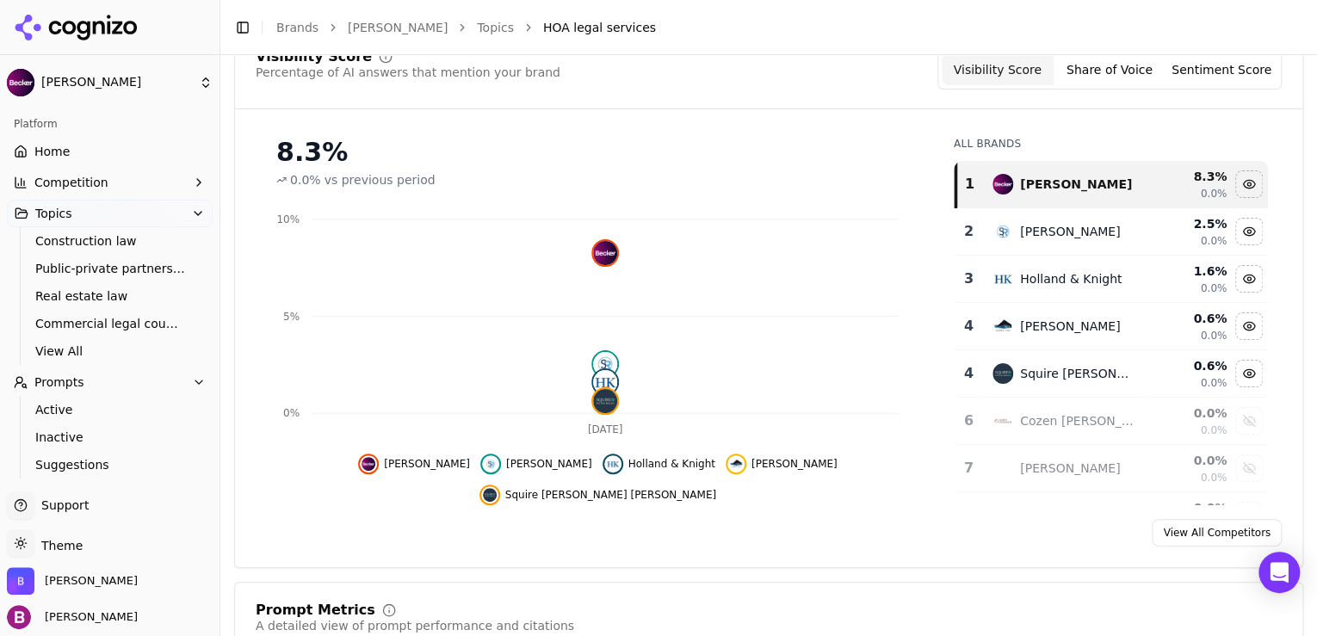
click at [144, 191] on button "Competition" at bounding box center [110, 183] width 206 height 28
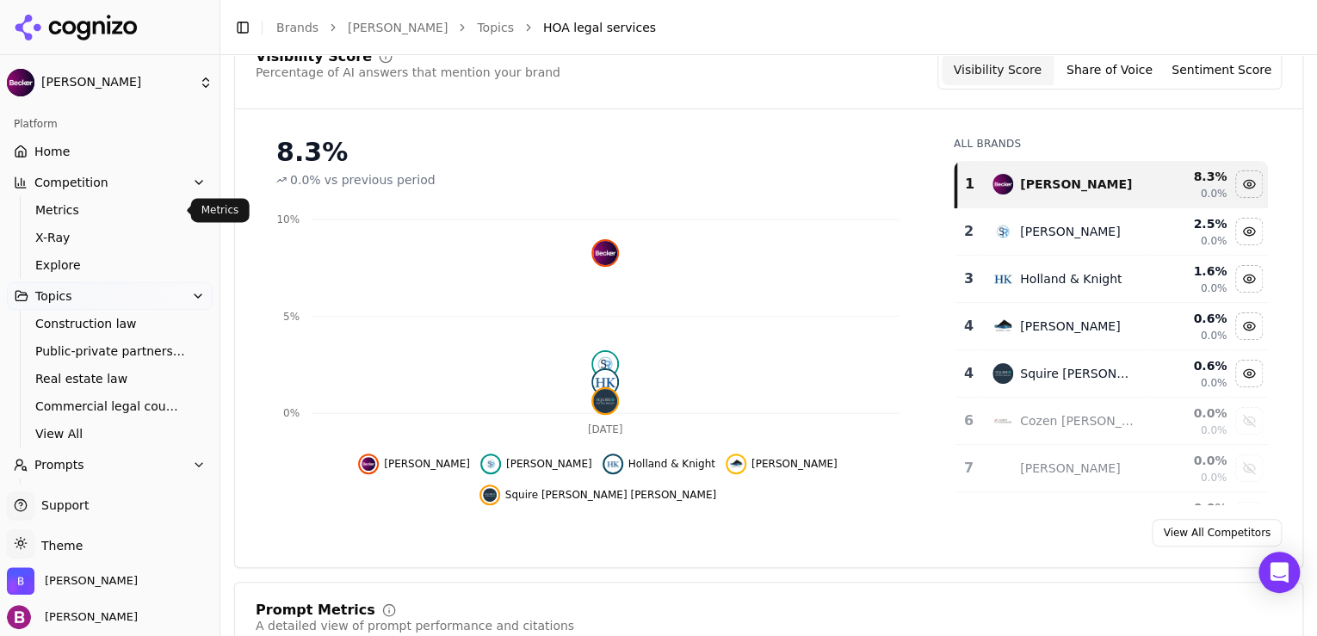
click at [140, 205] on span "Metrics" at bounding box center [110, 209] width 150 height 17
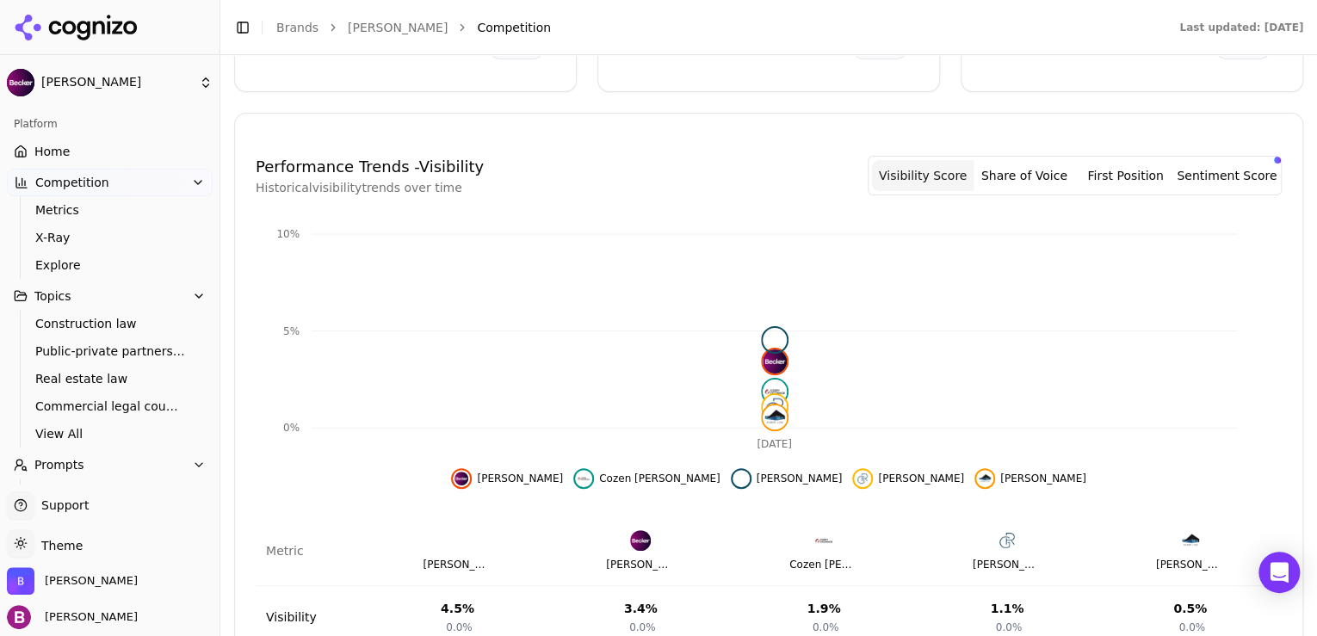
scroll to position [482, 0]
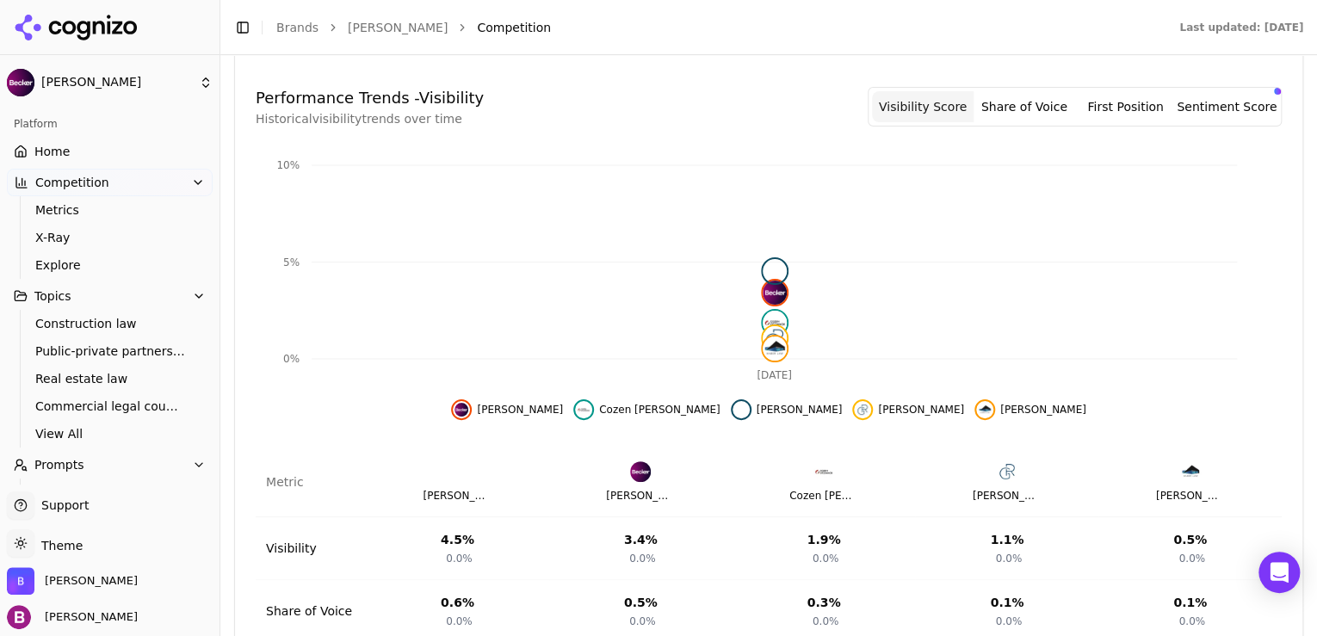
click at [1034, 93] on button "Share of Voice" at bounding box center [1025, 106] width 102 height 31
click at [943, 91] on button "Visibility Score" at bounding box center [923, 106] width 102 height 31
click at [731, 399] on div "Hide duane morris data" at bounding box center [741, 409] width 21 height 21
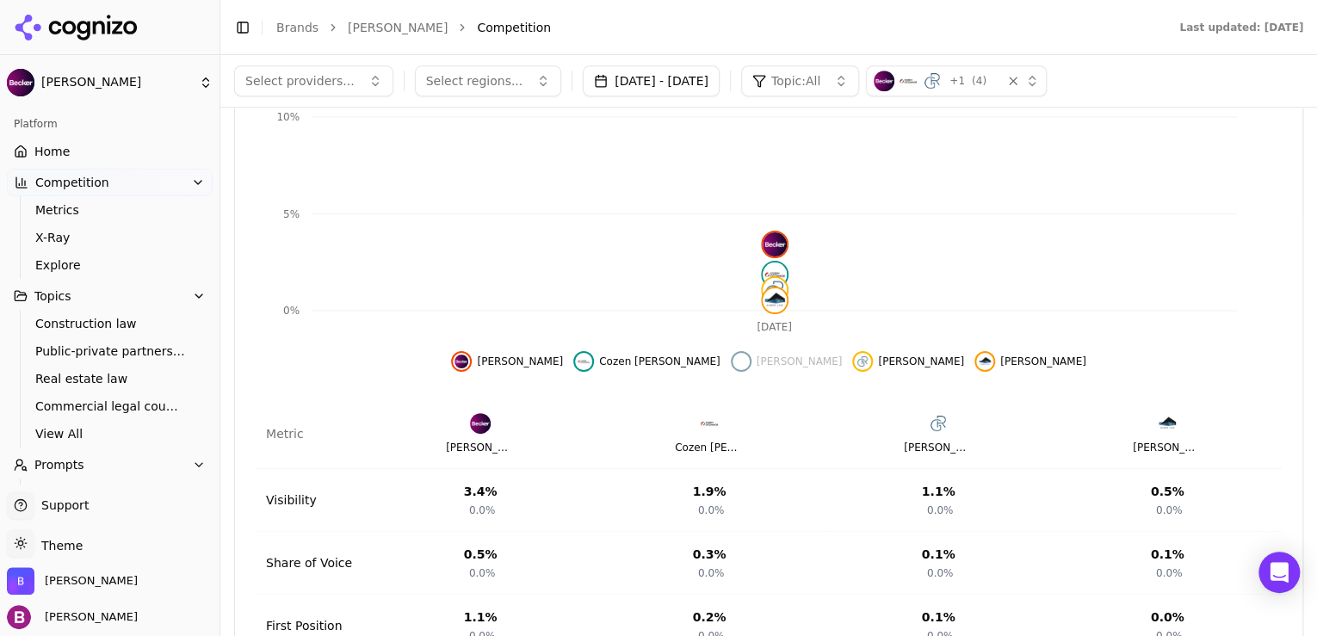
scroll to position [434, 0]
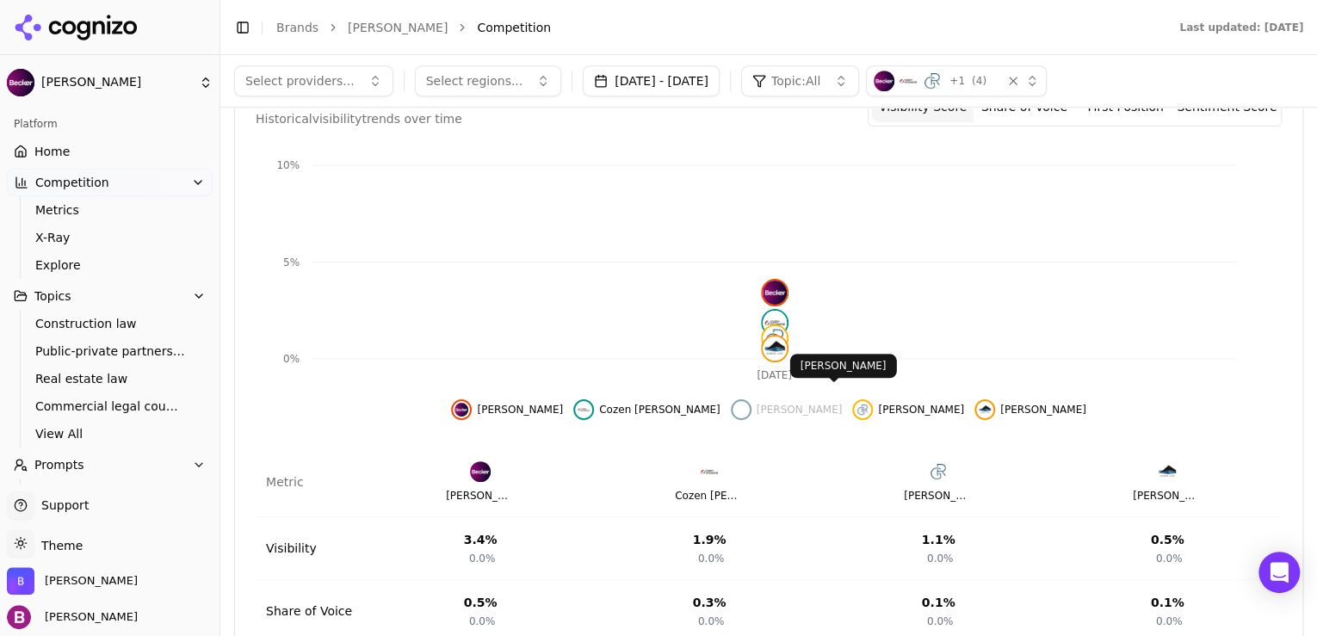
click at [856, 403] on img "Hide gray robinson data" at bounding box center [863, 410] width 14 height 14
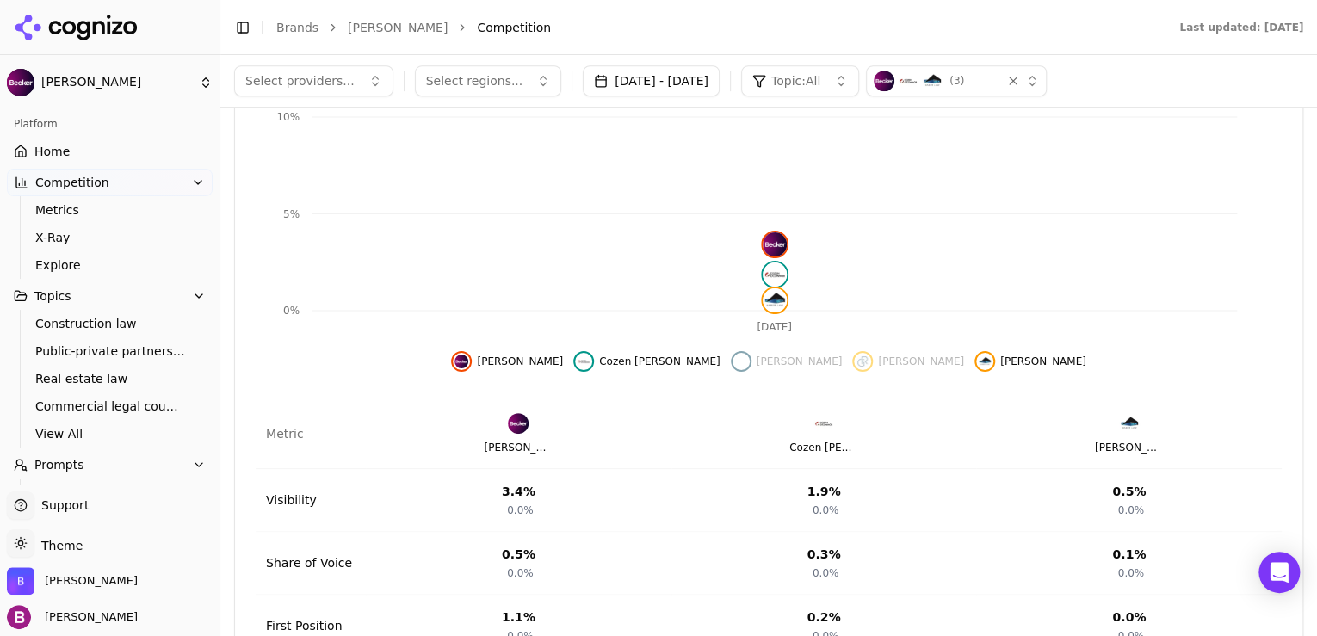
scroll to position [387, 0]
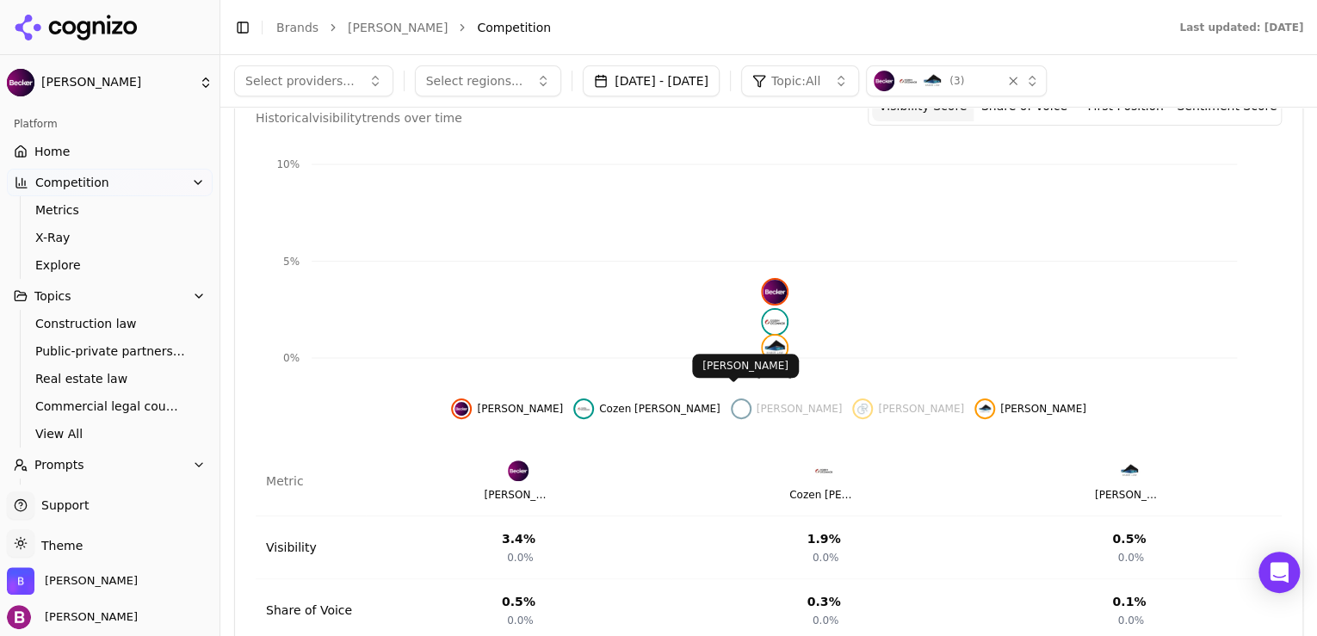
click at [735, 402] on img "Show duane morris data" at bounding box center [741, 409] width 14 height 14
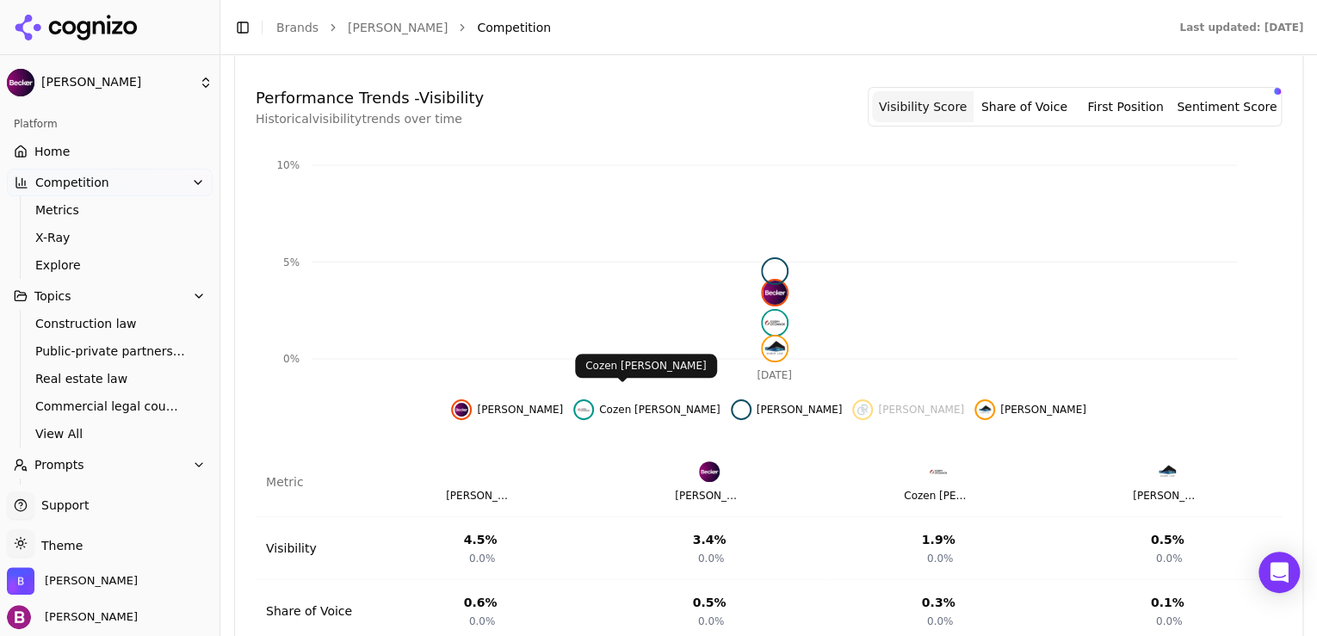
click at [591, 403] on img "Hide cozen o'connor data" at bounding box center [584, 410] width 14 height 14
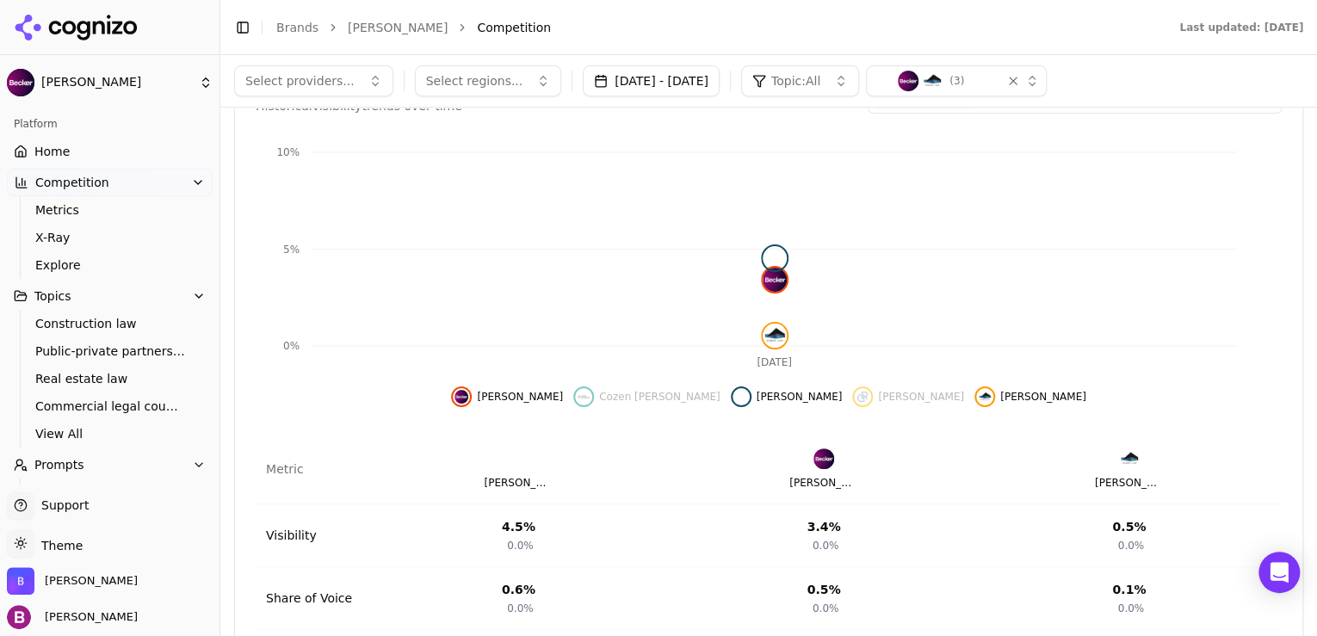
click at [974, 387] on div "Hide haber data" at bounding box center [984, 397] width 21 height 21
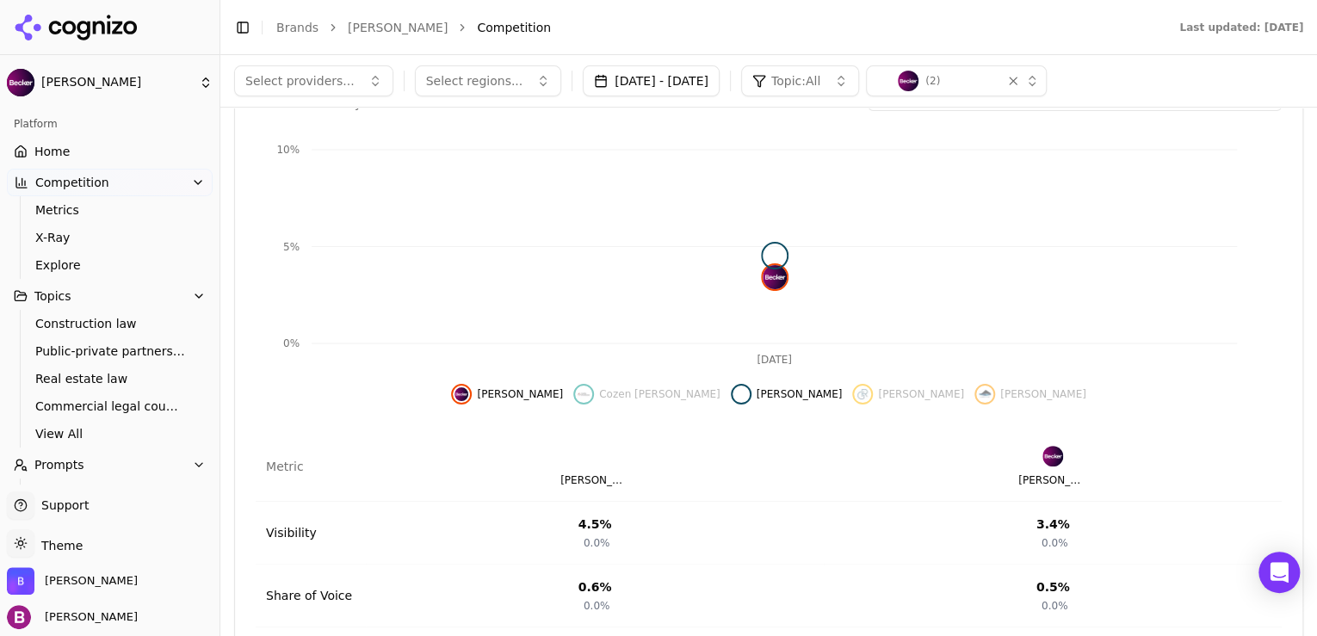
scroll to position [339, 0]
click at [591, 392] on img "Show cozen o'connor data" at bounding box center [584, 396] width 14 height 14
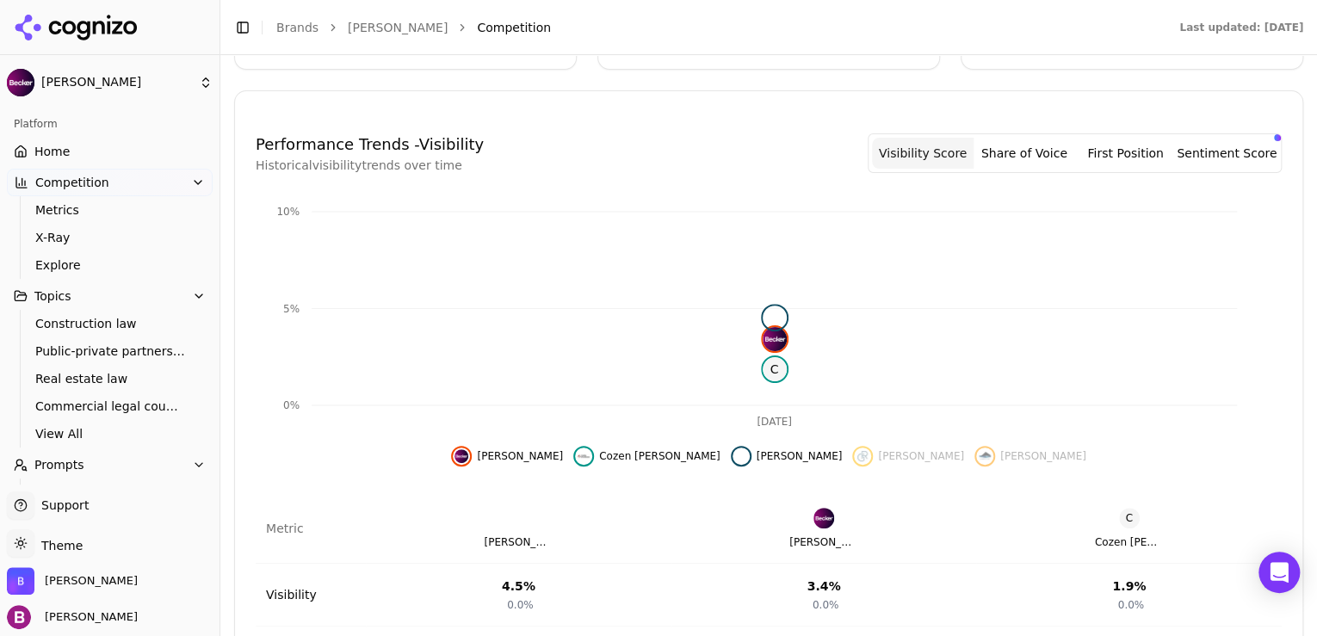
scroll to position [387, 0]
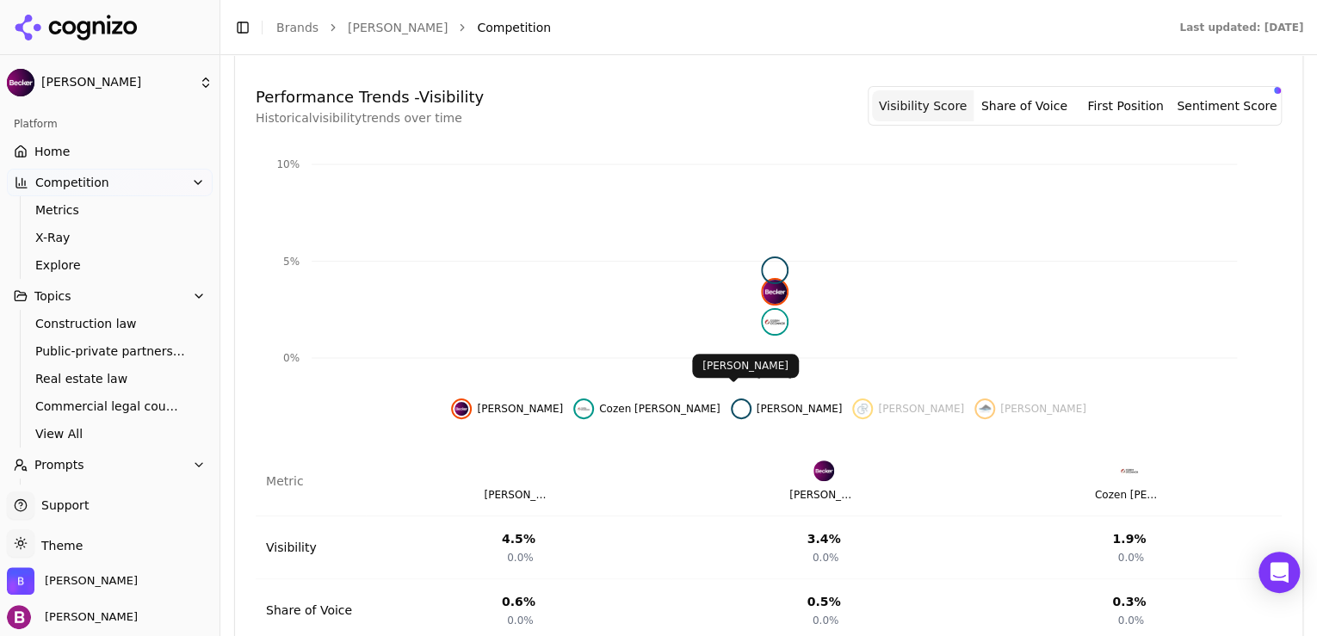
click at [737, 402] on img "Hide duane morris data" at bounding box center [741, 409] width 14 height 14
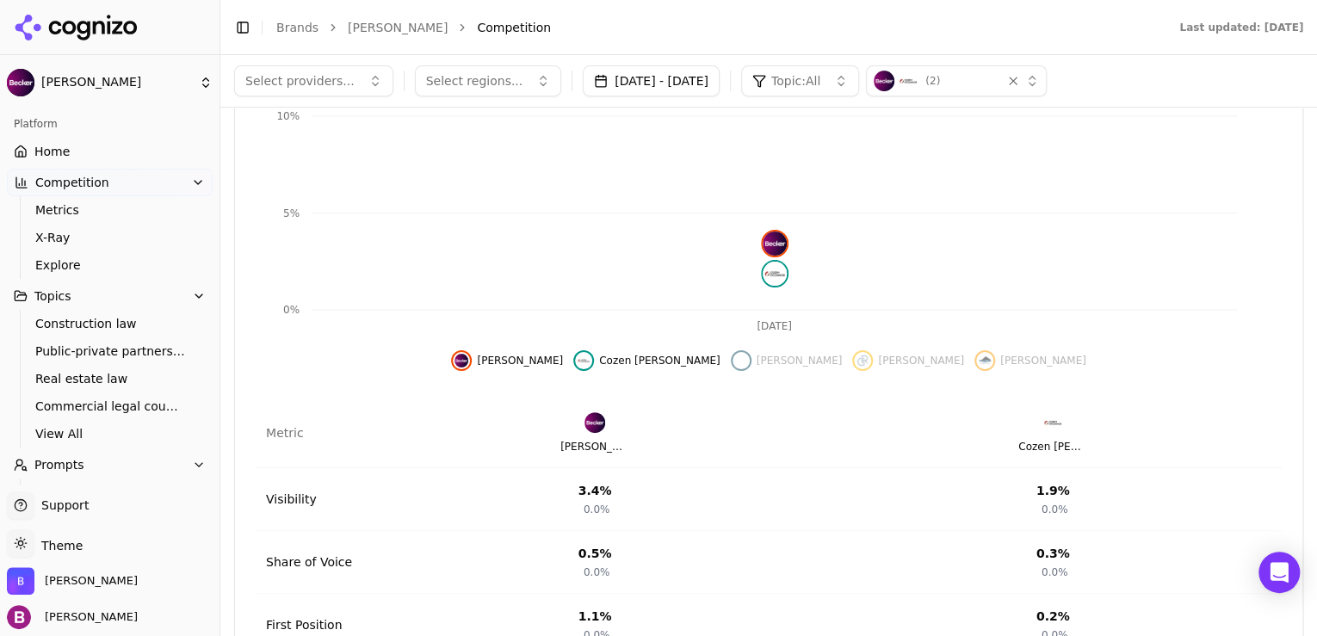
scroll to position [339, 0]
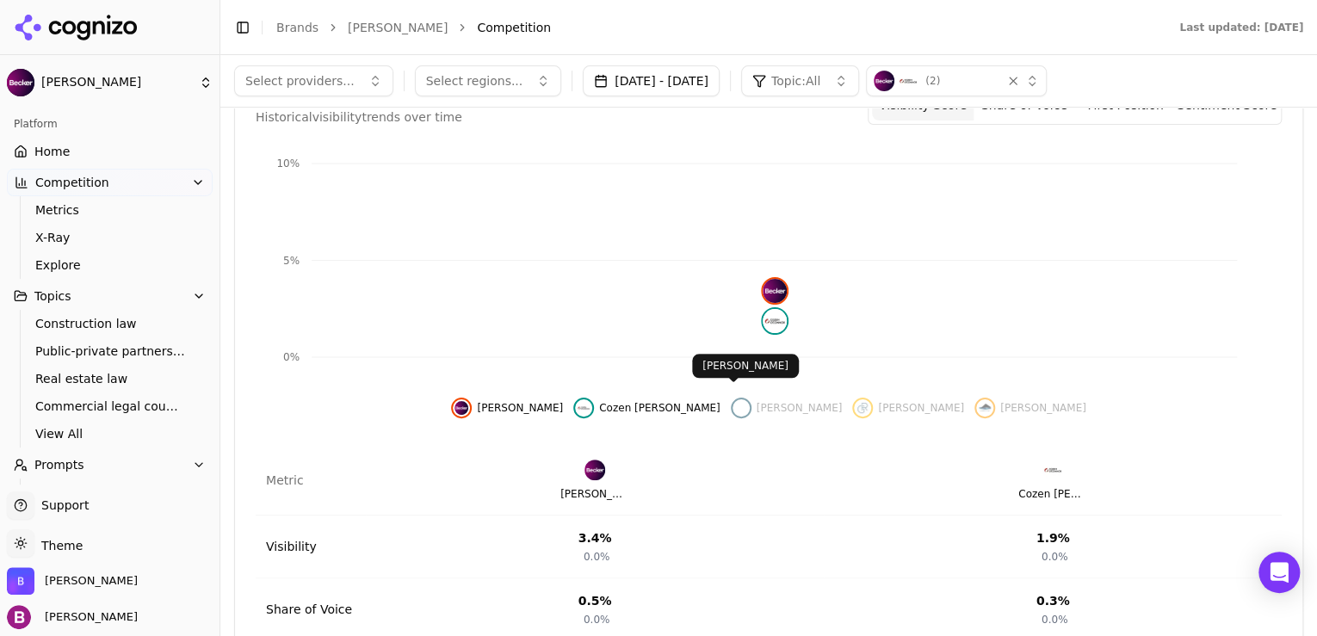
click at [734, 401] on img "Show duane morris data" at bounding box center [741, 408] width 14 height 14
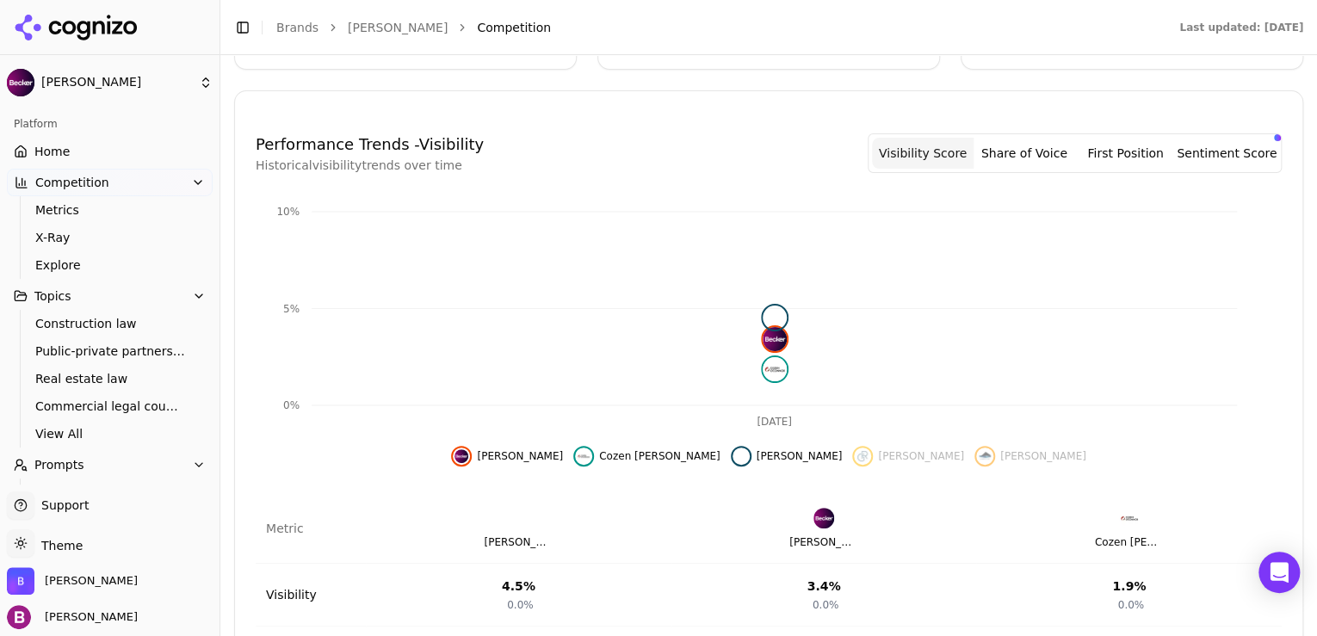
scroll to position [387, 0]
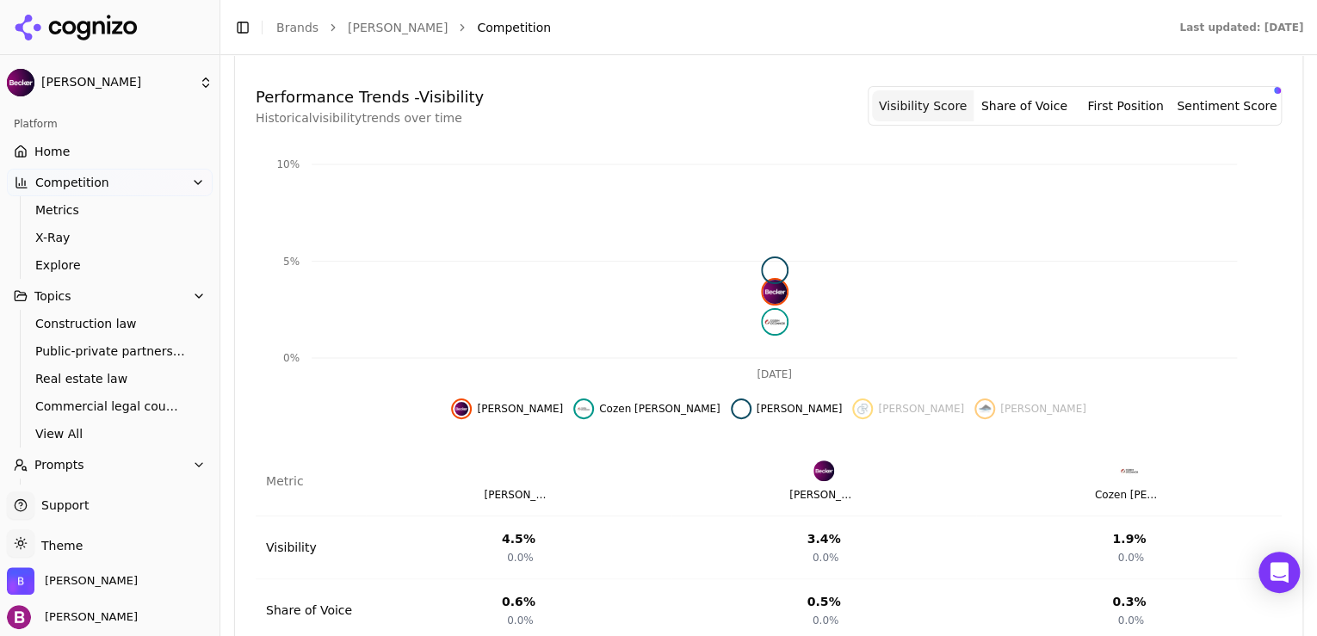
click at [856, 402] on img "Show gray robinson data" at bounding box center [863, 409] width 14 height 14
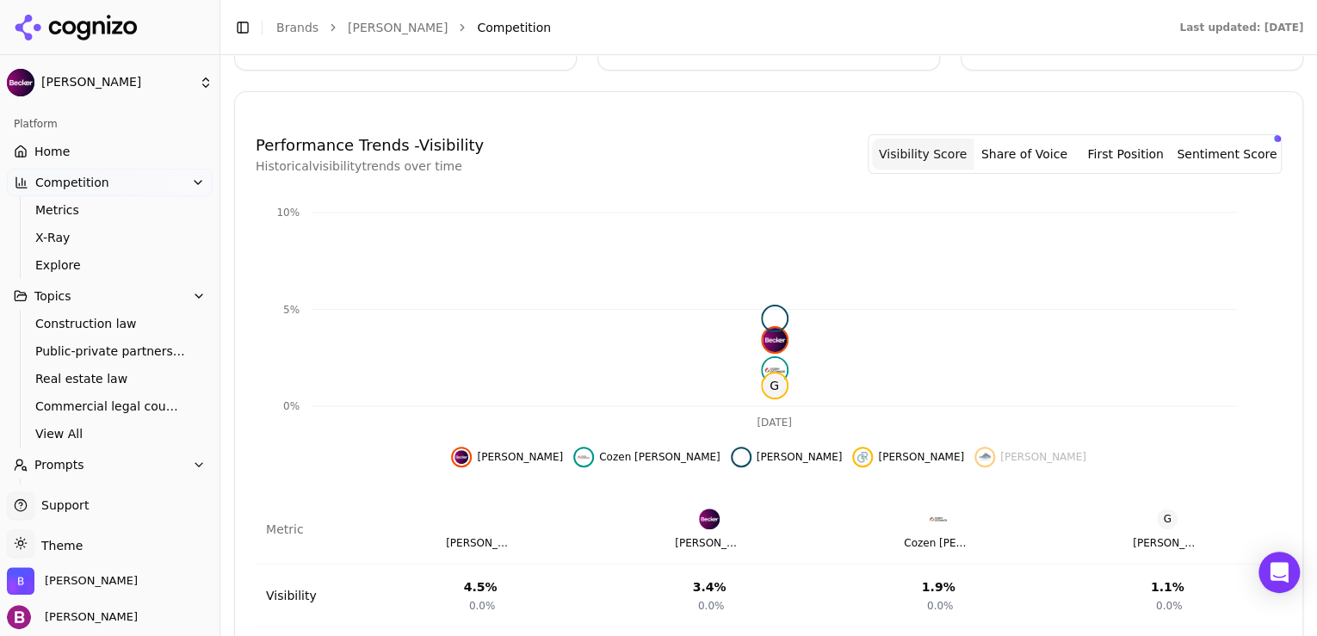
scroll to position [434, 0]
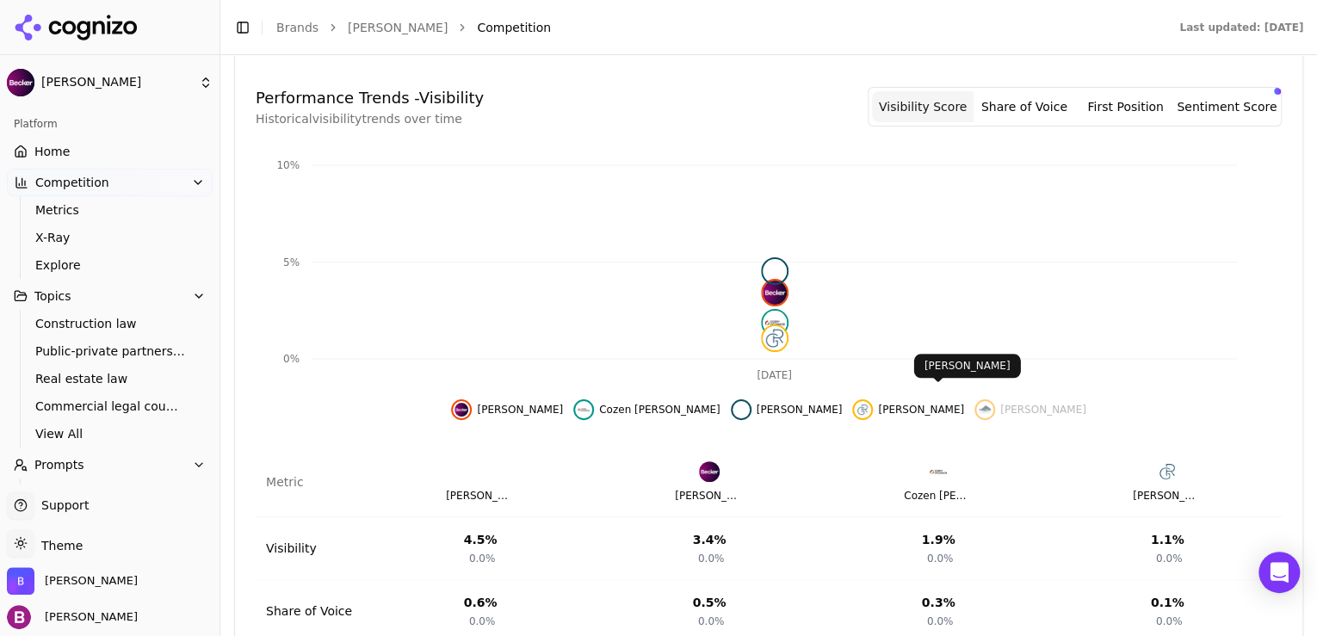
click at [978, 403] on img "Show haber data" at bounding box center [985, 410] width 14 height 14
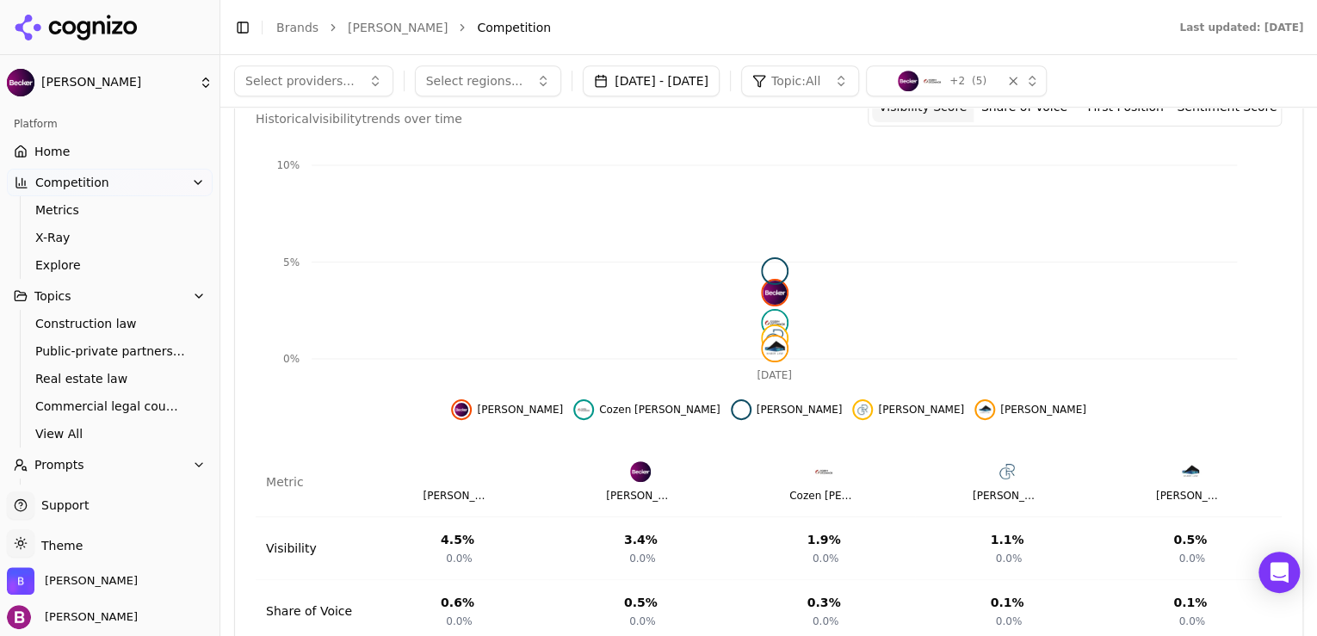
scroll to position [413, 0]
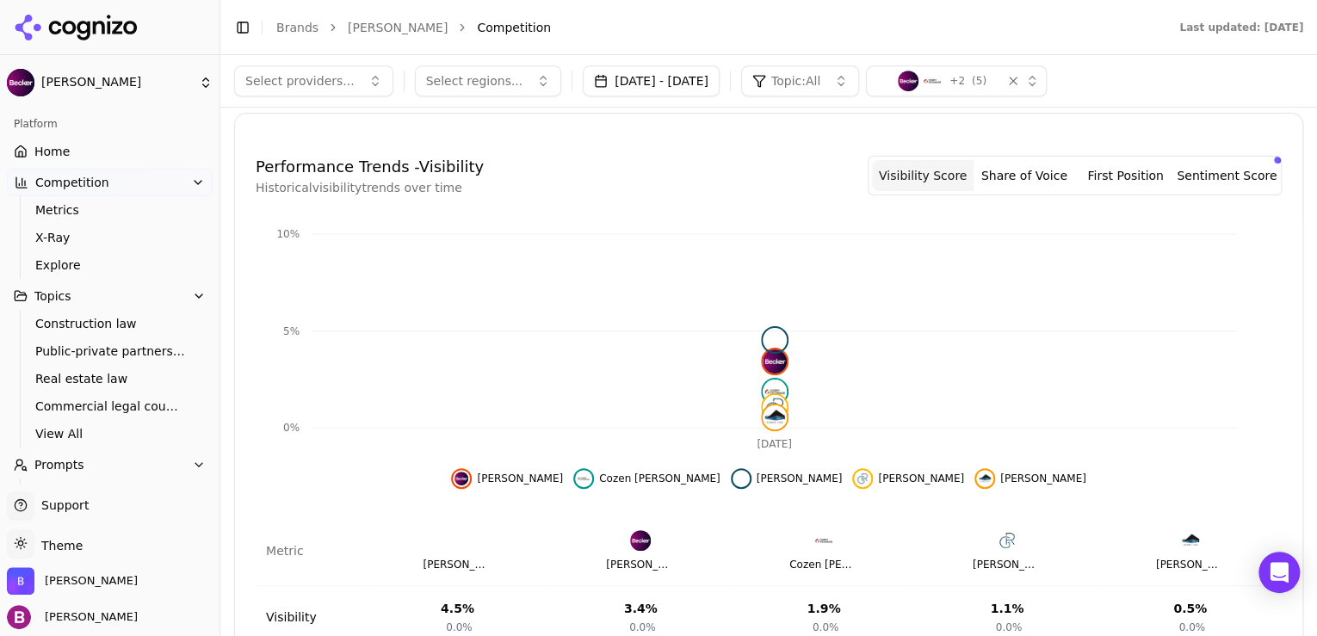
click at [1030, 165] on button "Share of Voice" at bounding box center [1025, 175] width 102 height 31
click at [1118, 164] on button "First Position" at bounding box center [1126, 175] width 102 height 31
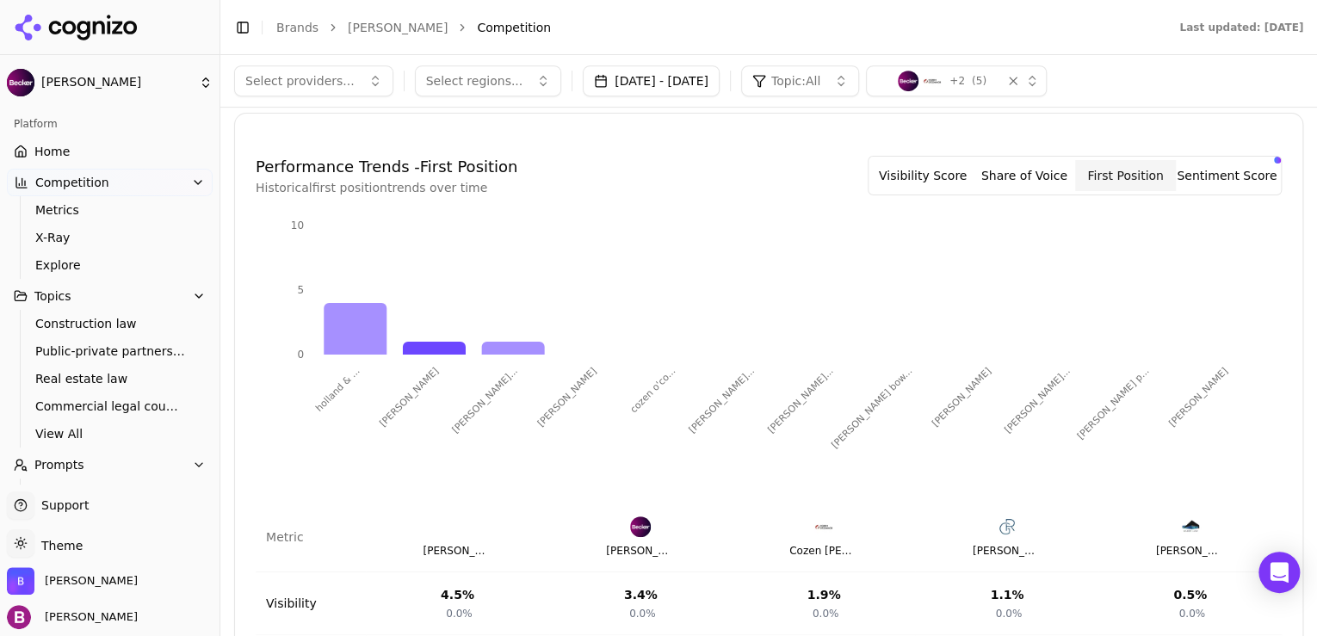
click at [1195, 164] on button "Sentiment Score" at bounding box center [1227, 175] width 102 height 31
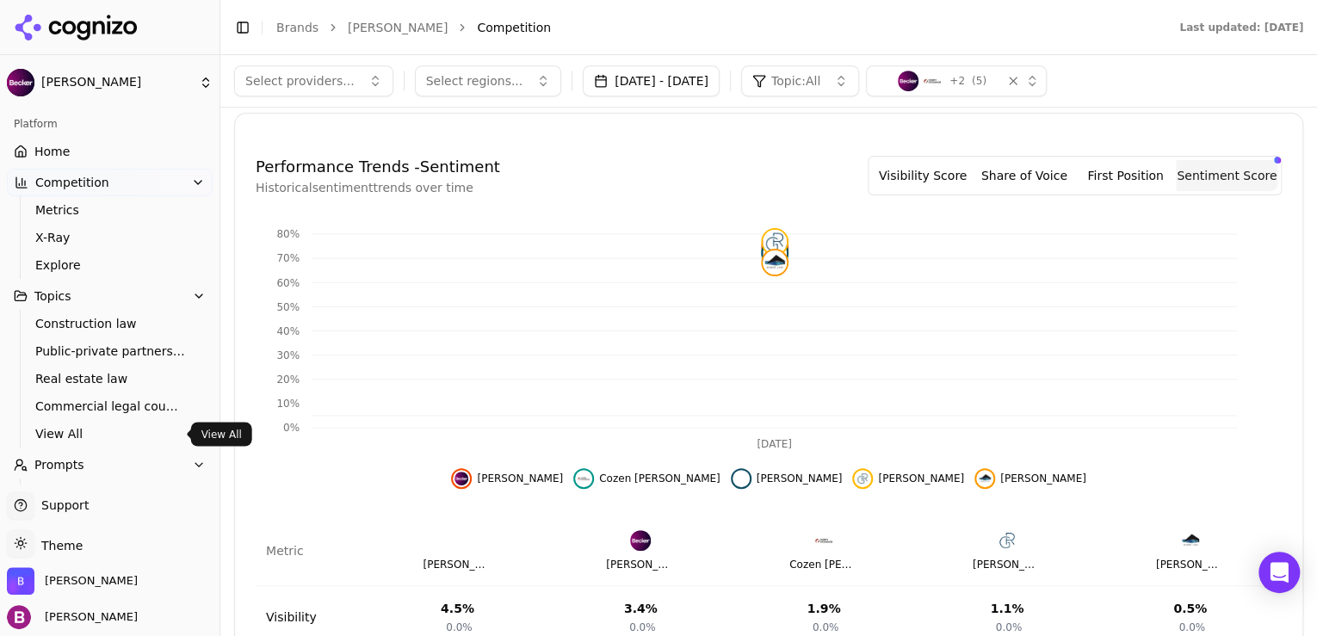
click at [57, 433] on span "View All" at bounding box center [110, 433] width 150 height 17
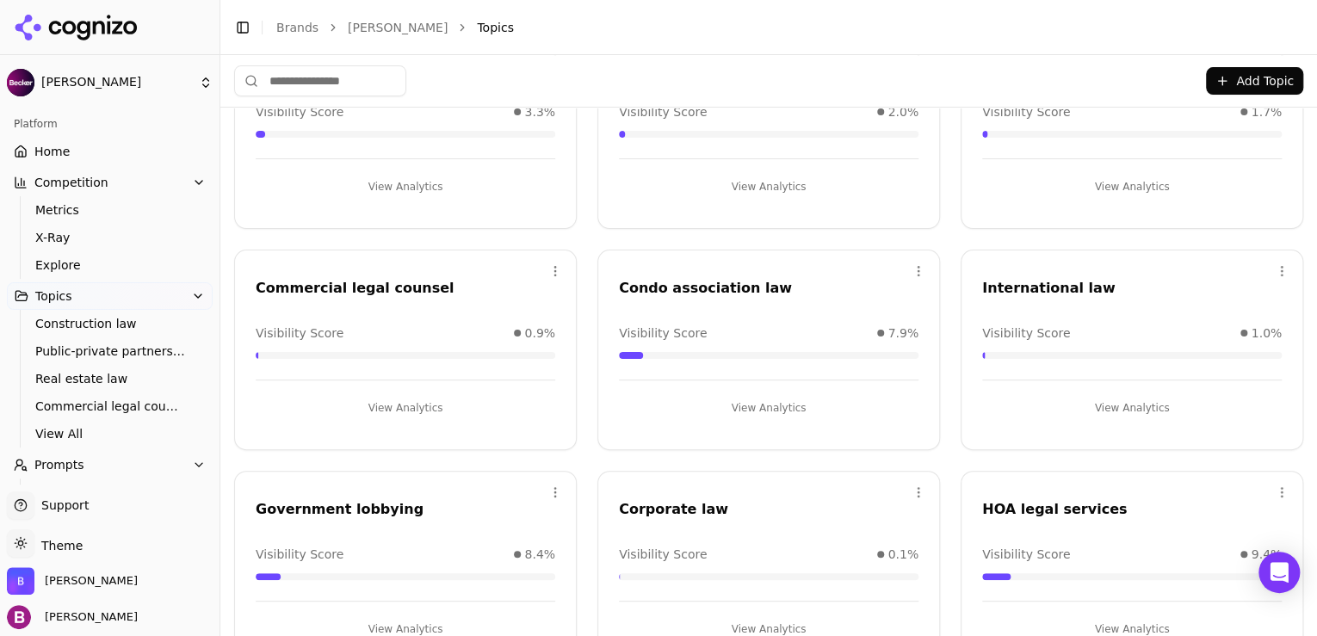
scroll to position [69, 0]
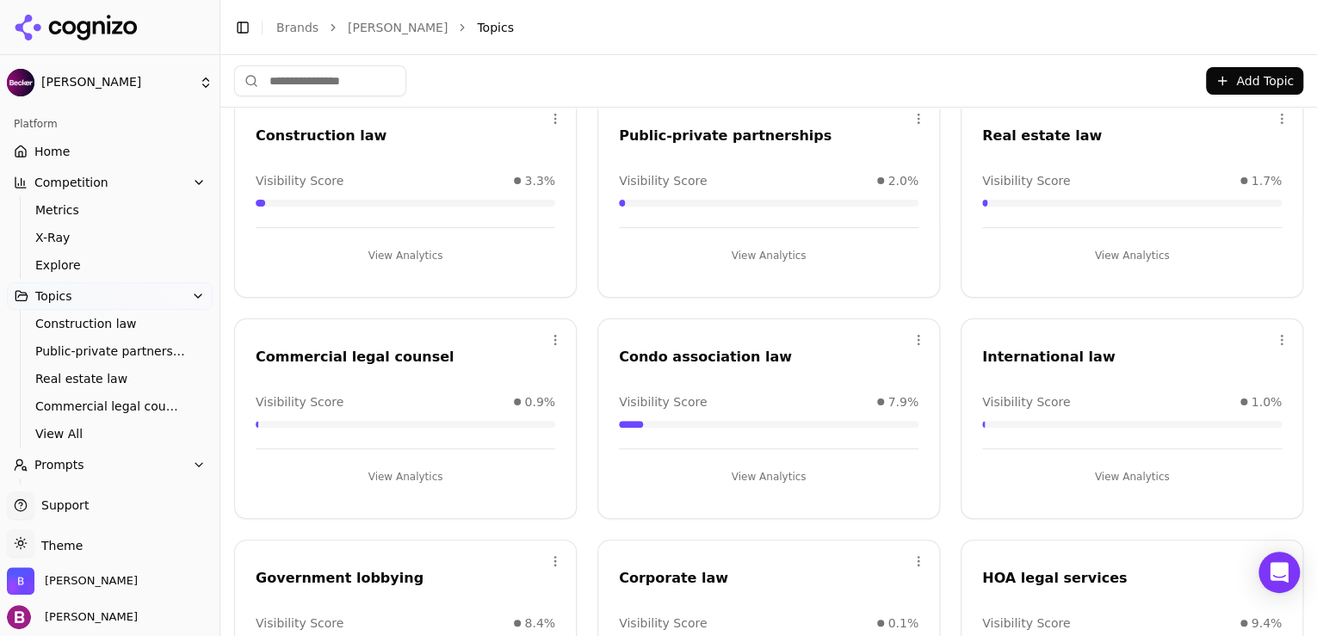
click at [749, 489] on div "Open menu Condo association law Visibility Score 7.9% View Analytics" at bounding box center [768, 418] width 343 height 201
click at [753, 484] on button "View Analytics" at bounding box center [769, 477] width 300 height 28
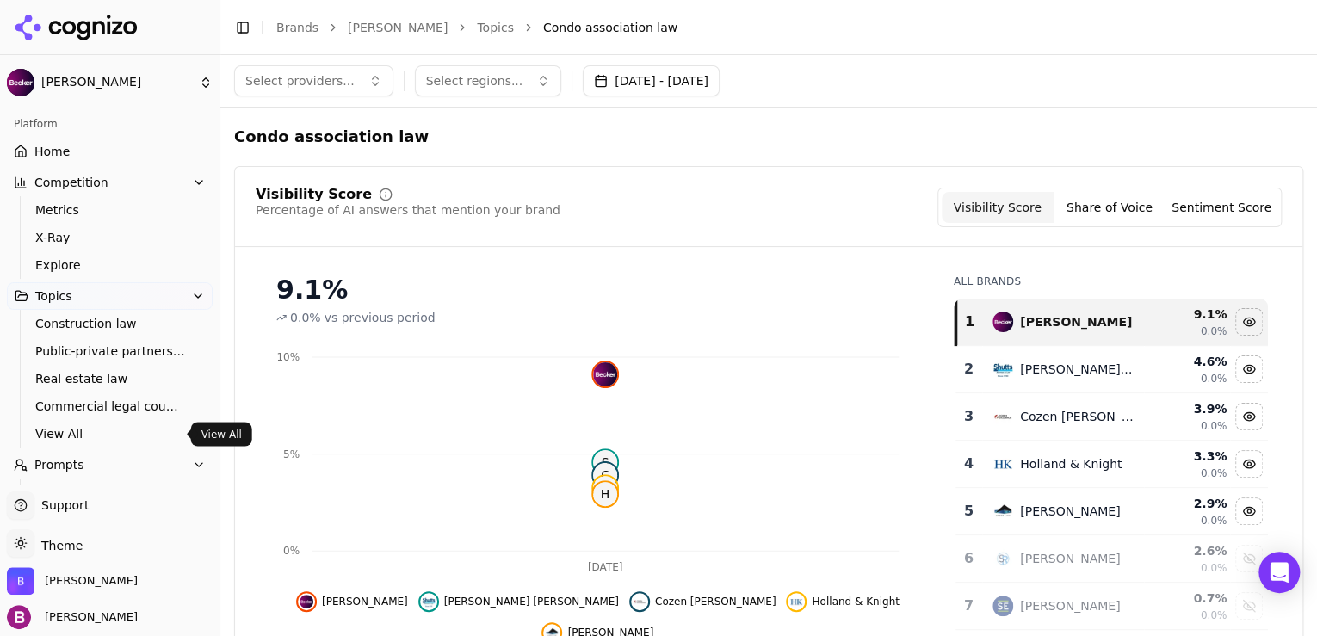
click at [47, 428] on span "View All" at bounding box center [110, 433] width 150 height 17
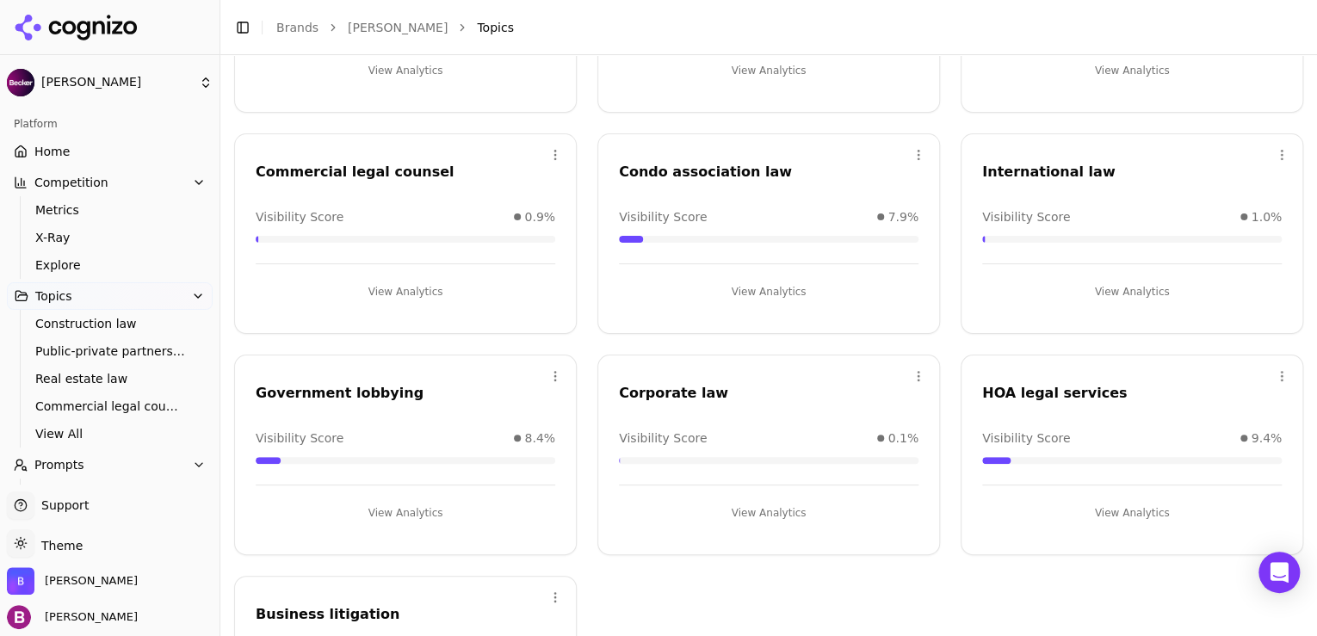
scroll to position [344, 0]
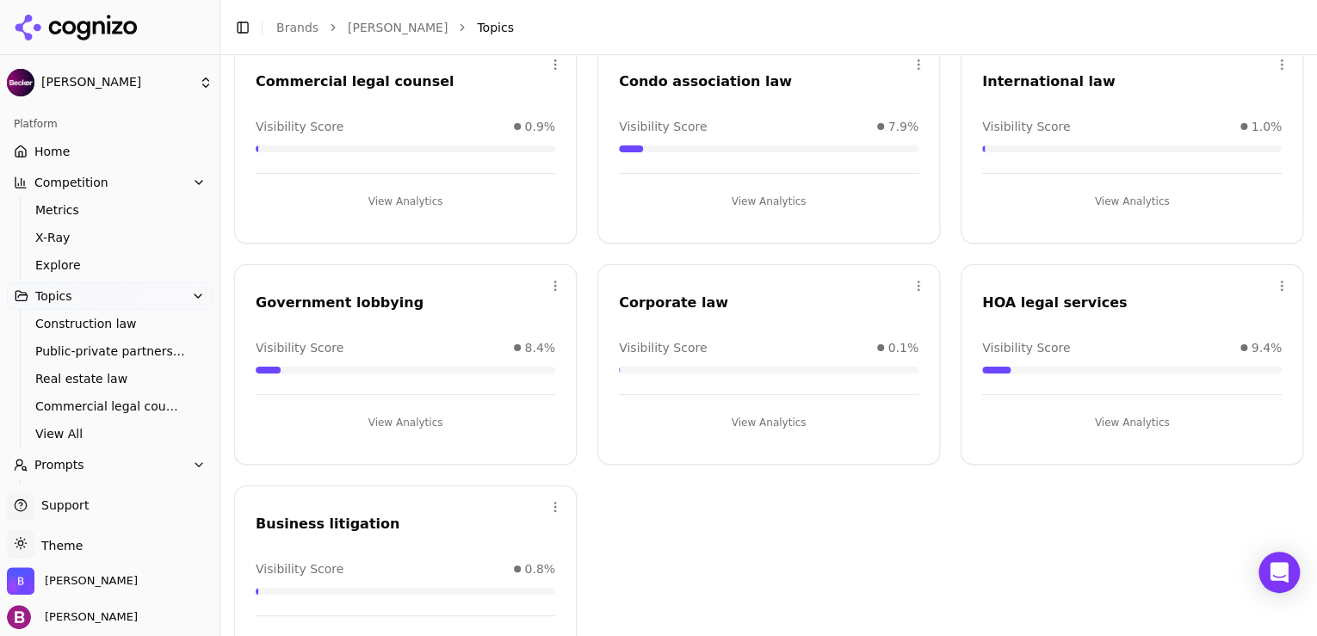
click at [457, 420] on button "View Analytics" at bounding box center [406, 423] width 300 height 28
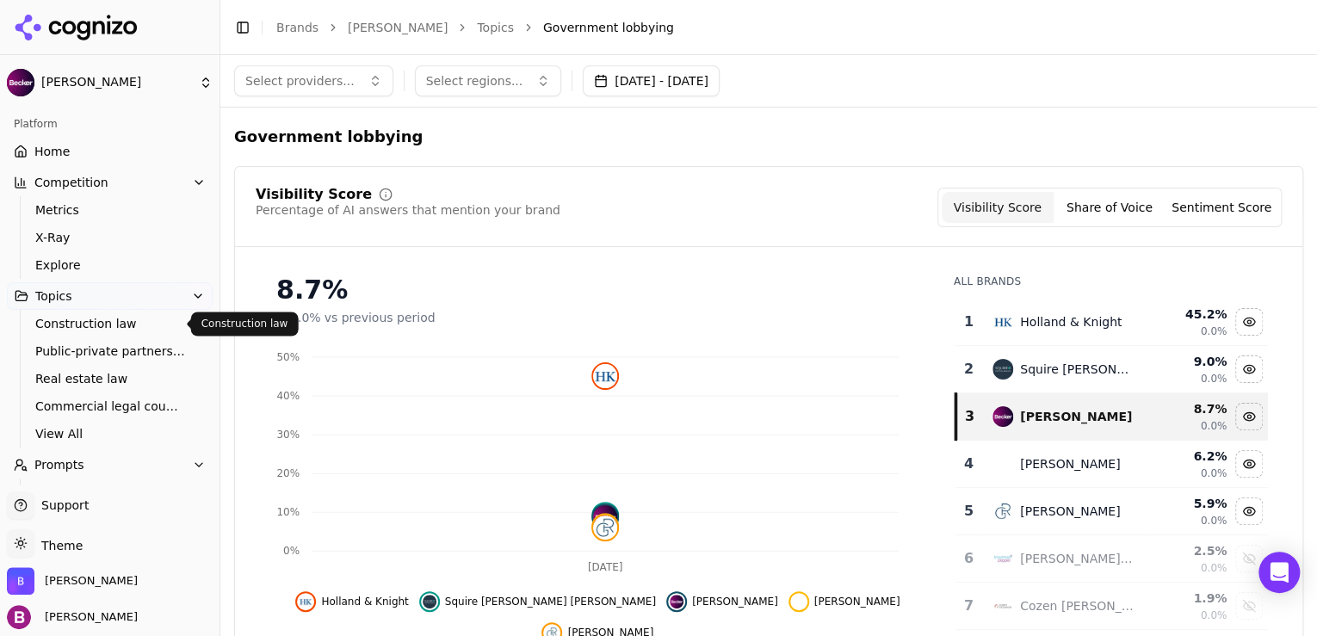
click at [101, 322] on span "Construction law" at bounding box center [110, 323] width 150 height 17
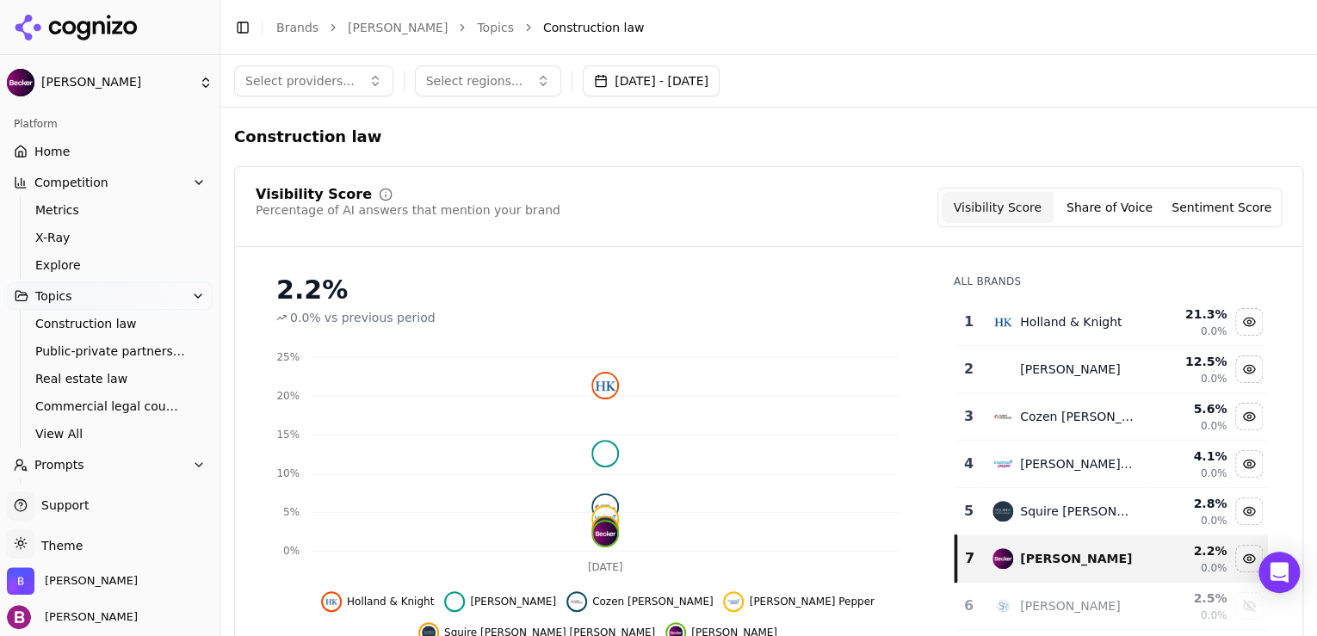
click at [90, 183] on span "Competition" at bounding box center [71, 182] width 74 height 17
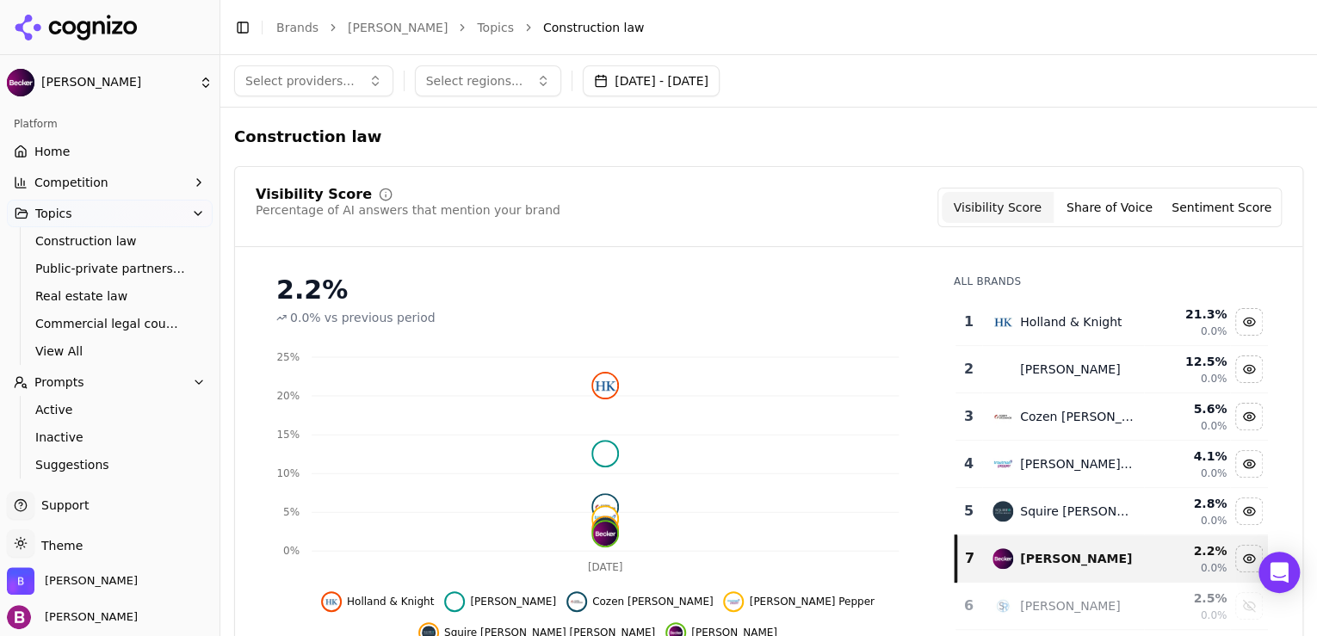
click at [85, 163] on link "Home" at bounding box center [110, 152] width 206 height 28
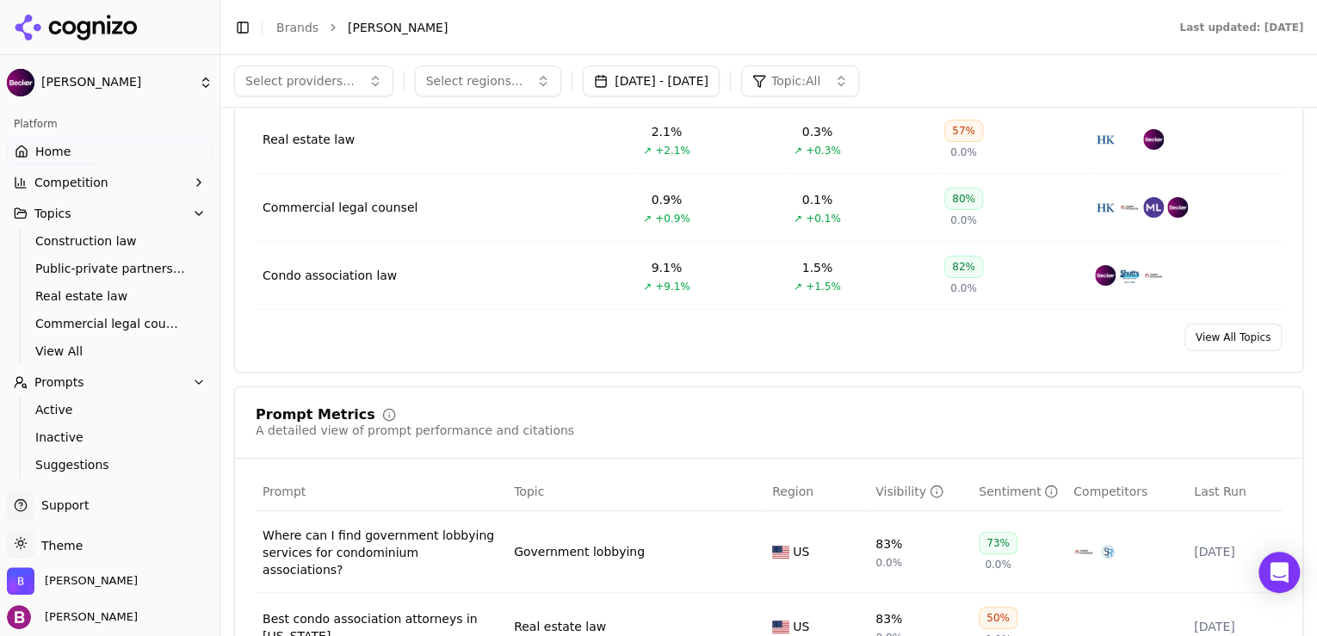
scroll to position [895, 0]
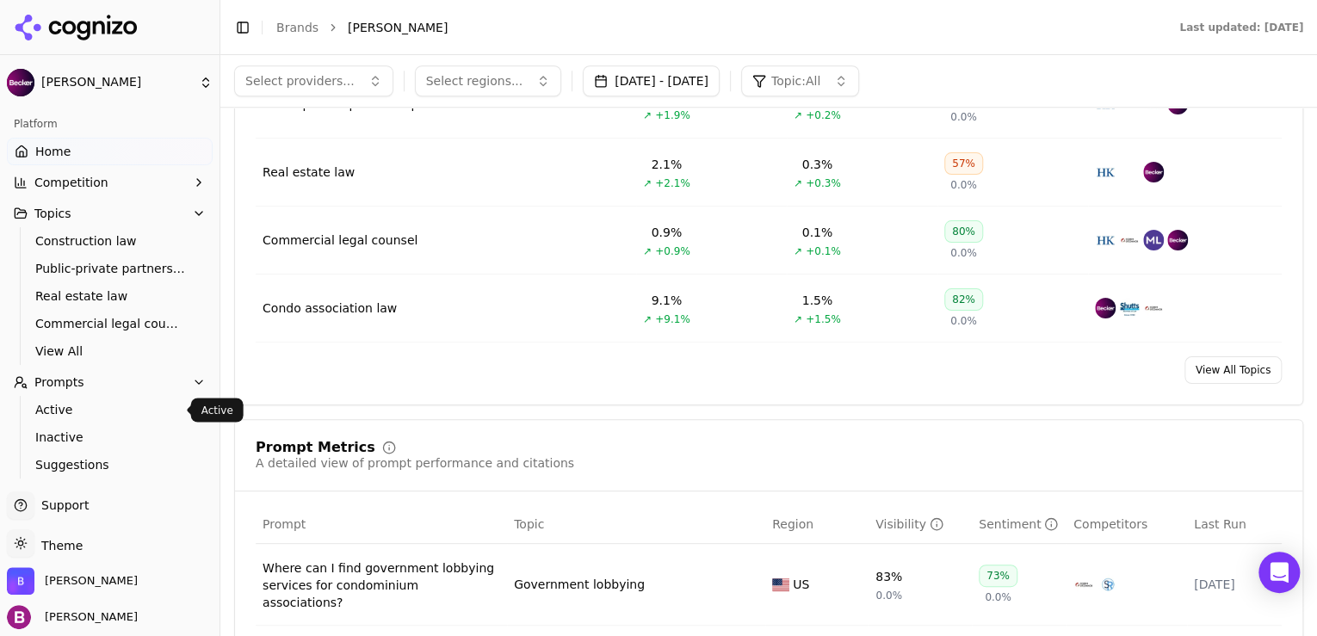
click at [90, 409] on span "Active" at bounding box center [110, 409] width 150 height 17
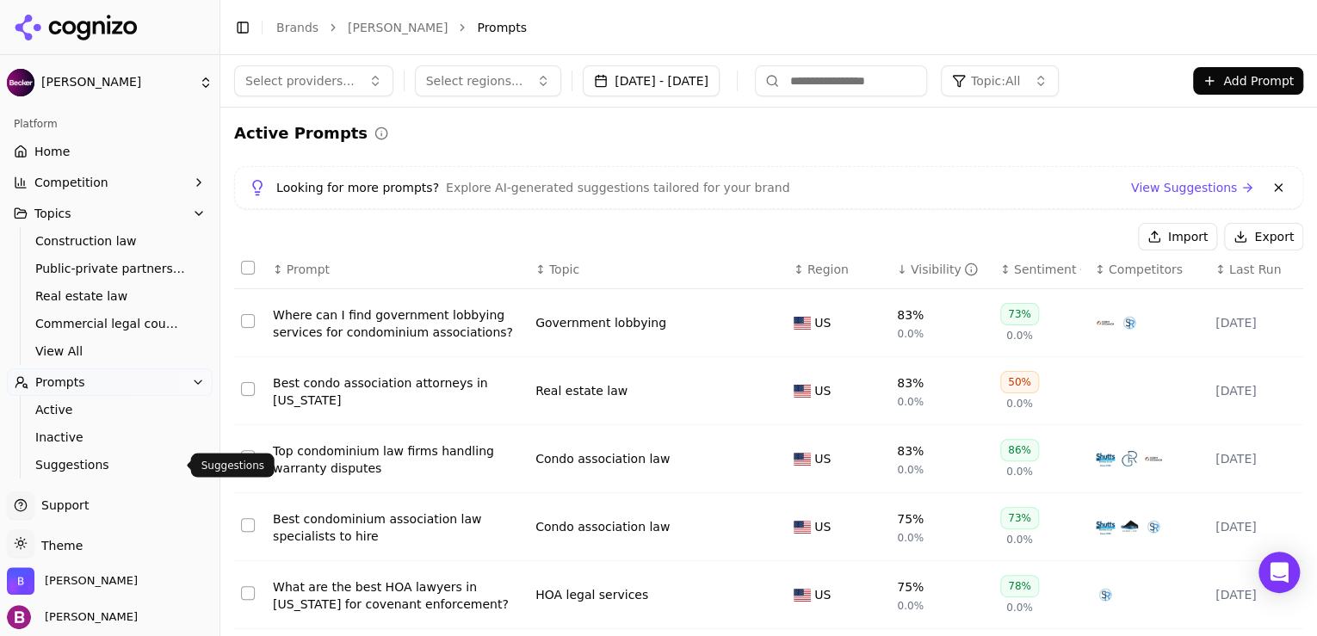
click at [133, 458] on span "Suggestions" at bounding box center [110, 464] width 150 height 17
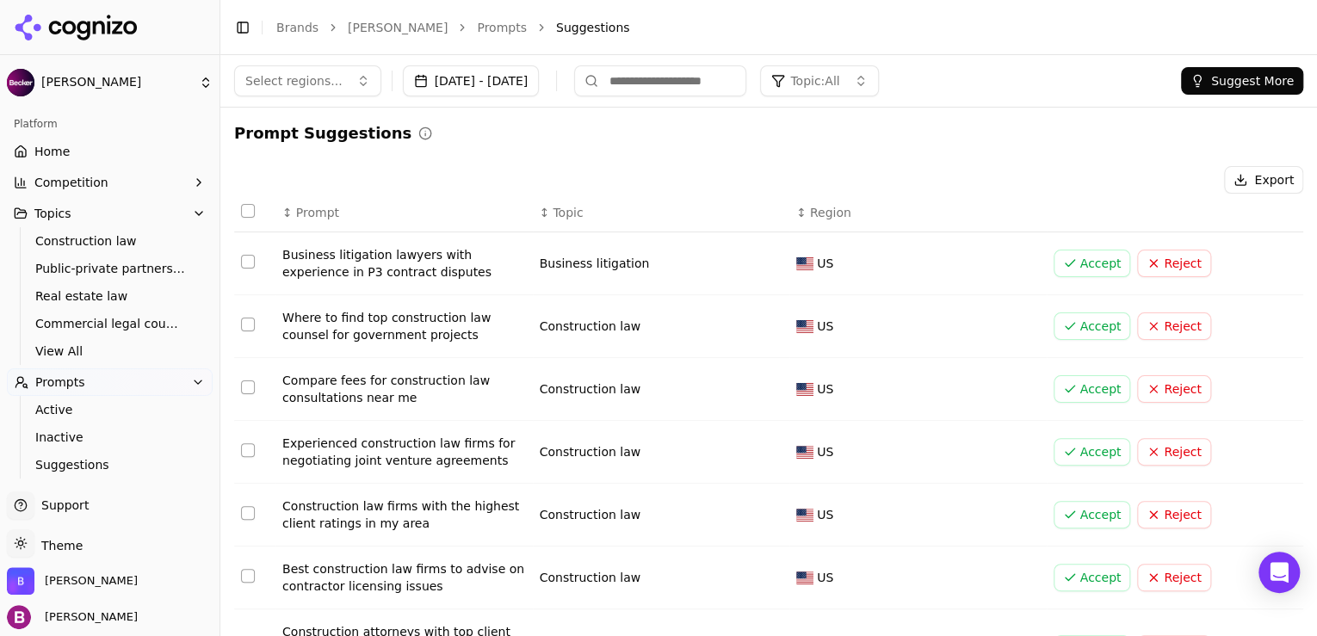
click at [107, 154] on link "Home" at bounding box center [110, 152] width 206 height 28
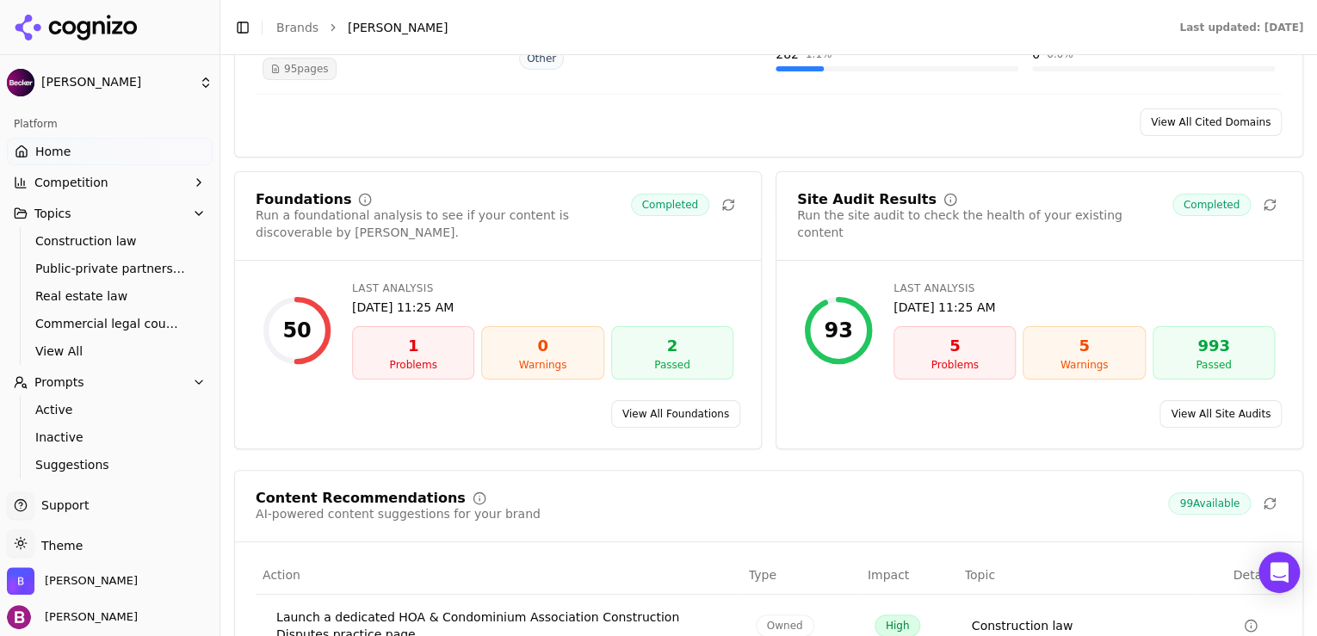
scroll to position [2273, 0]
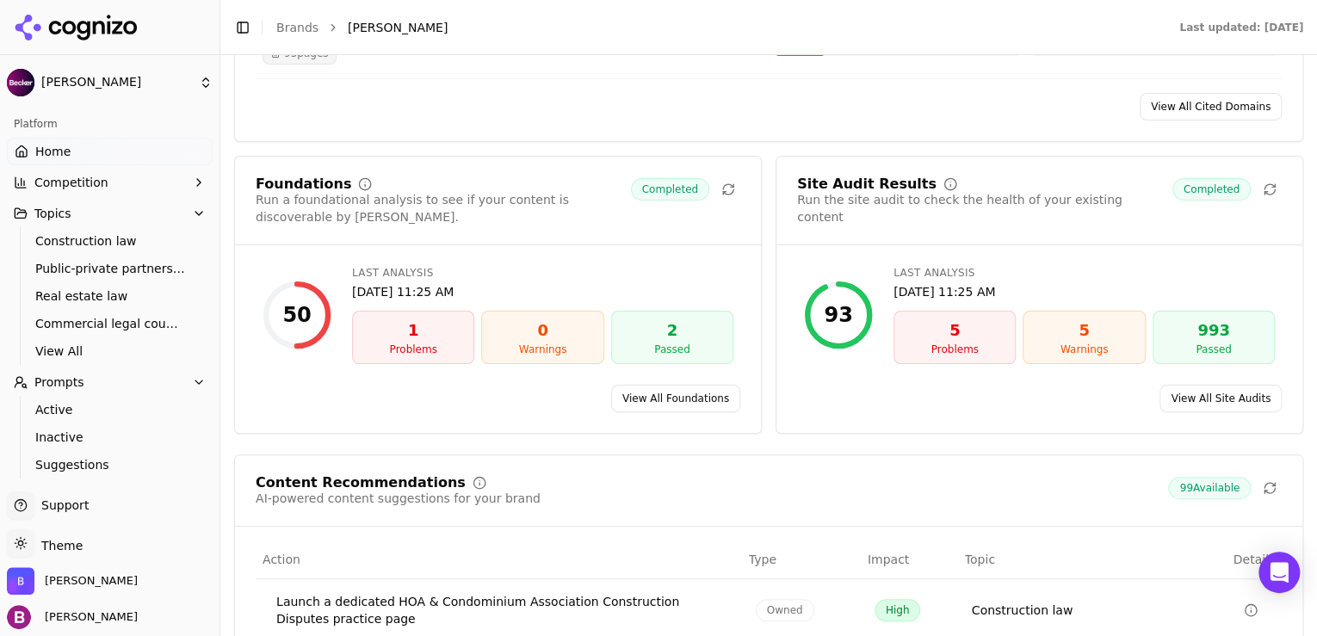
click at [1197, 385] on link "View All Site Audits" at bounding box center [1221, 399] width 122 height 28
click at [708, 385] on link "View All Foundations" at bounding box center [675, 399] width 129 height 28
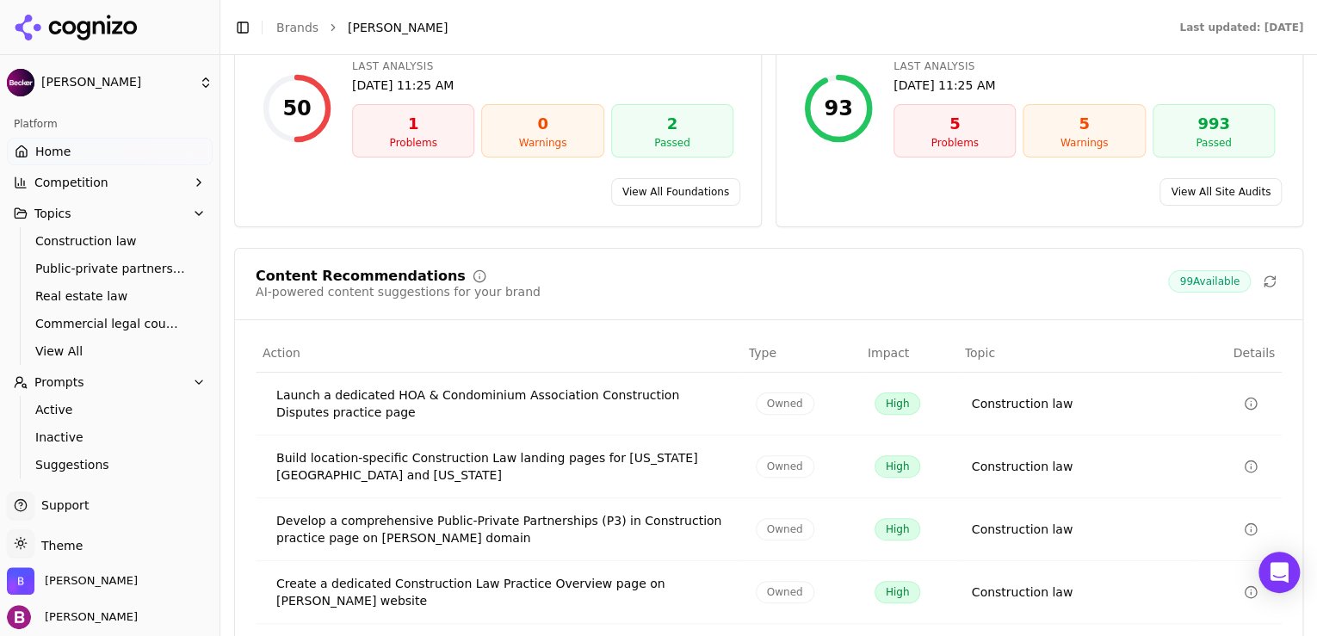
scroll to position [2548, 0]
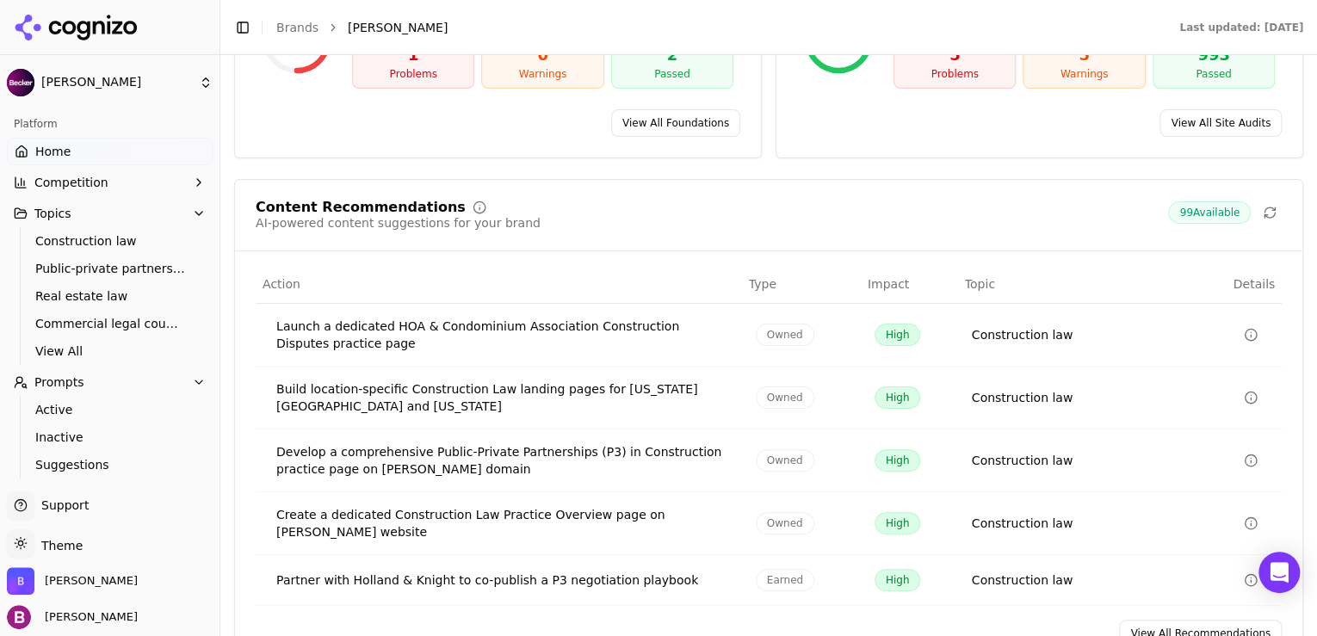
click at [1150, 620] on link "View All Recommendations" at bounding box center [1200, 634] width 163 height 28
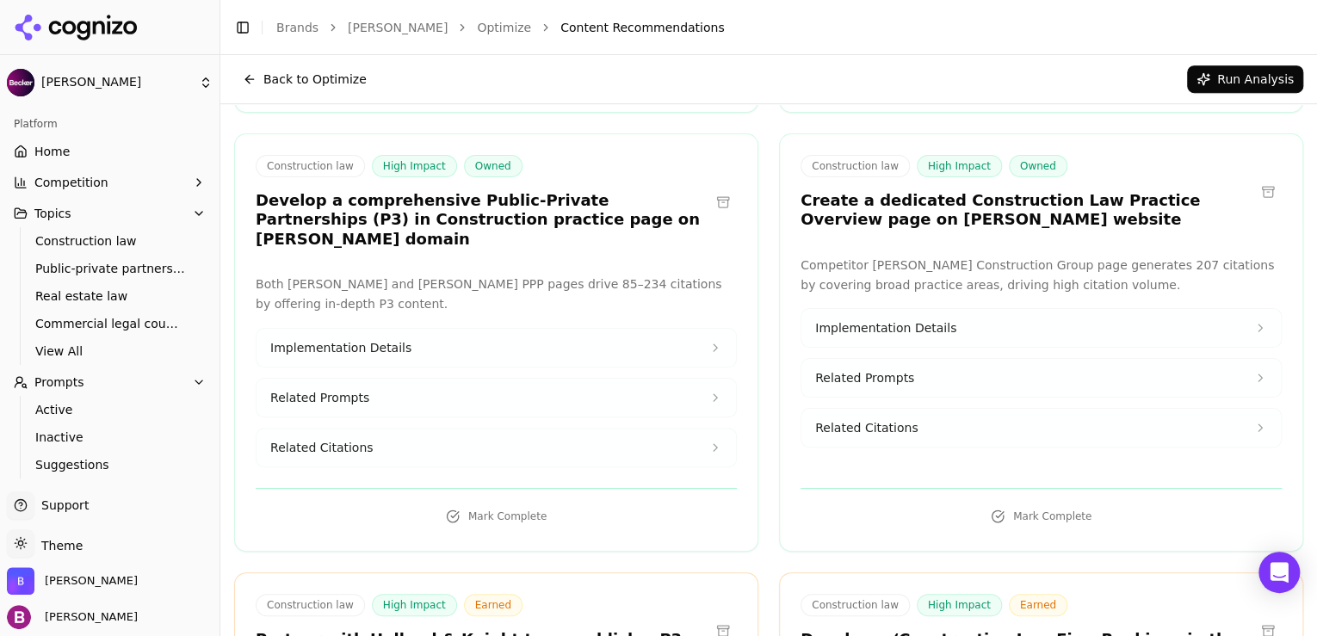
scroll to position [551, 0]
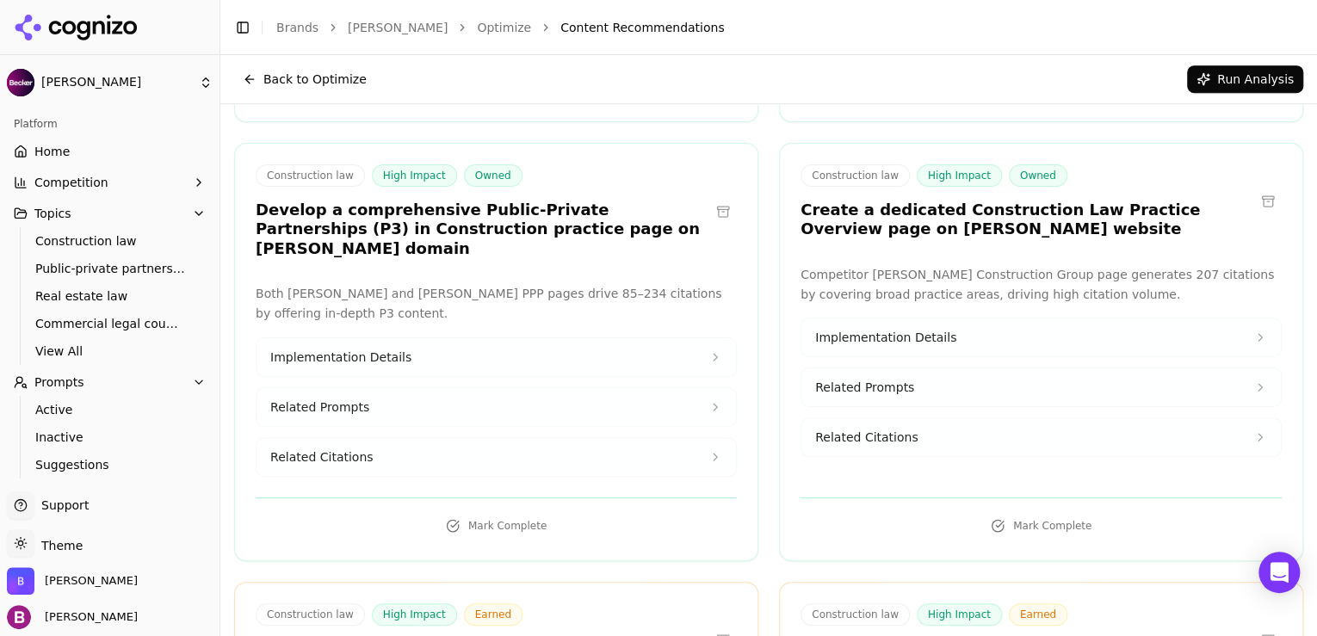
click at [920, 318] on button "Implementation Details" at bounding box center [1040, 337] width 479 height 38
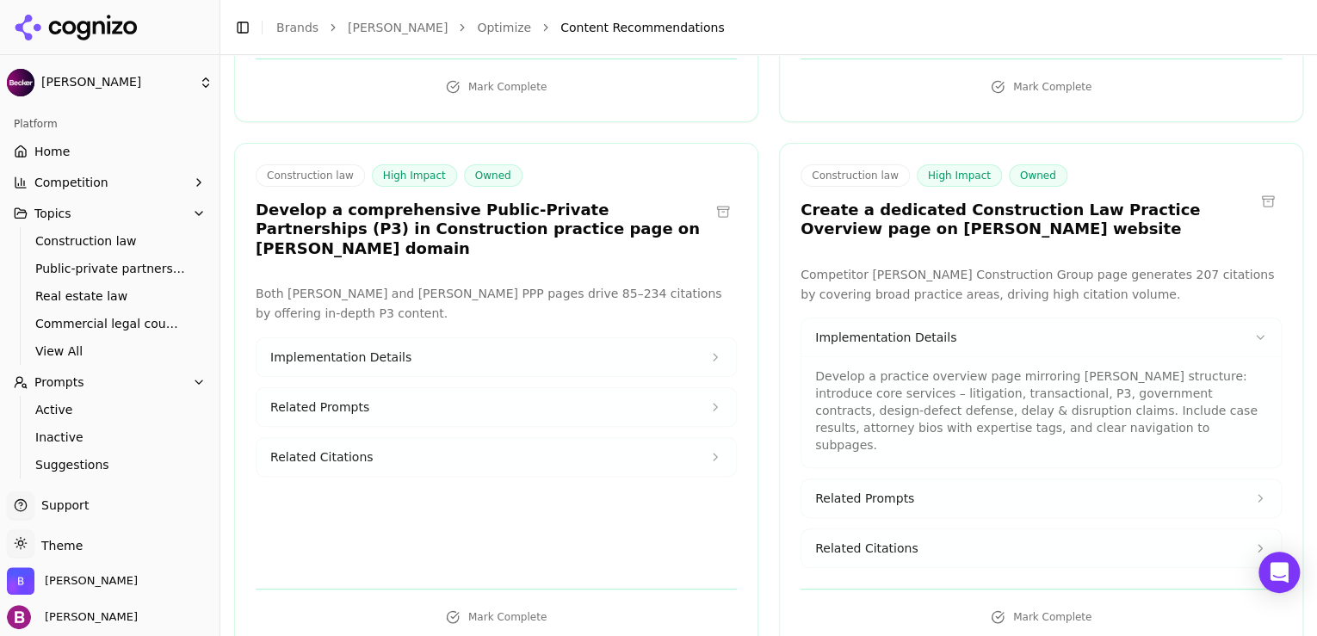
click at [436, 338] on button "Implementation Details" at bounding box center [496, 357] width 479 height 38
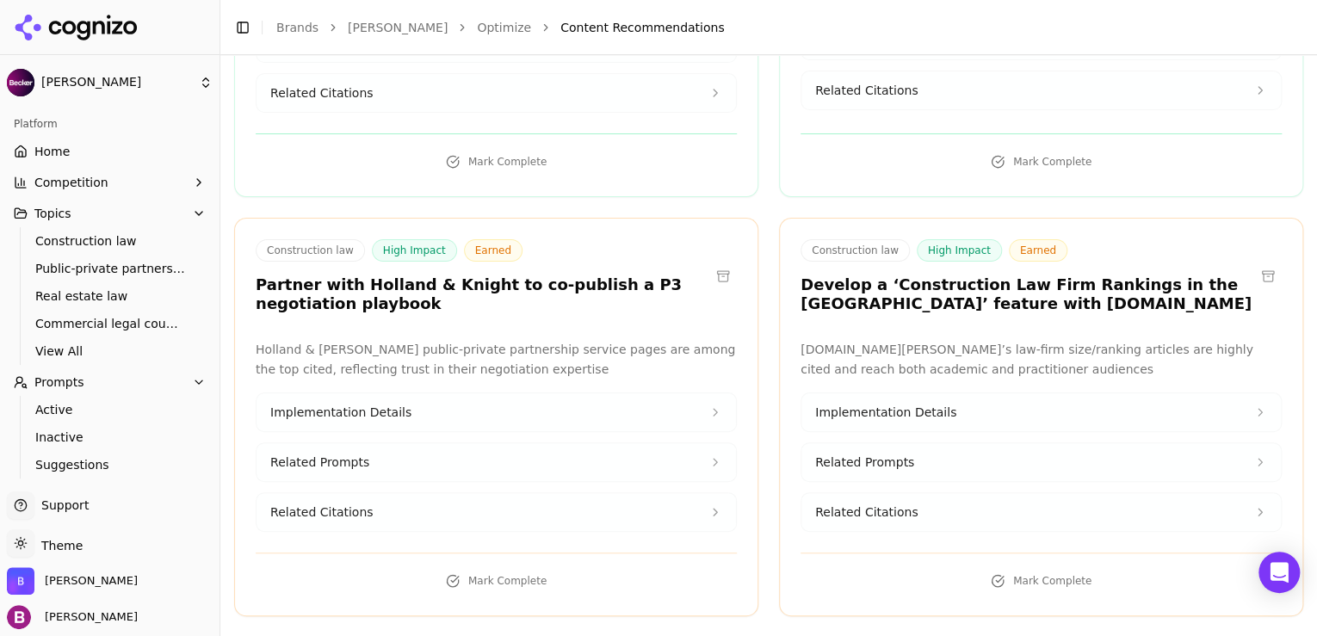
scroll to position [1033, 0]
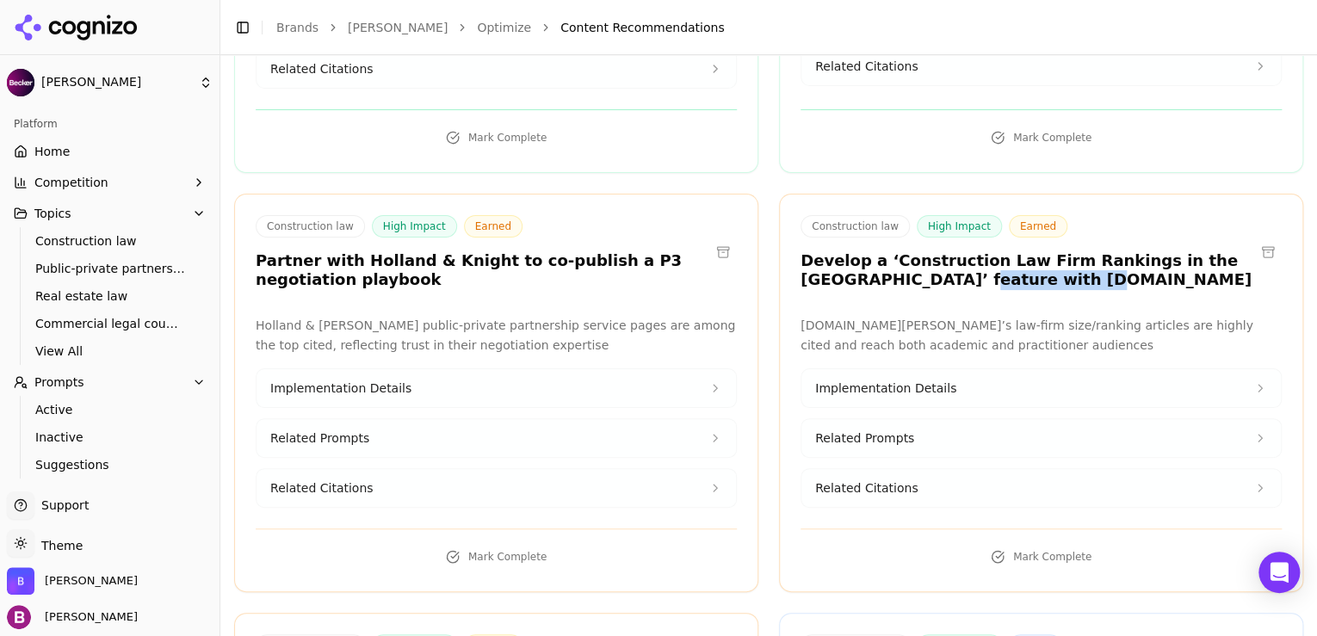
drag, startPoint x: 877, startPoint y: 220, endPoint x: 980, endPoint y: 218, distance: 102.5
click at [980, 251] on h3 "Develop a ‘Construction Law Firm Rankings in the United States’ feature with IE…" at bounding box center [1028, 270] width 454 height 39
click at [975, 251] on h3 "Develop a ‘Construction Law Firm Rankings in the United States’ feature with IE…" at bounding box center [1028, 270] width 454 height 39
drag, startPoint x: 868, startPoint y: 257, endPoint x: 992, endPoint y: 260, distance: 124.0
click at [992, 316] on p "IE.edu’s law-firm size/ranking articles are highly cited and reach both academi…" at bounding box center [1041, 336] width 481 height 40
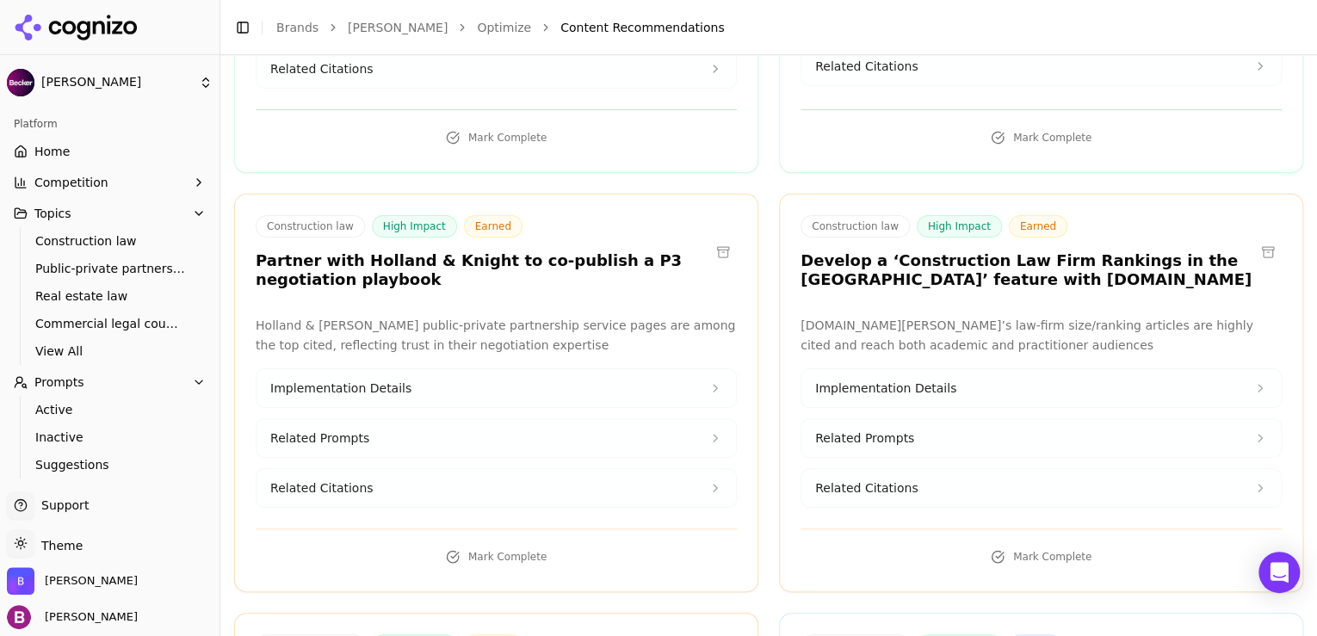
drag, startPoint x: 992, startPoint y: 260, endPoint x: 943, endPoint y: 279, distance: 52.6
click at [943, 316] on p "IE.edu’s law-firm size/ranking articles are highly cited and reach both academi…" at bounding box center [1041, 336] width 481 height 40
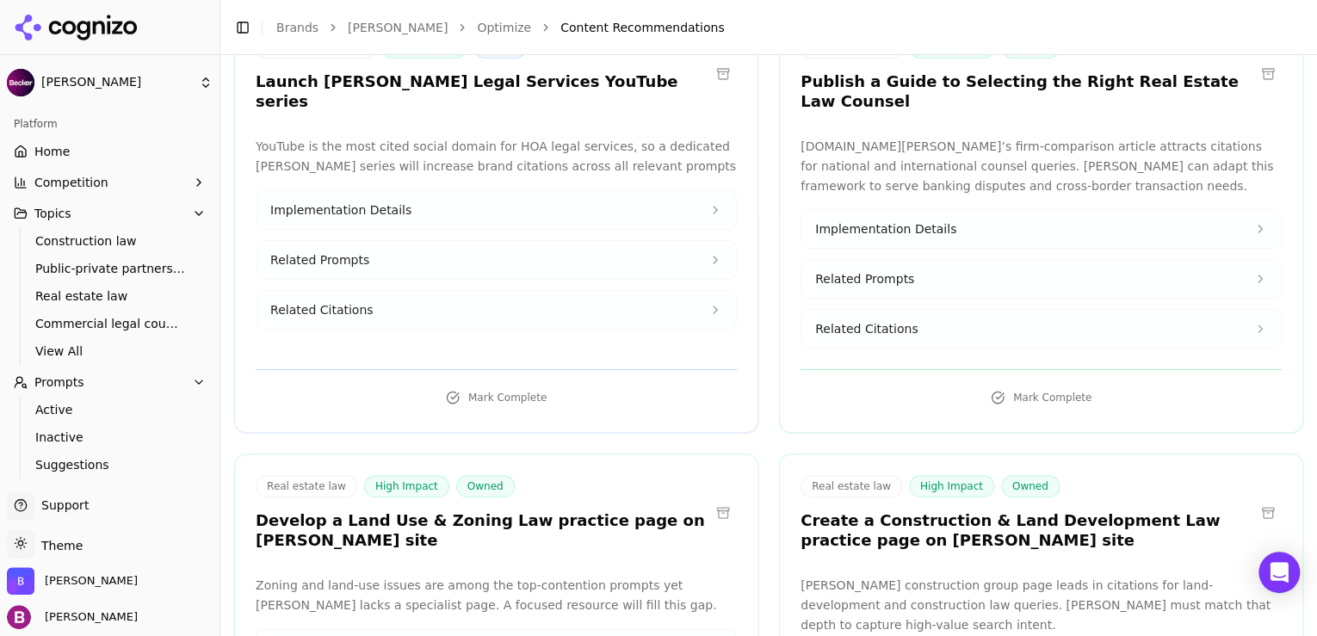
scroll to position [2617, 0]
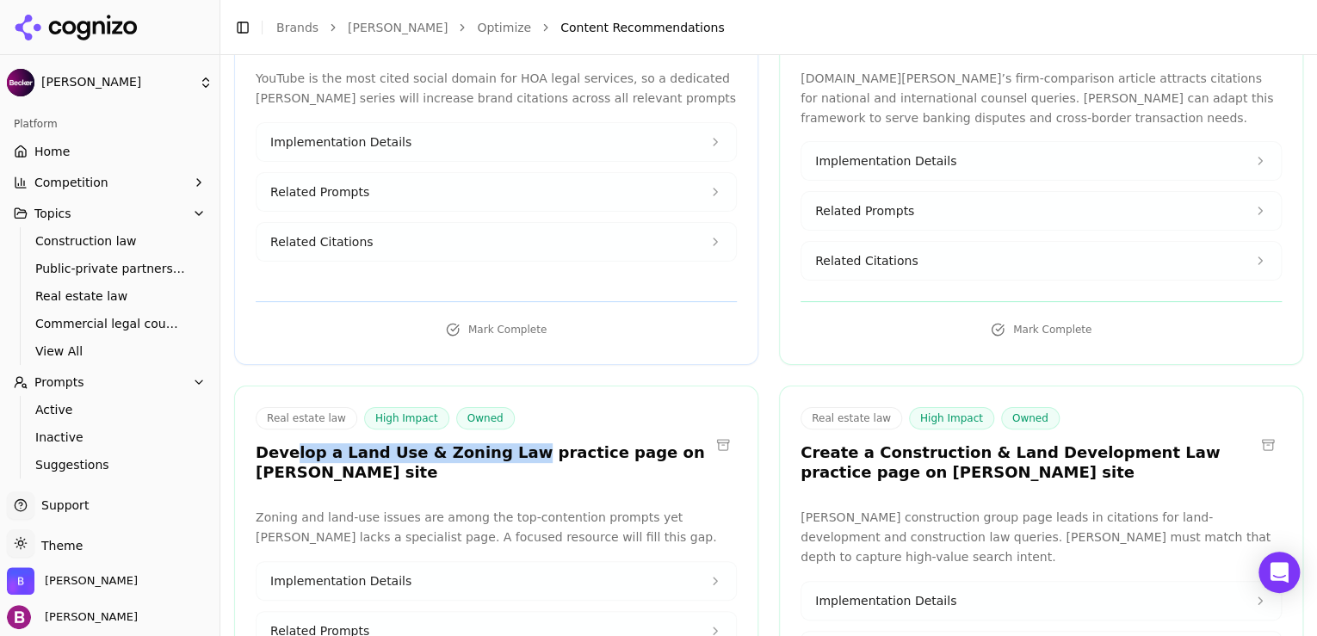
drag, startPoint x: 496, startPoint y: 308, endPoint x: 288, endPoint y: 309, distance: 207.5
click at [288, 443] on h3 "Develop a Land Use & Zoning Law practice page on Becker’s site" at bounding box center [483, 462] width 454 height 39
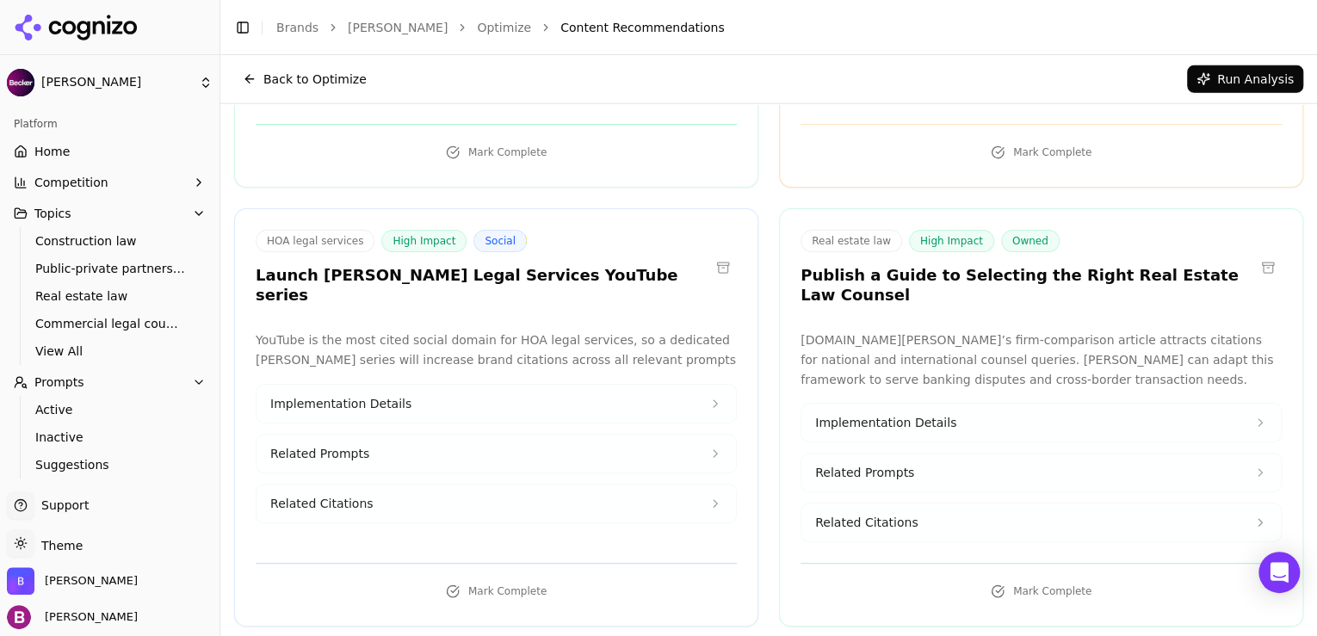
scroll to position [2273, 0]
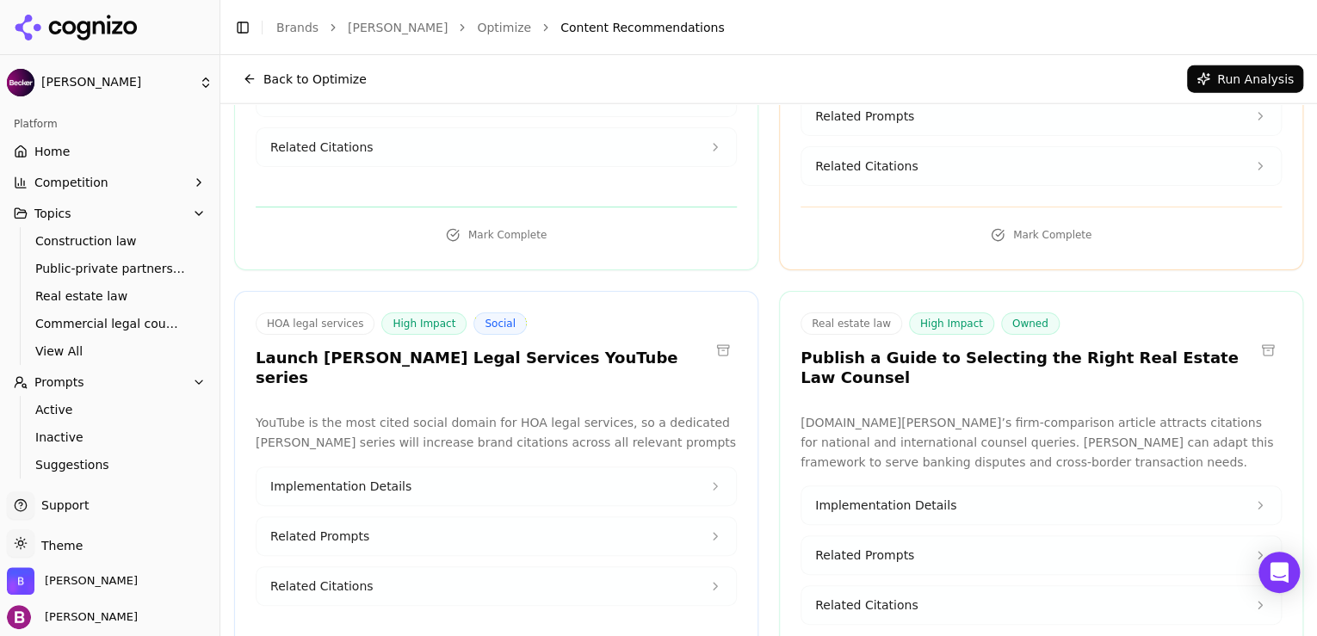
click at [141, 152] on link "Home" at bounding box center [110, 152] width 206 height 28
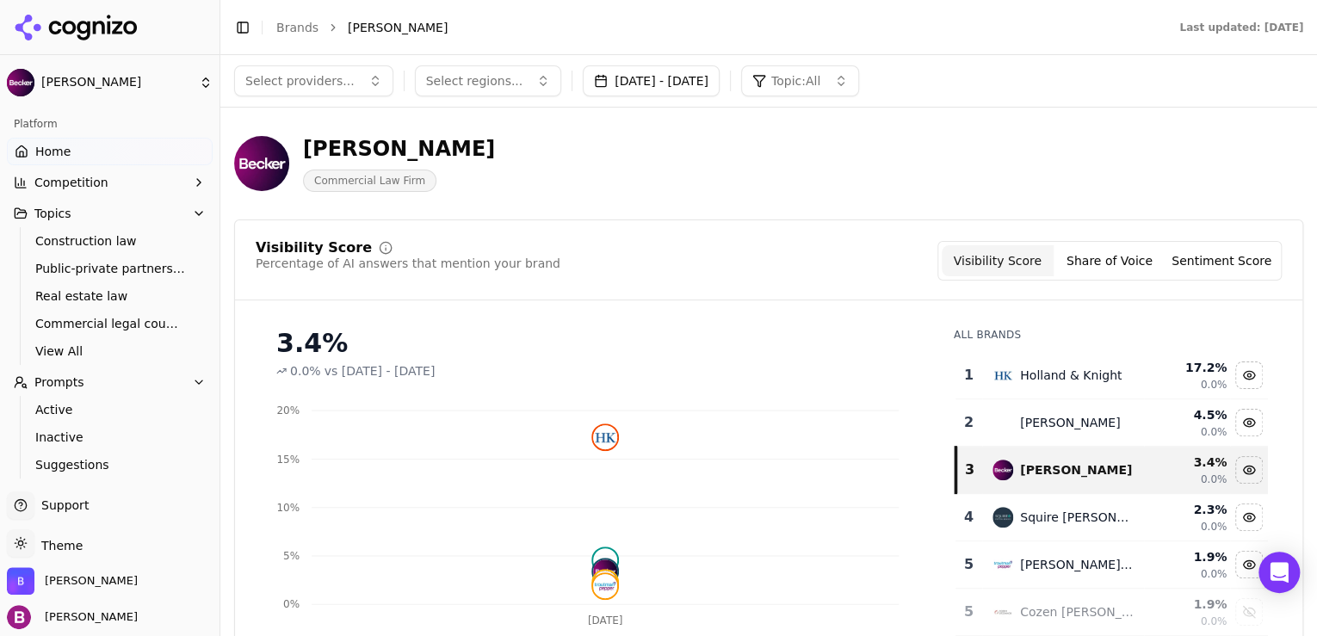
scroll to position [58, 0]
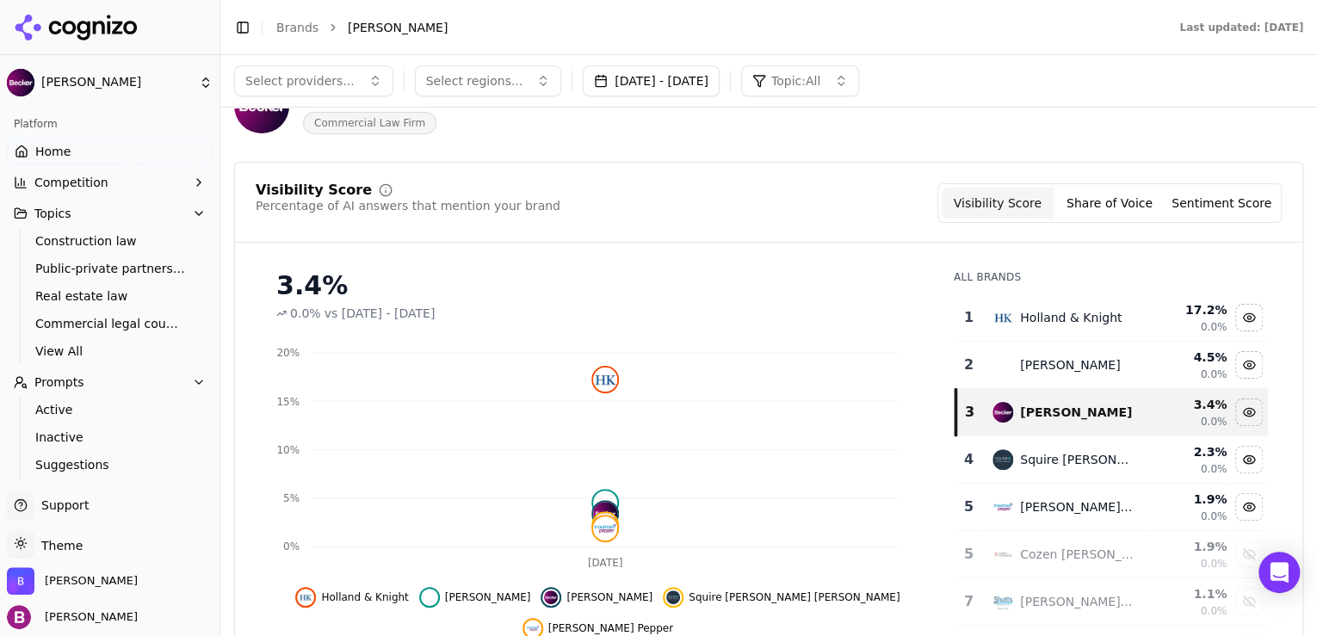
click at [1142, 201] on button "Share of Voice" at bounding box center [1110, 203] width 112 height 31
click at [1212, 208] on button "Sentiment Score" at bounding box center [1222, 203] width 112 height 31
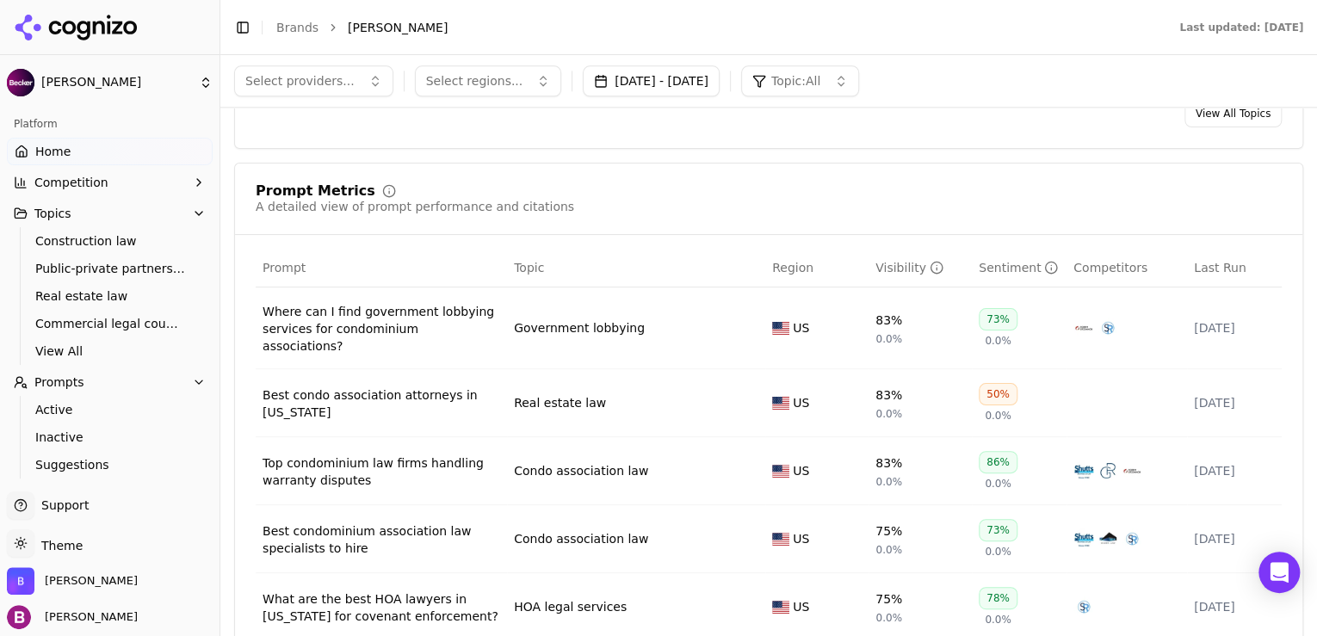
scroll to position [1147, 0]
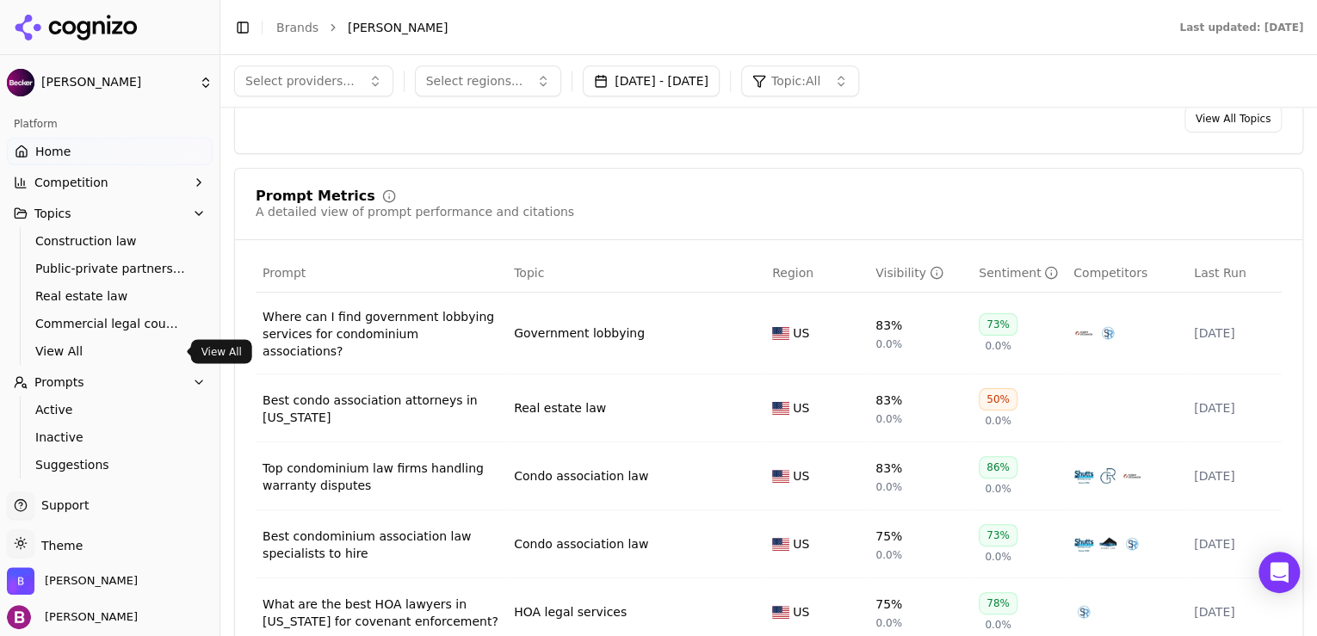
click at [109, 346] on span "View All" at bounding box center [110, 351] width 150 height 17
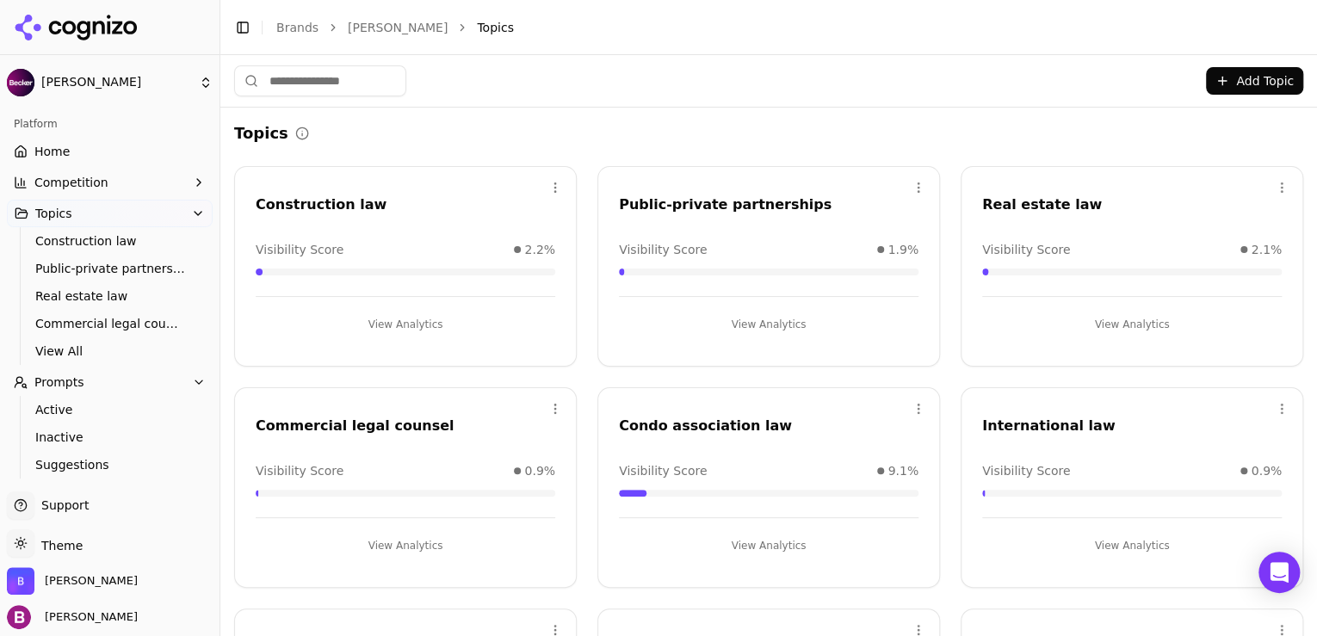
click at [765, 547] on button "View Analytics" at bounding box center [769, 546] width 300 height 28
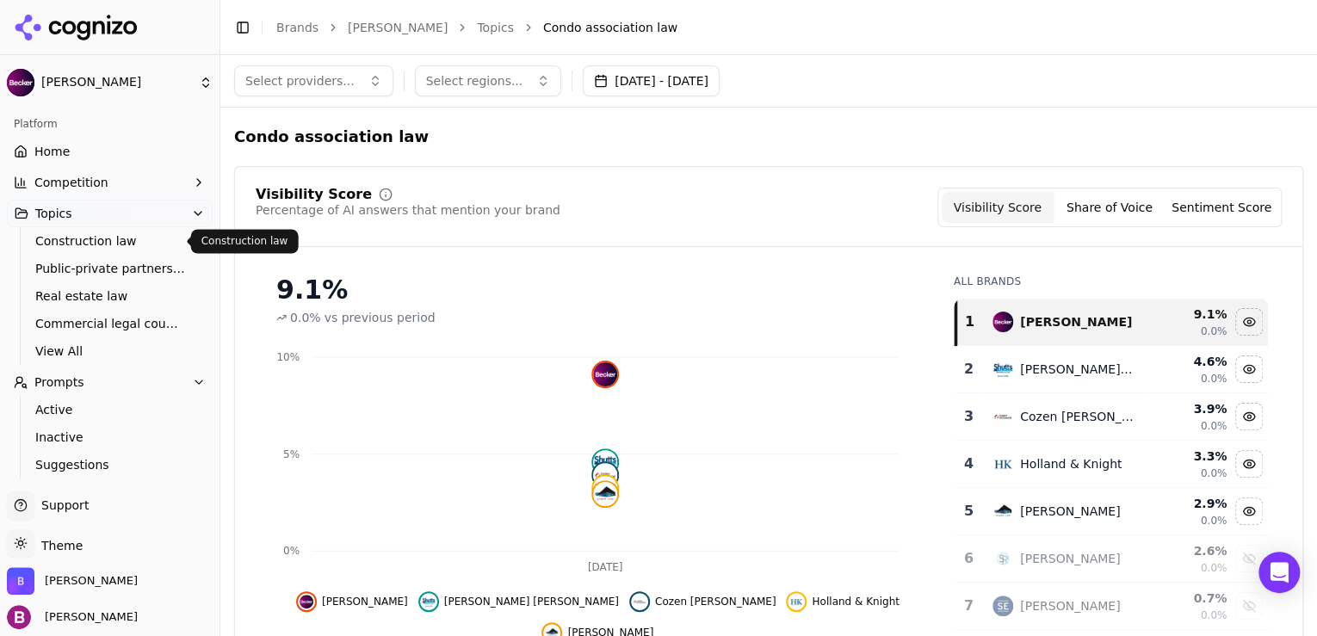
click at [113, 239] on span "Construction law" at bounding box center [110, 240] width 150 height 17
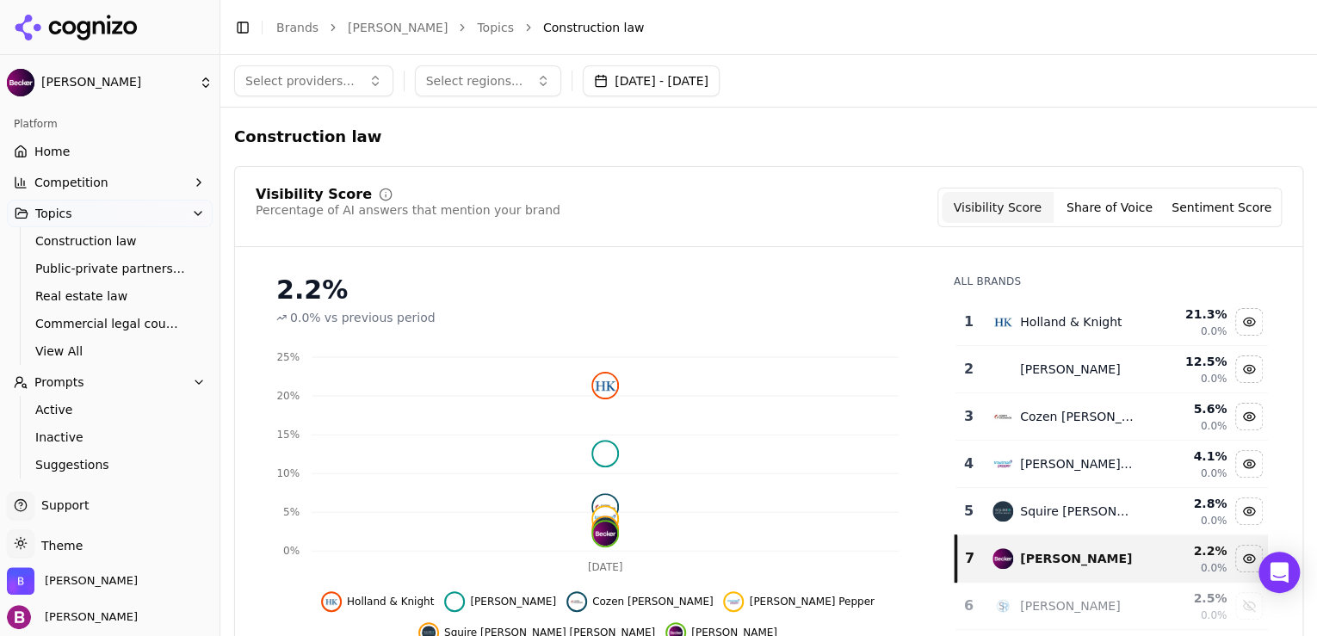
click at [93, 174] on span "Competition" at bounding box center [71, 182] width 74 height 17
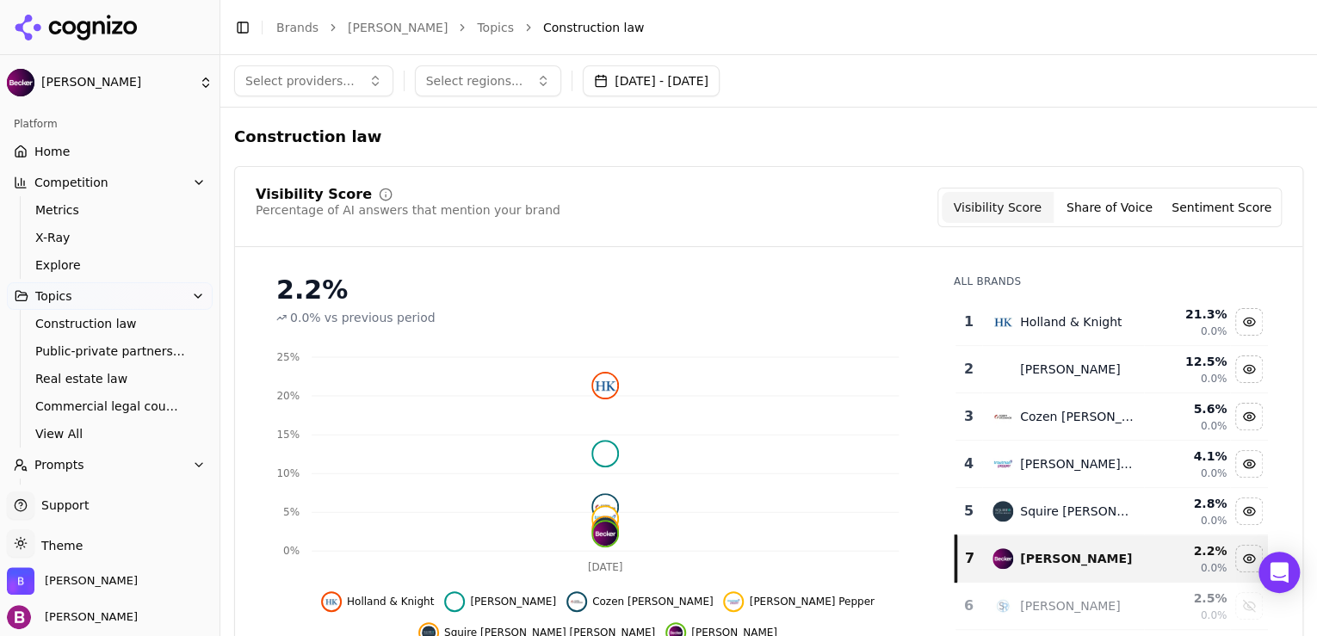
click at [87, 216] on span "Metrics" at bounding box center [110, 209] width 150 height 17
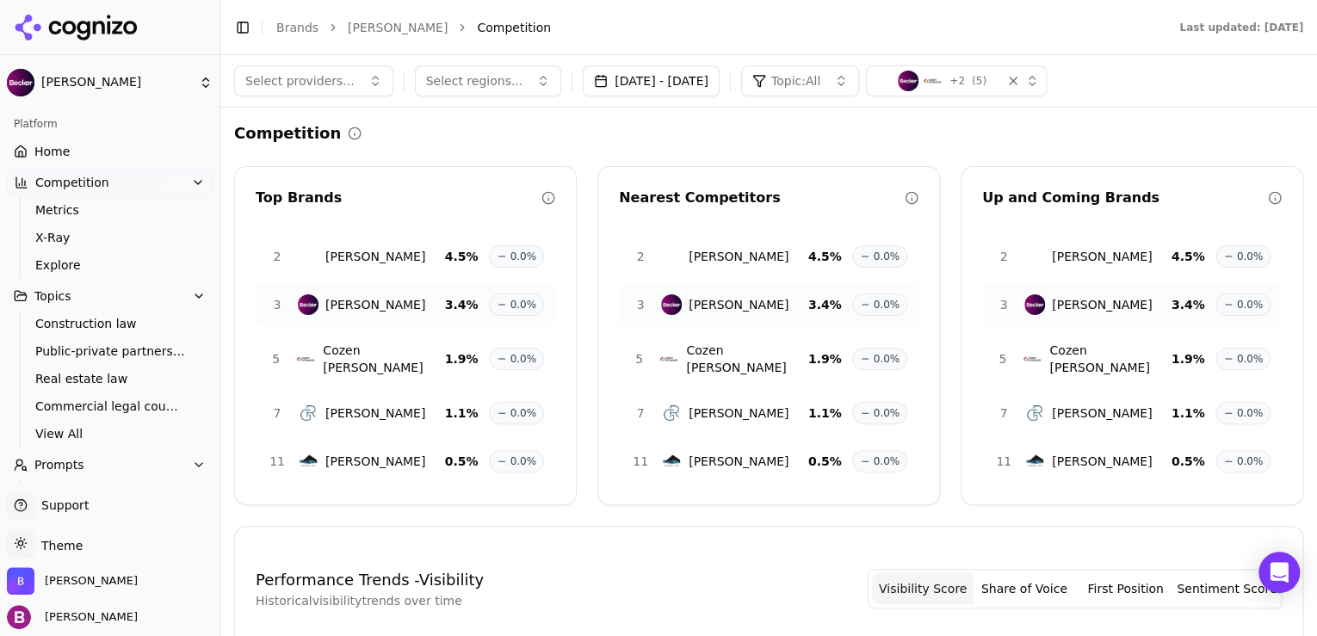
click at [142, 157] on link "Home" at bounding box center [110, 152] width 206 height 28
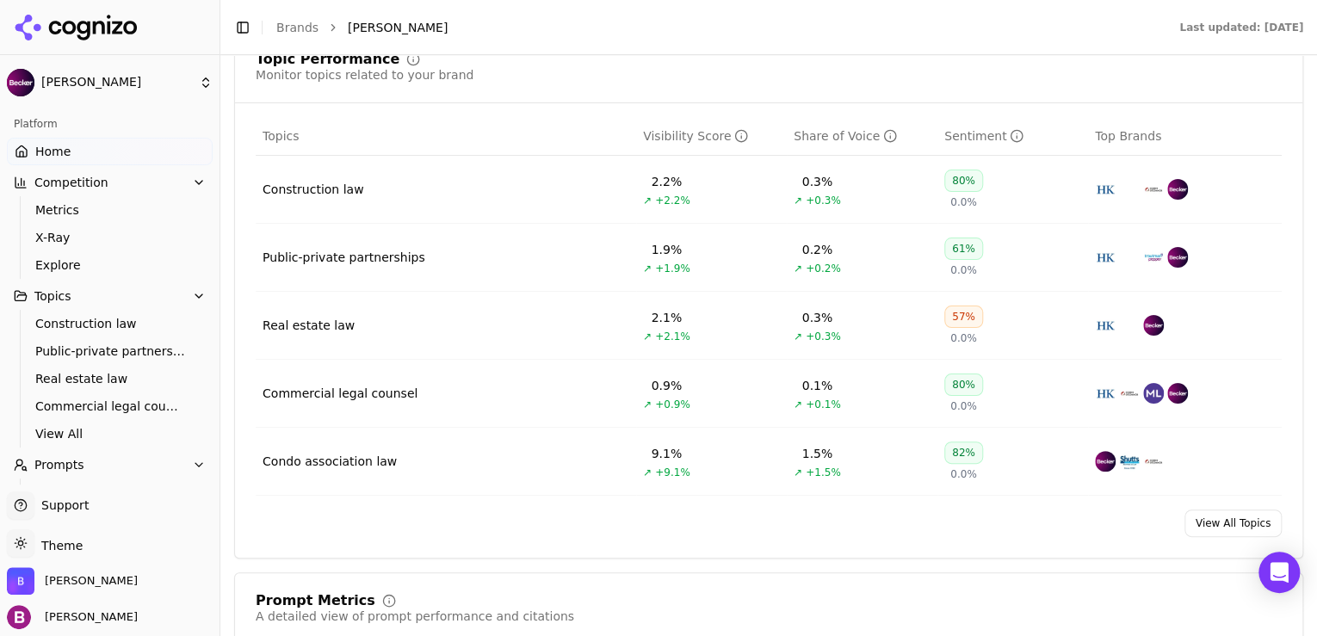
scroll to position [758, 0]
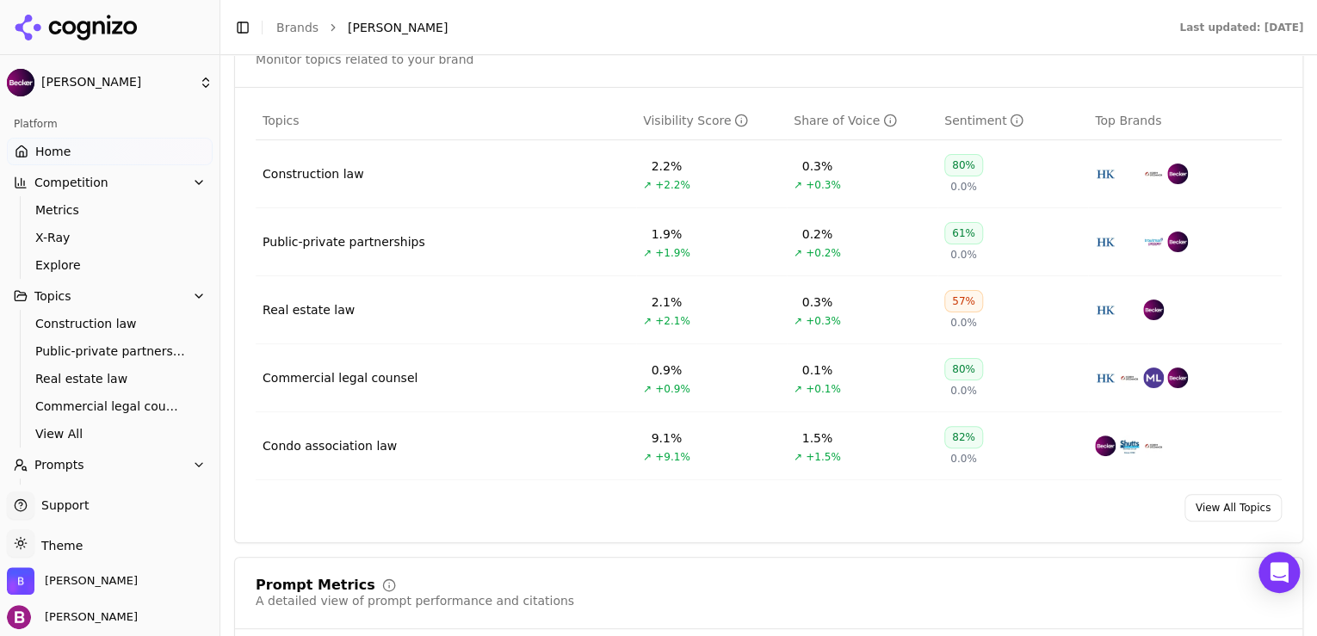
click at [1218, 507] on link "View All Topics" at bounding box center [1232, 508] width 97 height 28
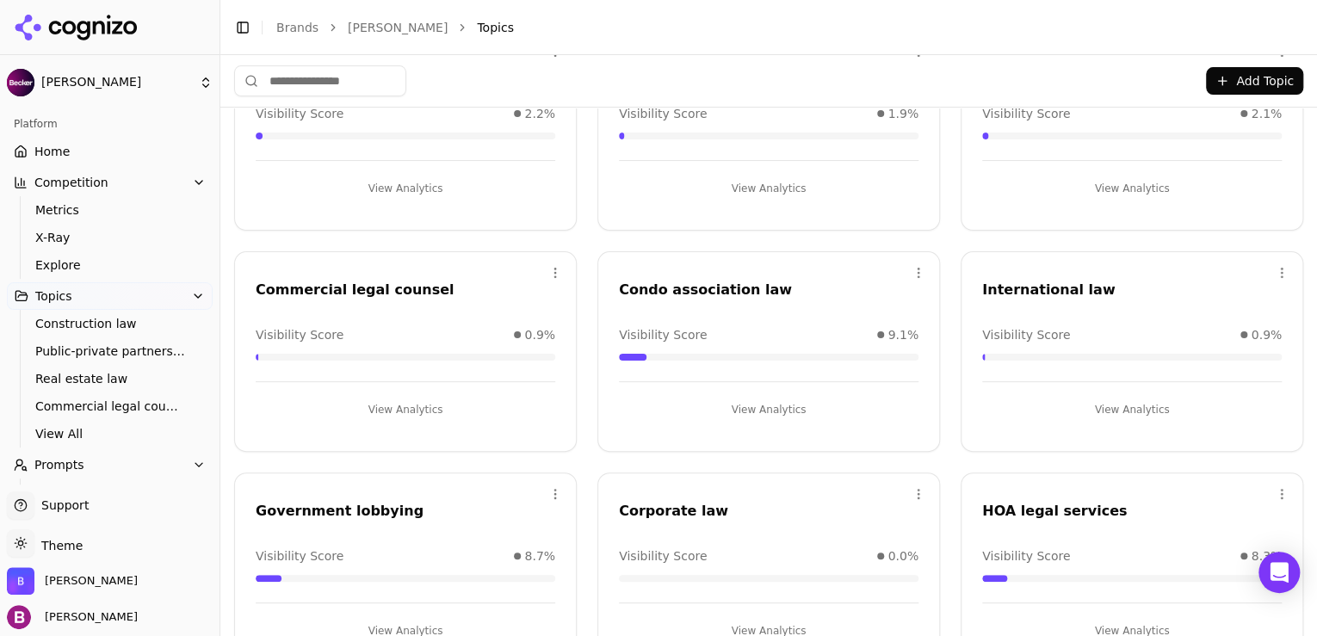
scroll to position [138, 0]
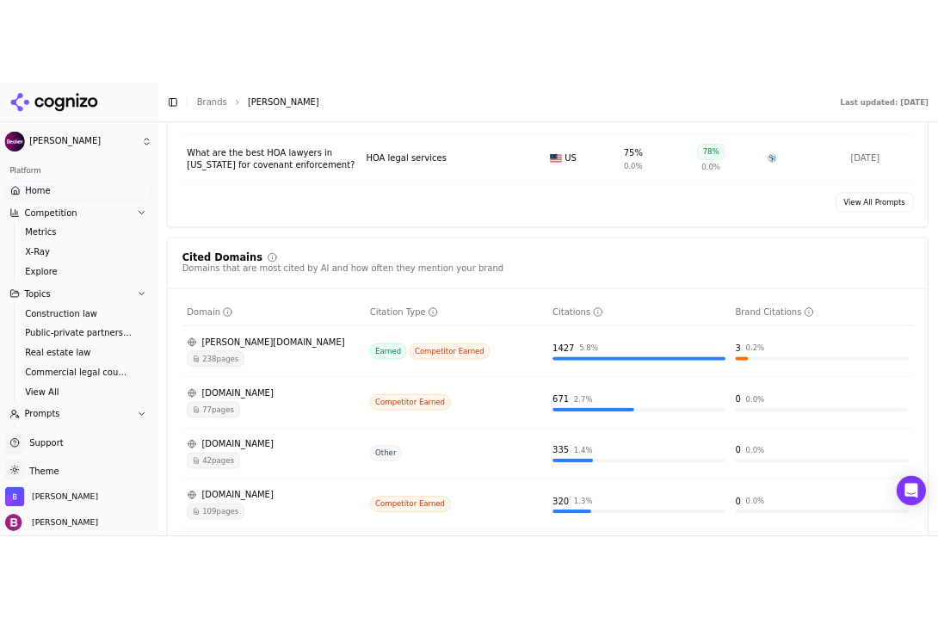
scroll to position [1722, 0]
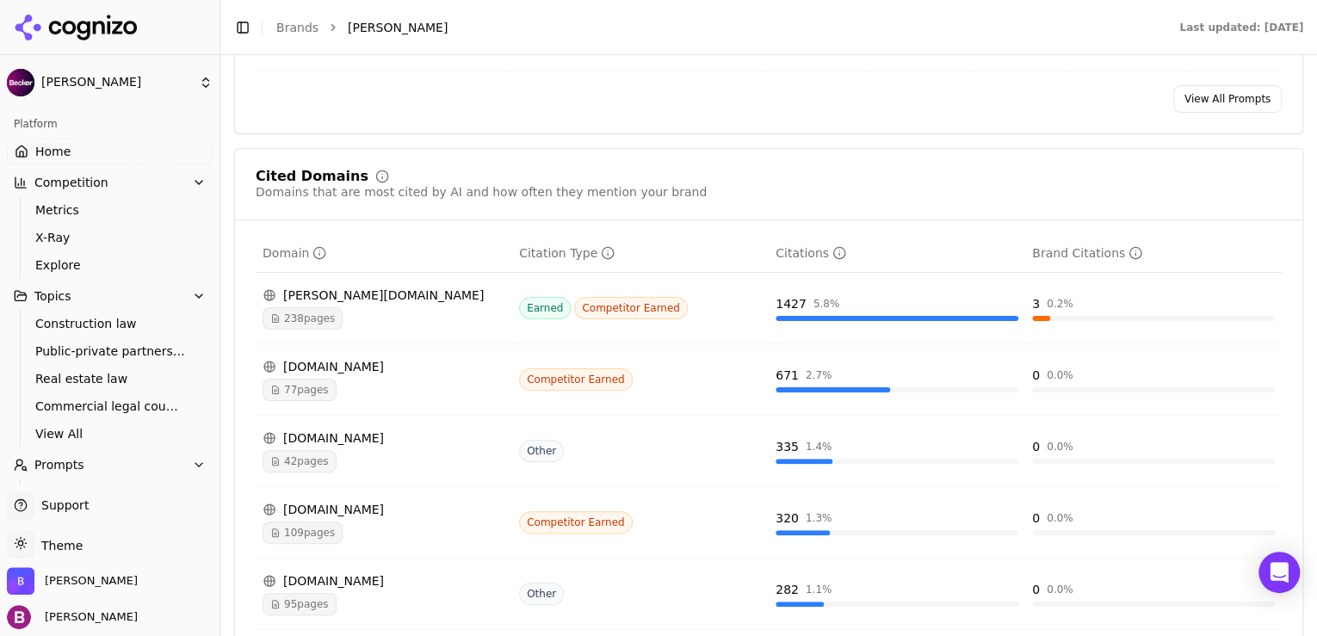
click at [367, 379] on div "77 pages" at bounding box center [384, 390] width 243 height 22
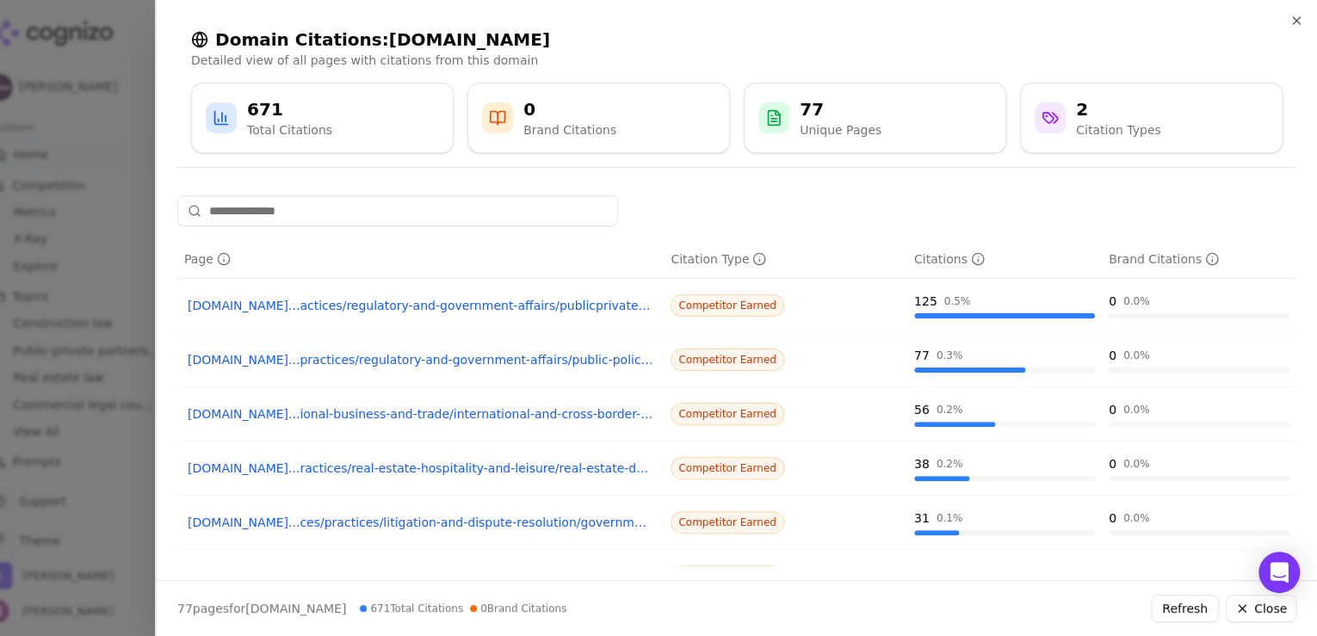
click at [465, 306] on link "hklaw.com...actices/regulatory-and-government-affairs/publicprivate-partnerships" at bounding box center [421, 305] width 466 height 17
click at [1301, 22] on icon "button" at bounding box center [1296, 21] width 14 height 14
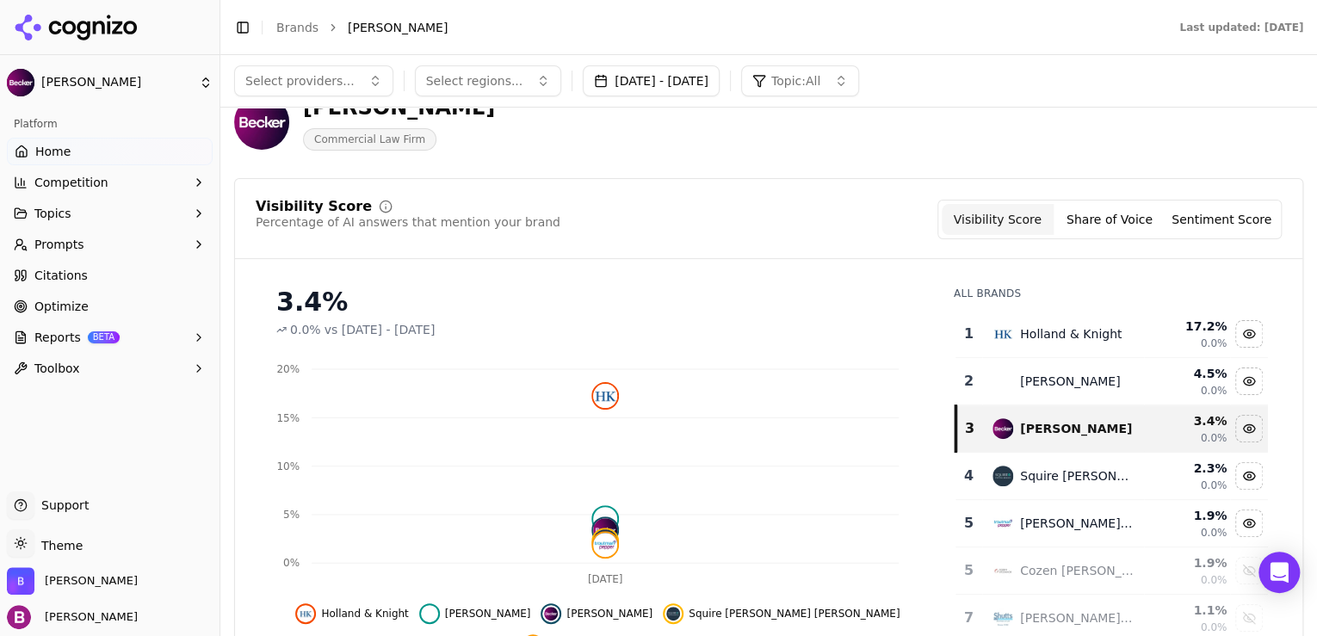
scroll to position [0, 0]
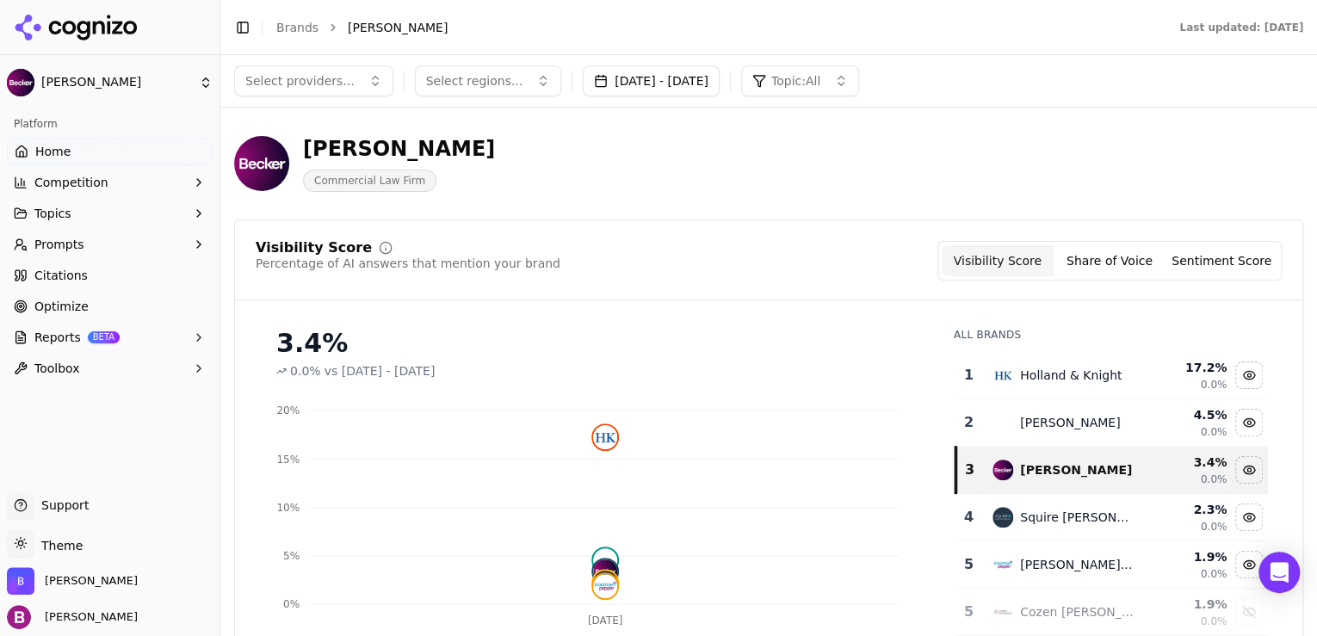
click at [187, 246] on button "Prompts" at bounding box center [110, 245] width 206 height 28
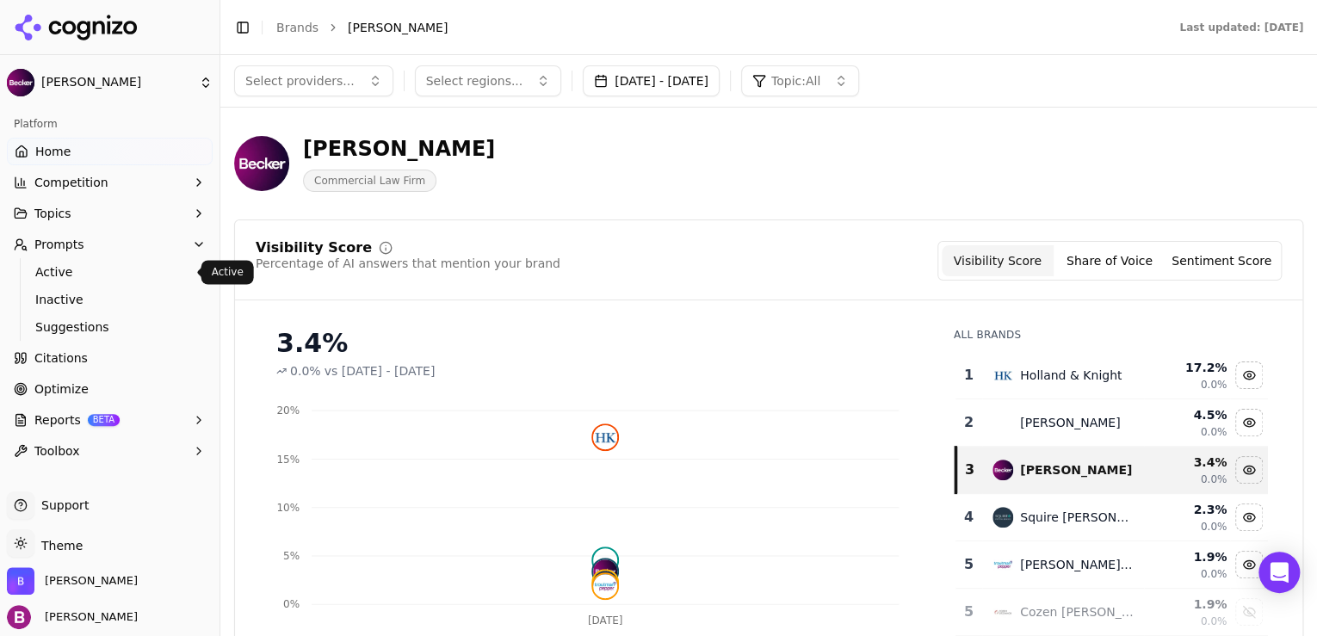
click at [163, 265] on span "Active" at bounding box center [110, 271] width 150 height 17
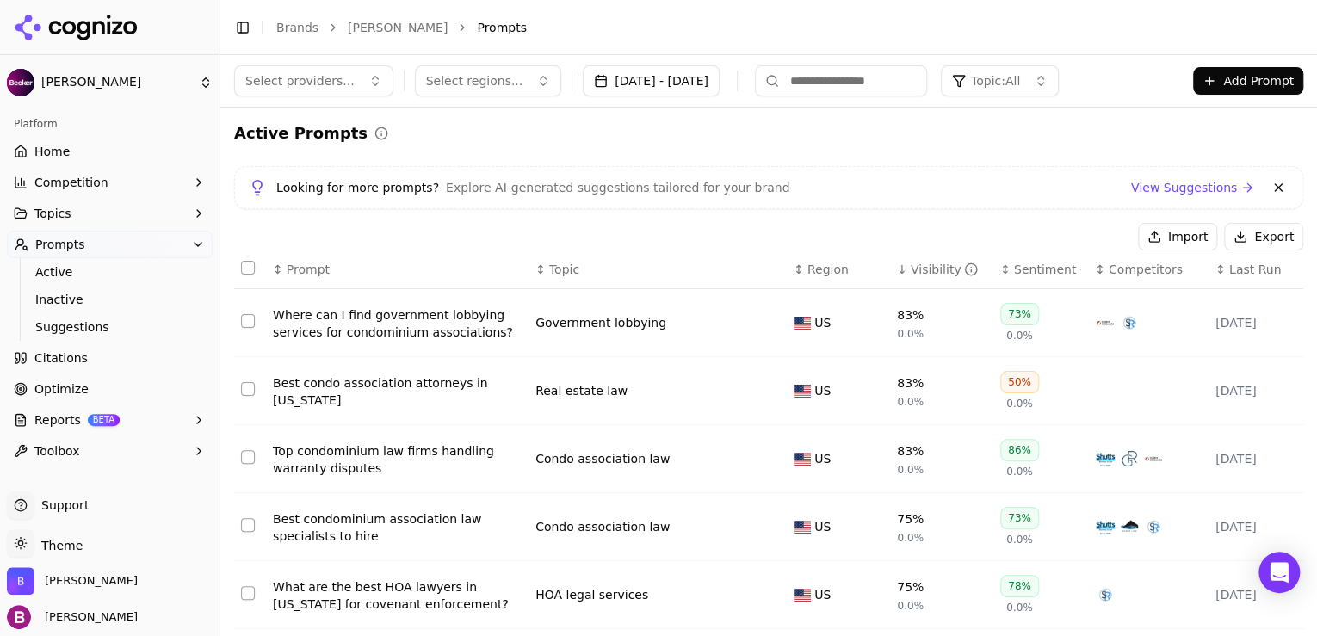
click at [932, 269] on div "Visibility" at bounding box center [945, 269] width 68 height 17
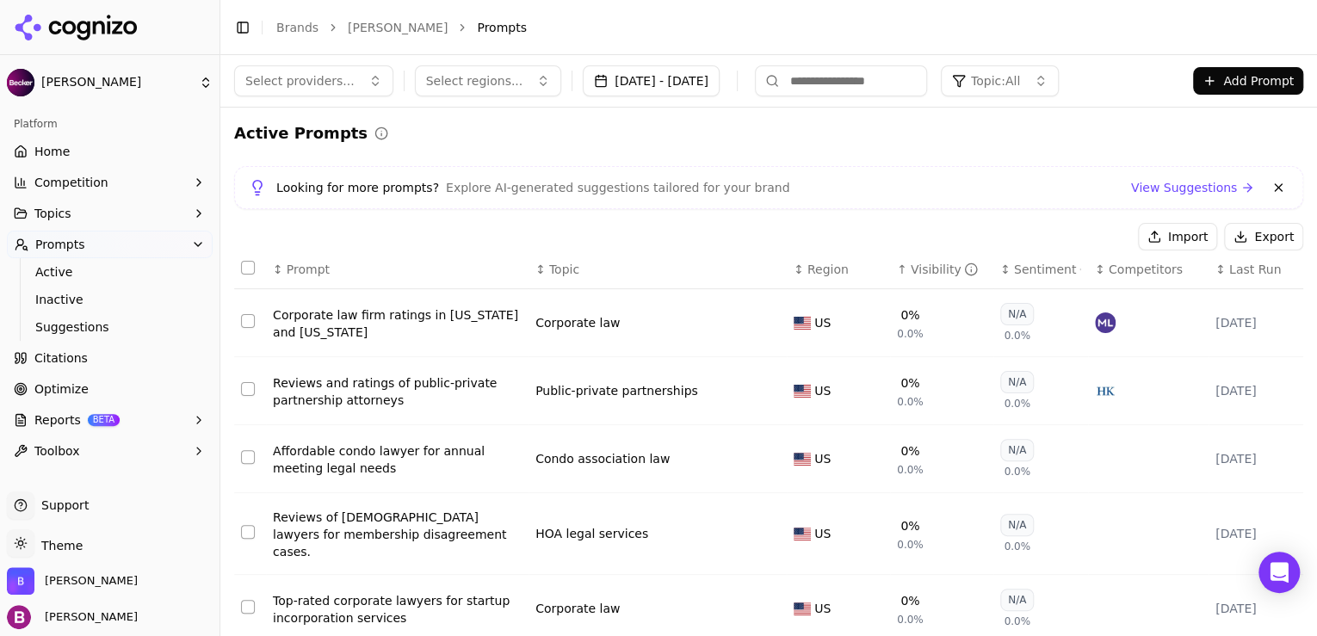
click at [932, 269] on div "Visibility" at bounding box center [945, 269] width 68 height 17
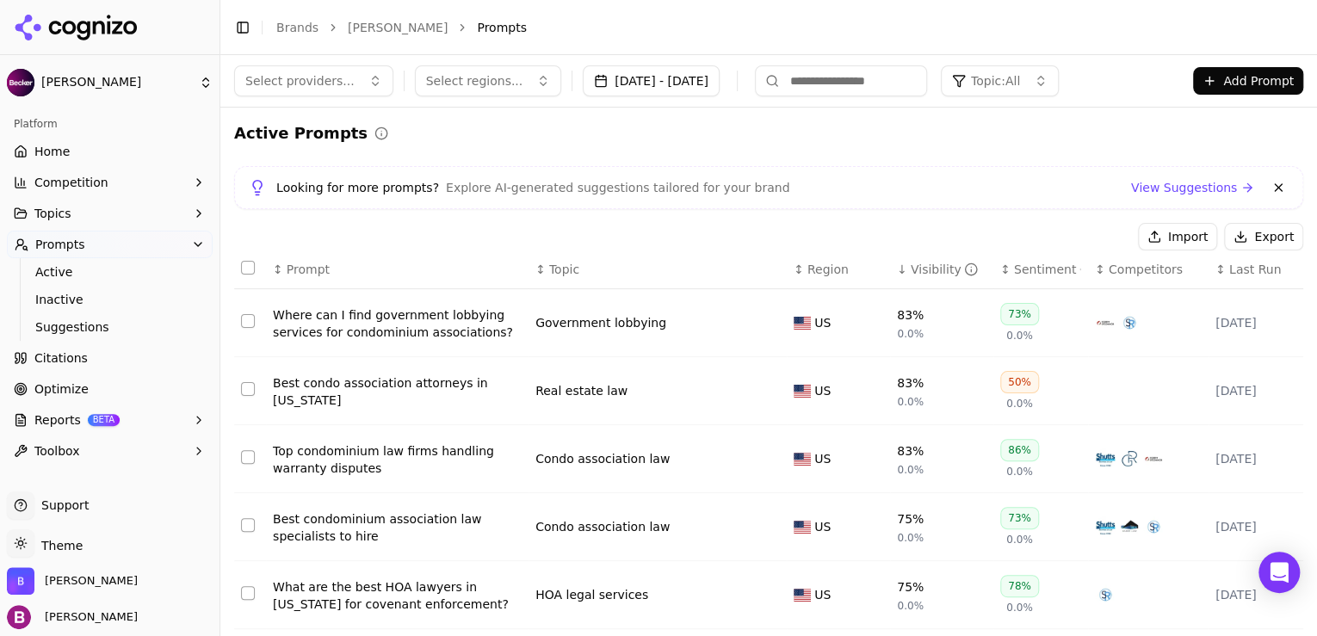
click at [155, 186] on button "Competition" at bounding box center [110, 183] width 206 height 28
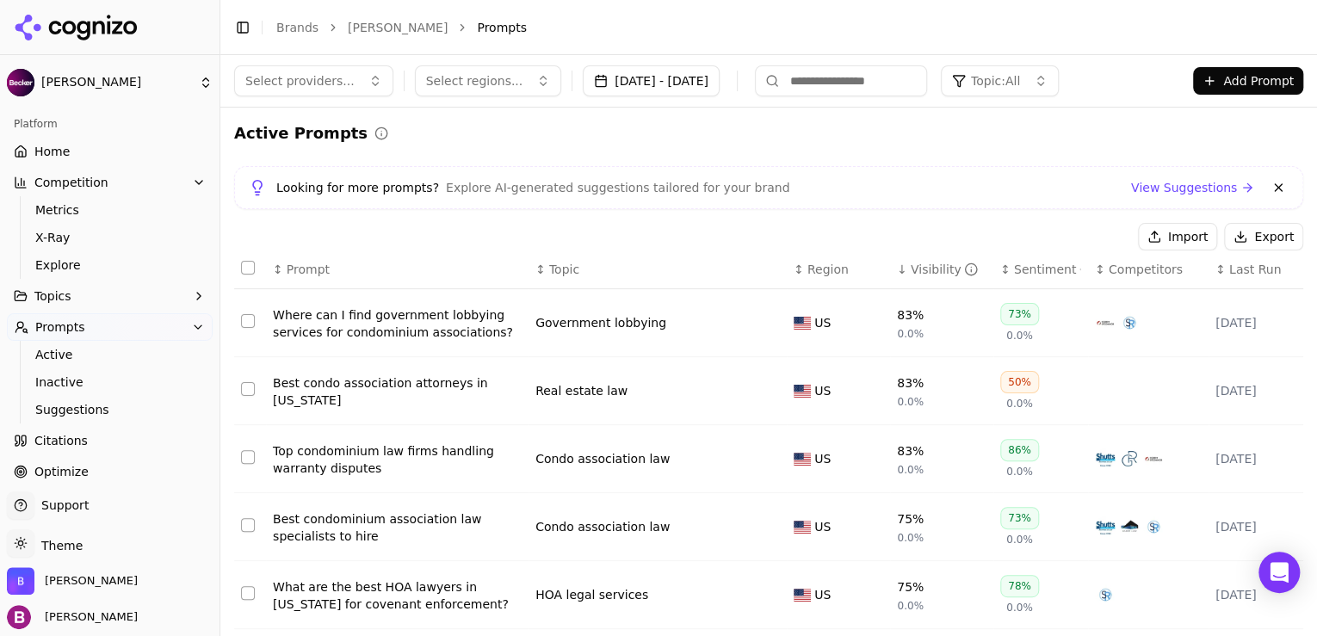
click at [139, 161] on link "Home" at bounding box center [110, 152] width 206 height 28
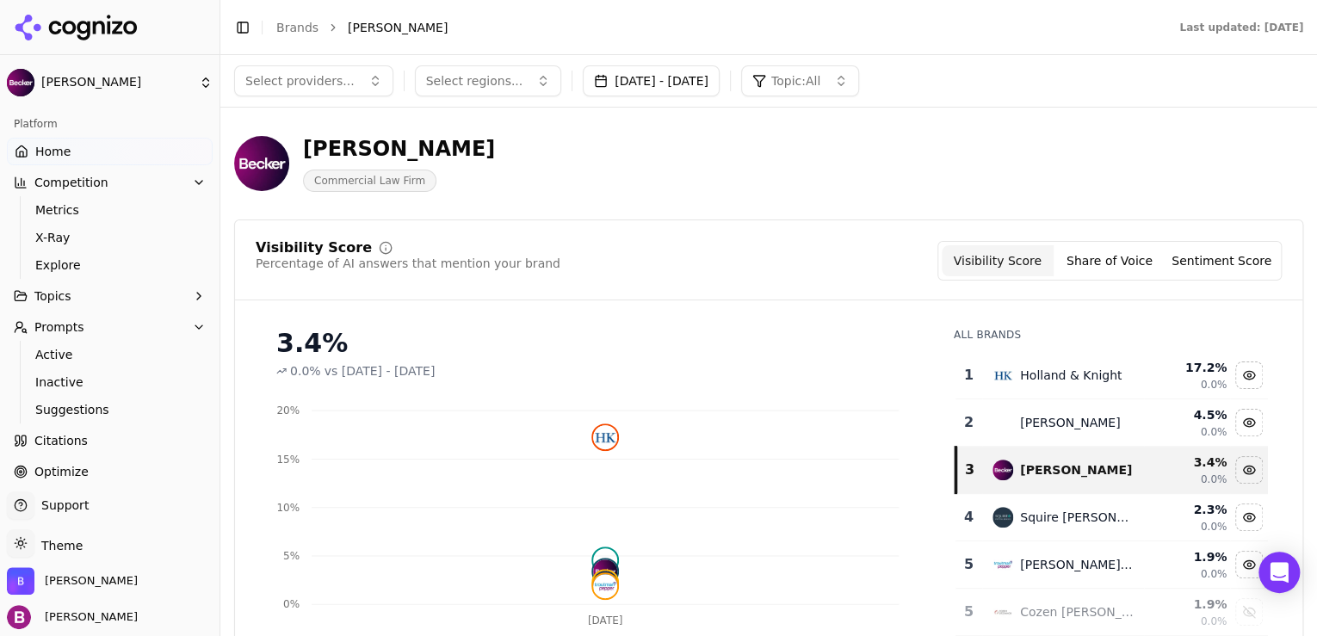
click at [131, 177] on button "Competition" at bounding box center [110, 183] width 206 height 28
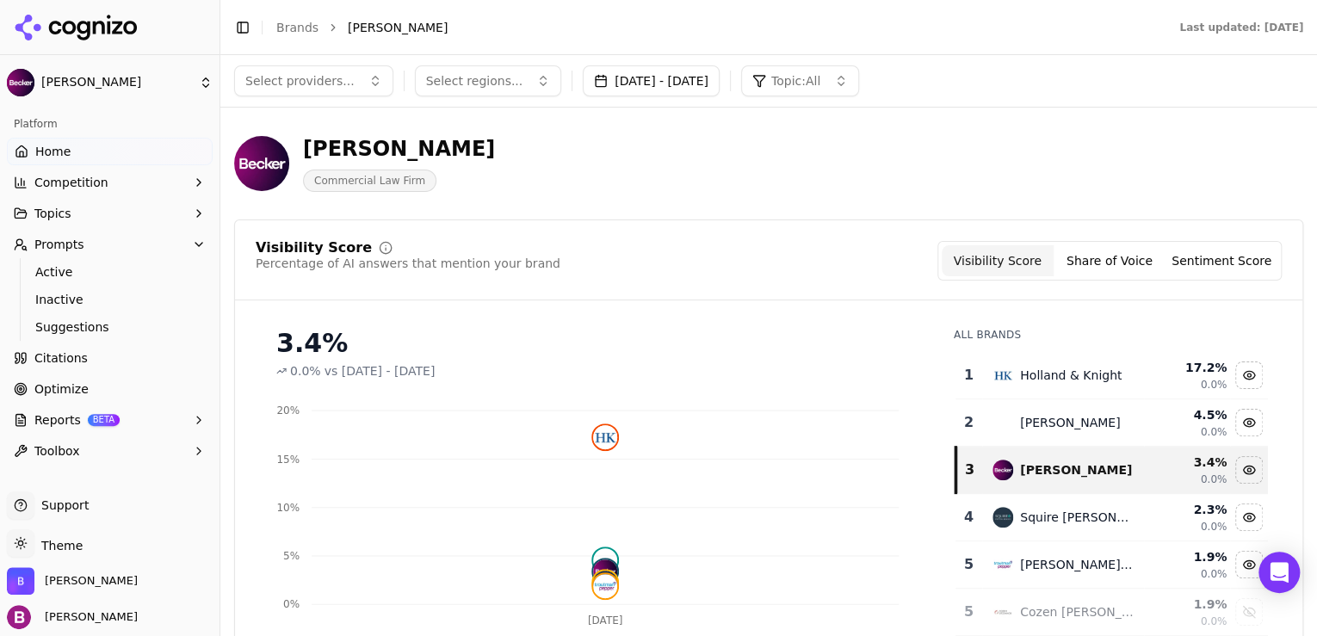
click at [131, 183] on button "Competition" at bounding box center [110, 183] width 206 height 28
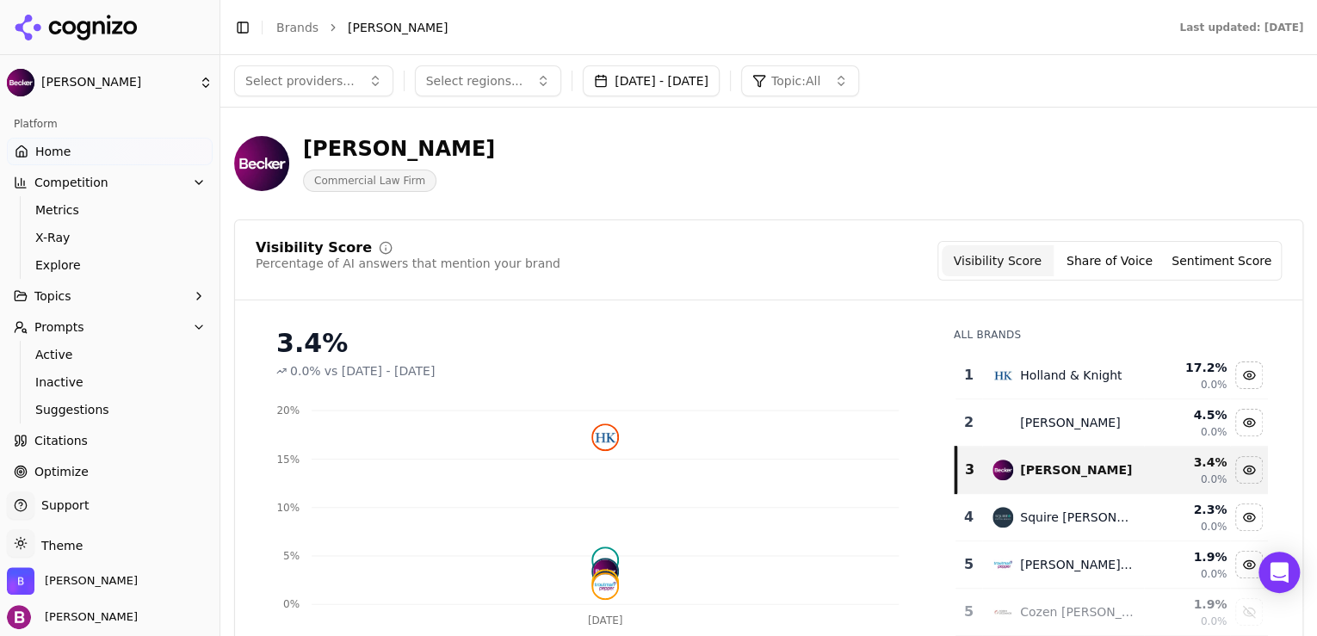
click at [134, 300] on button "Topics" at bounding box center [110, 296] width 206 height 28
click at [1118, 248] on button "Share of Voice" at bounding box center [1110, 260] width 112 height 31
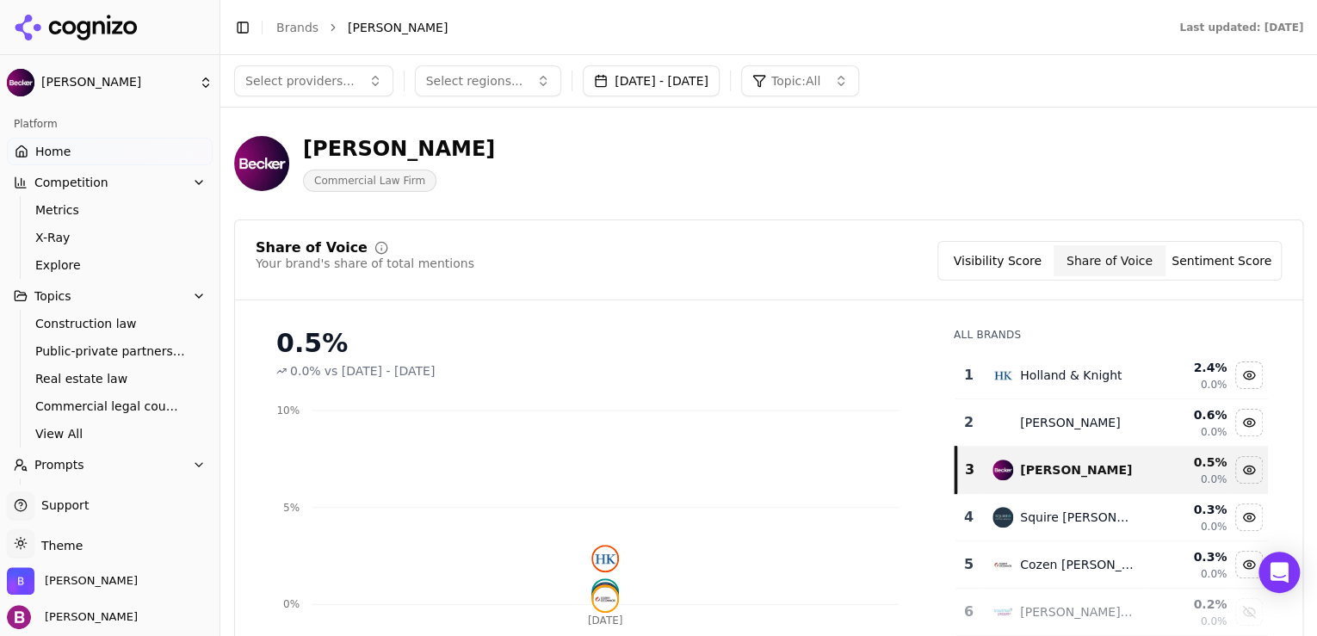
click at [1197, 265] on button "Sentiment Score" at bounding box center [1222, 260] width 112 height 31
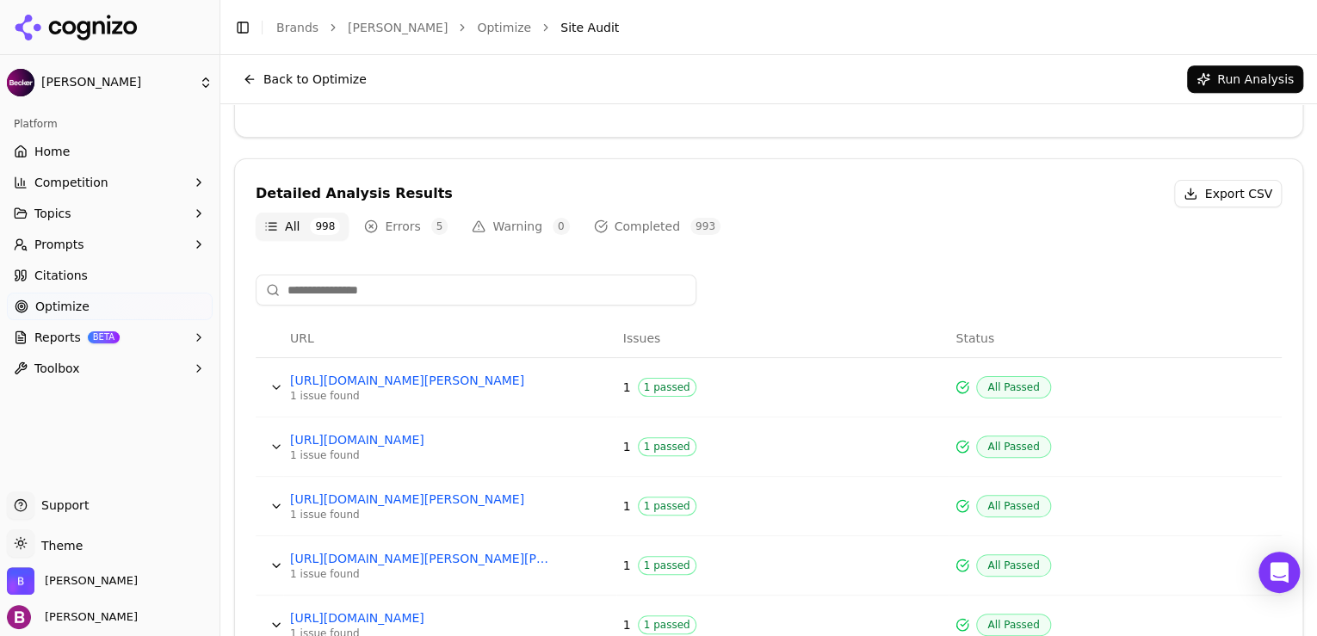
scroll to position [471, 0]
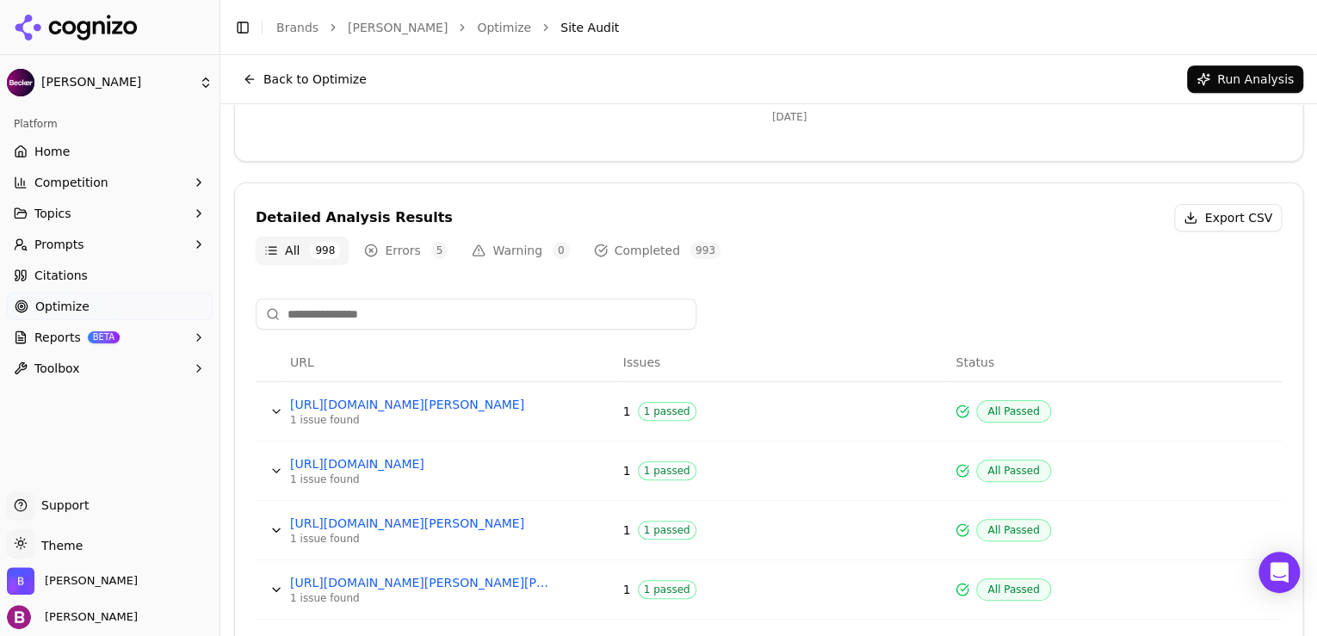
click at [431, 244] on span "5" at bounding box center [439, 250] width 17 height 17
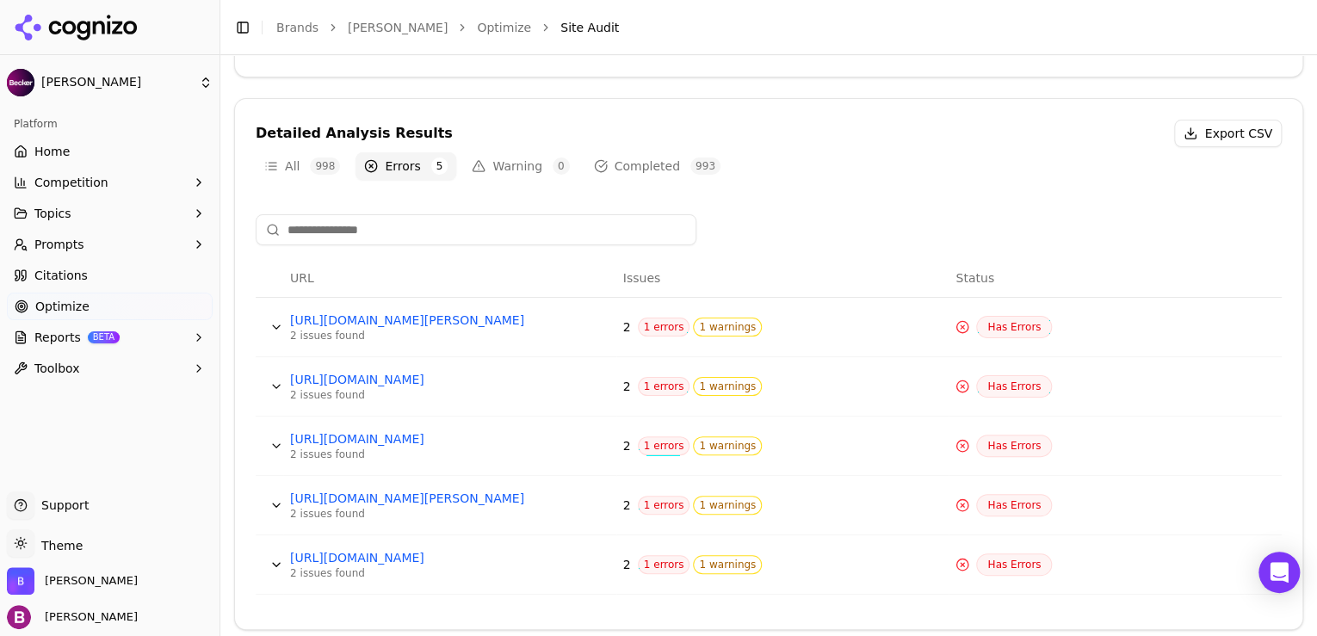
scroll to position [560, 0]
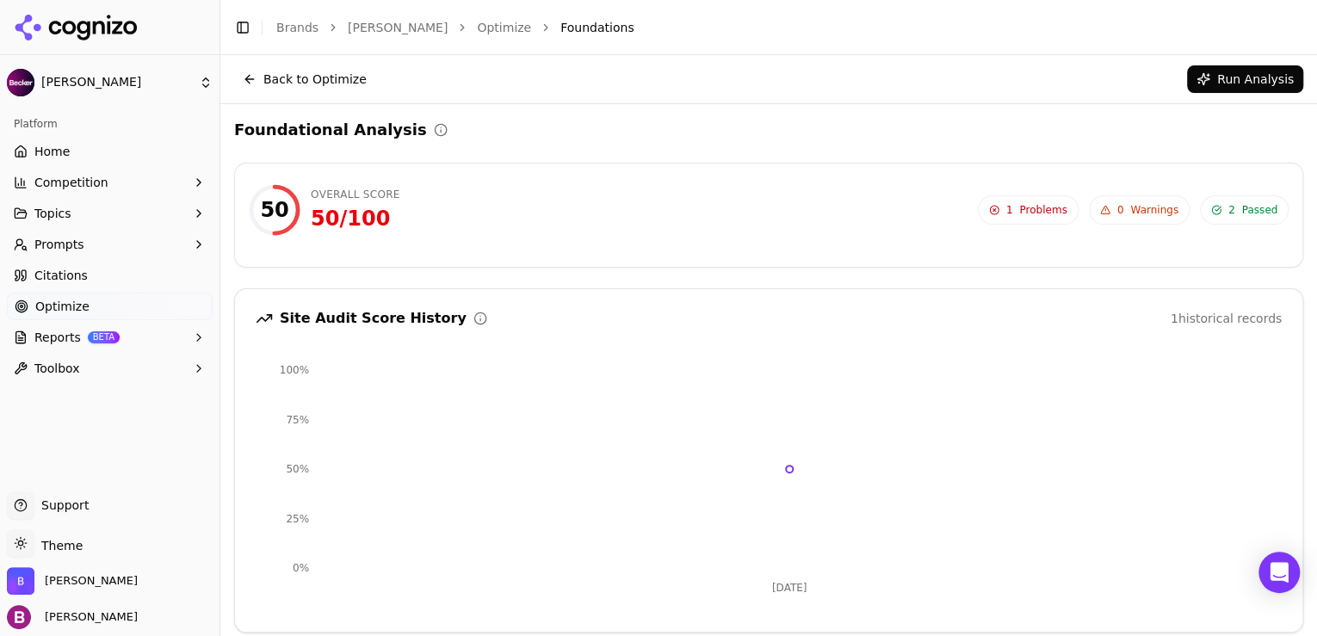
click at [107, 157] on link "Home" at bounding box center [110, 152] width 206 height 28
